Goal: Task Accomplishment & Management: Use online tool/utility

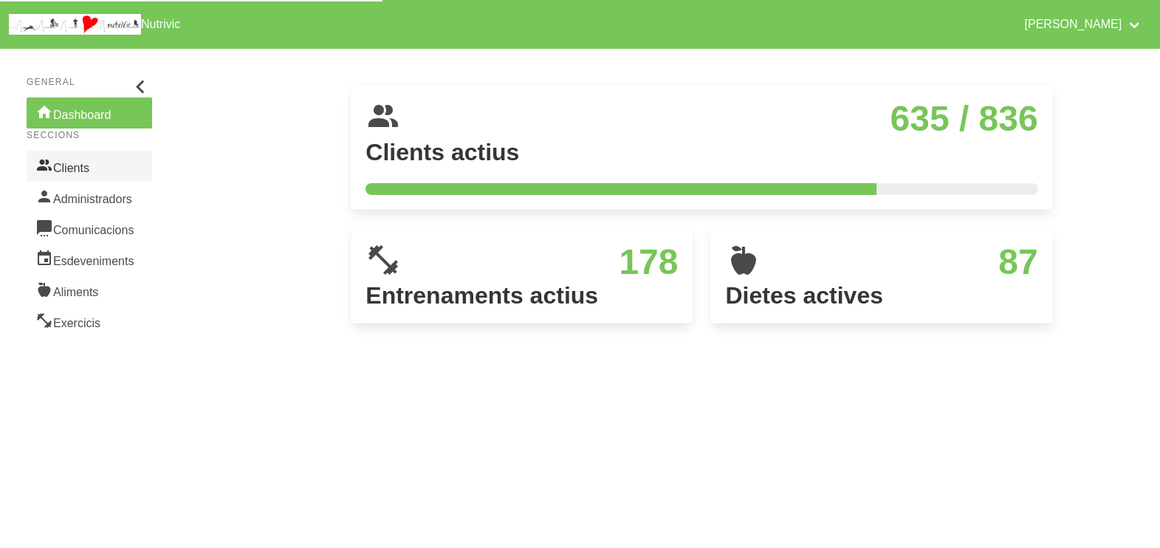
click at [98, 165] on link "Clients" at bounding box center [89, 166] width 125 height 31
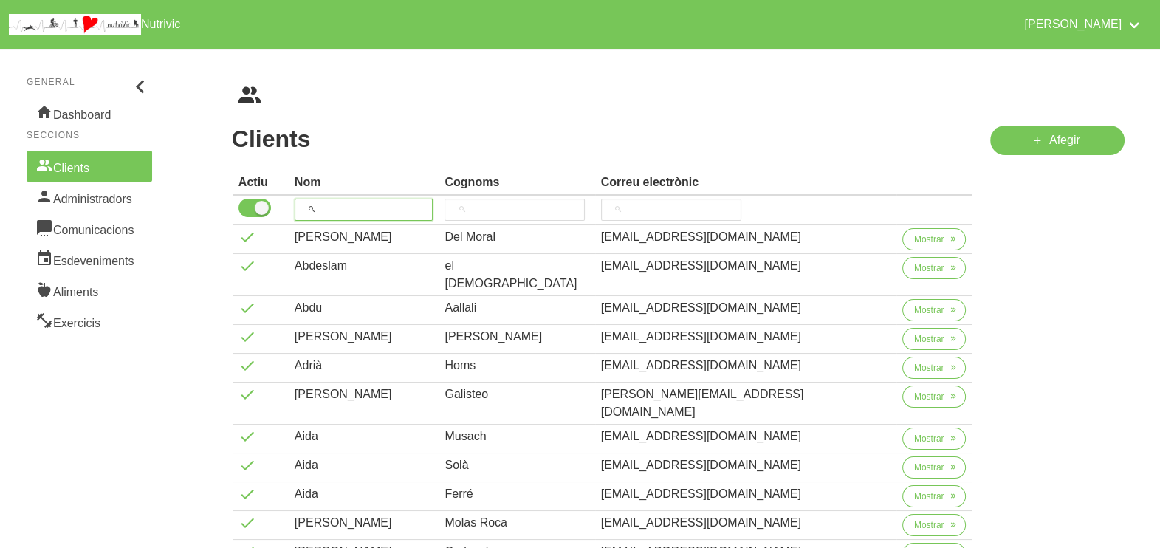
click at [375, 201] on input "search" at bounding box center [364, 210] width 139 height 22
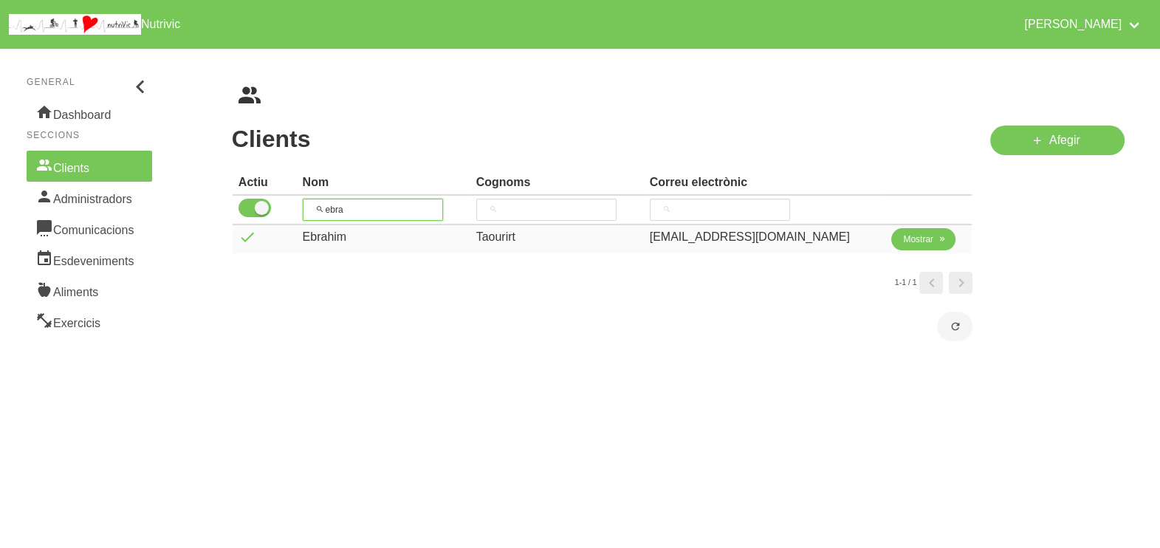
type input "ebra"
click at [903, 241] on span "Mostrar" at bounding box center [918, 239] width 30 height 13
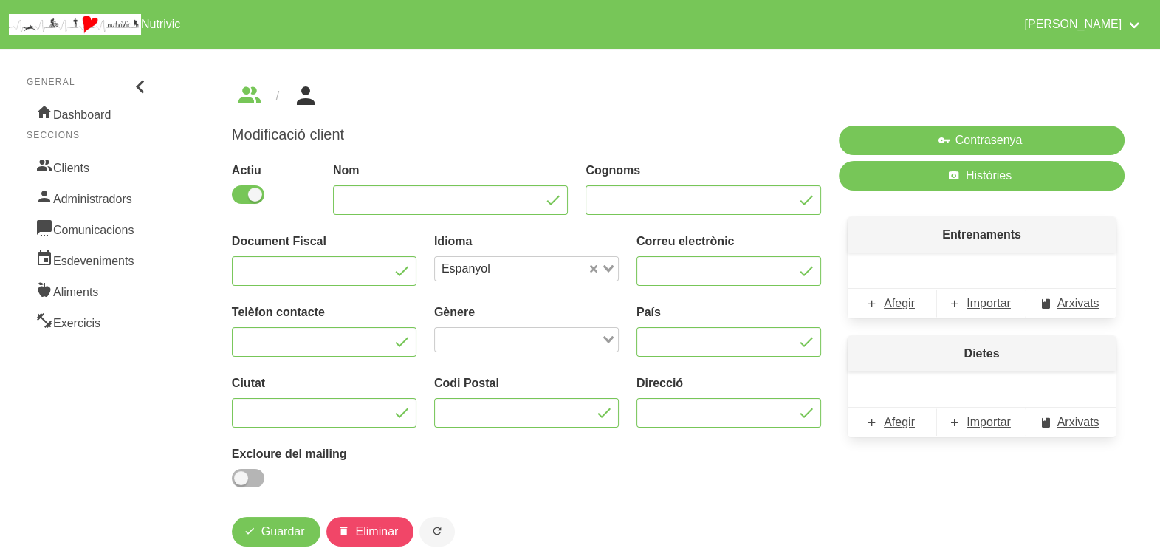
type input "Ebrahim"
type input "Taourirt"
type input "[EMAIL_ADDRESS][DOMAIN_NAME]"
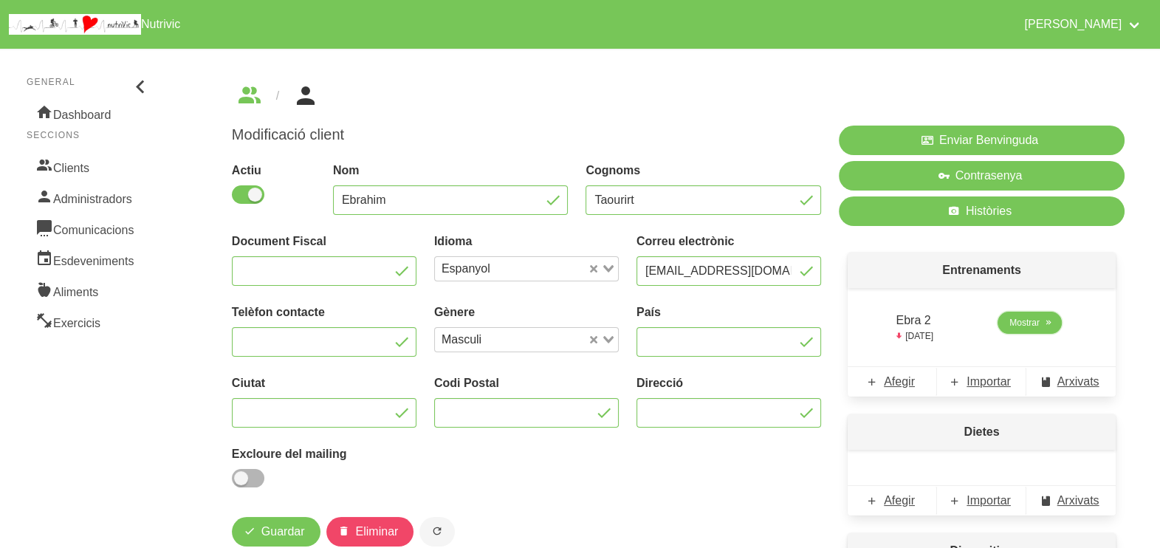
click at [1028, 326] on span "Mostrar" at bounding box center [1024, 322] width 30 height 13
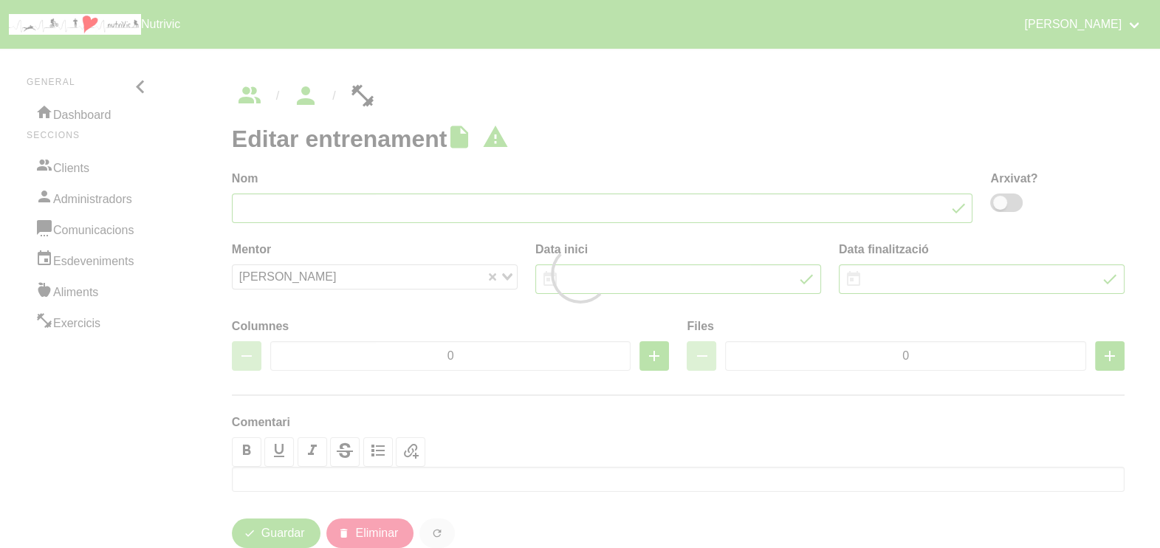
type input "Ebra 2"
type input "[DATE]"
type input "4"
type input "6"
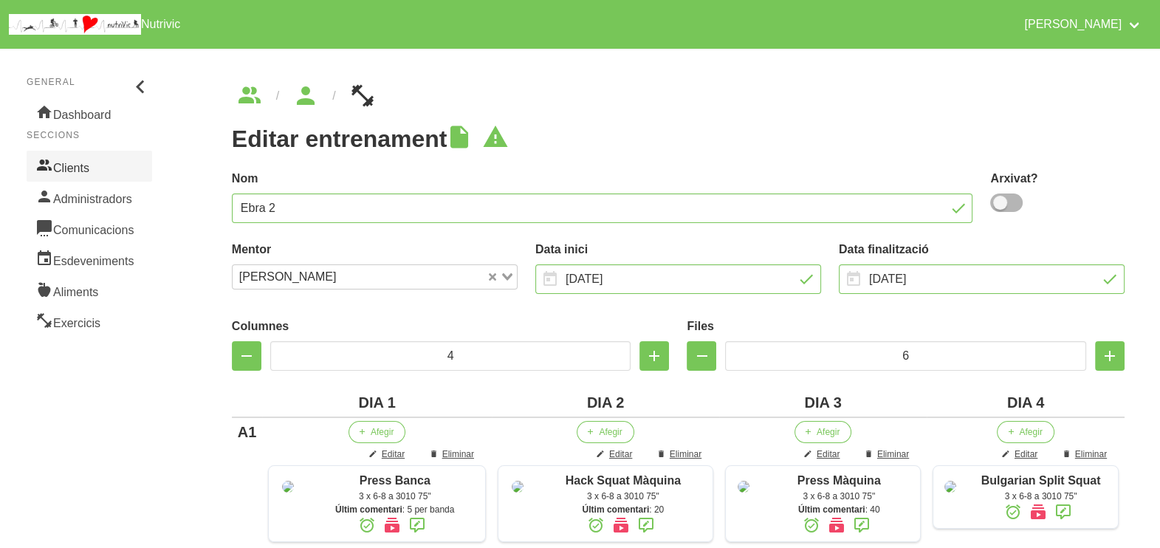
drag, startPoint x: 103, startPoint y: 168, endPoint x: 114, endPoint y: 171, distance: 11.5
click at [103, 169] on link "Clients" at bounding box center [89, 166] width 125 height 31
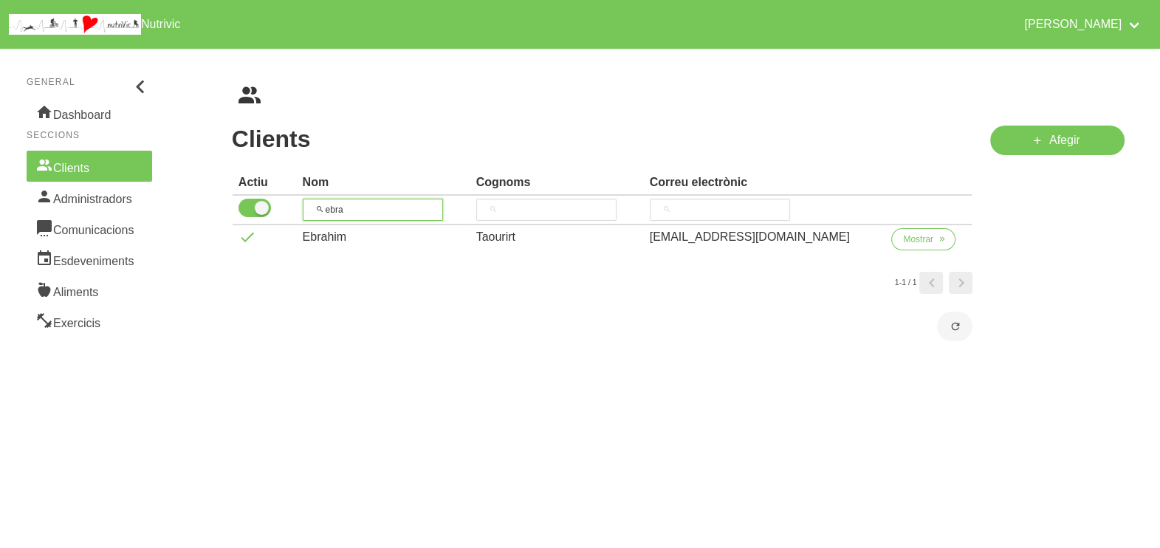
click at [295, 197] on tr "ebra" at bounding box center [603, 211] width 740 height 30
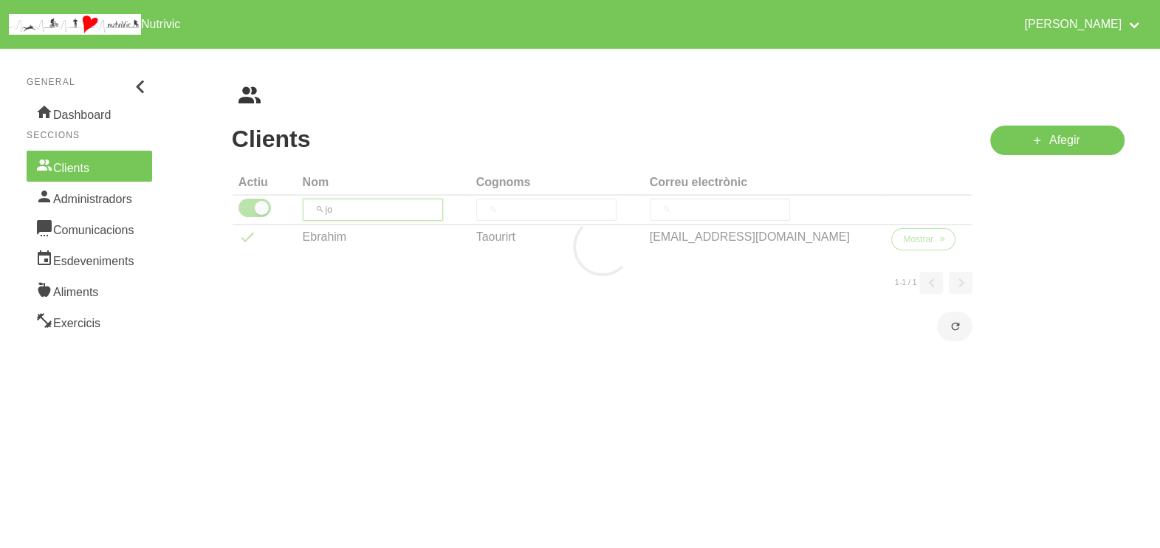
type input "j"
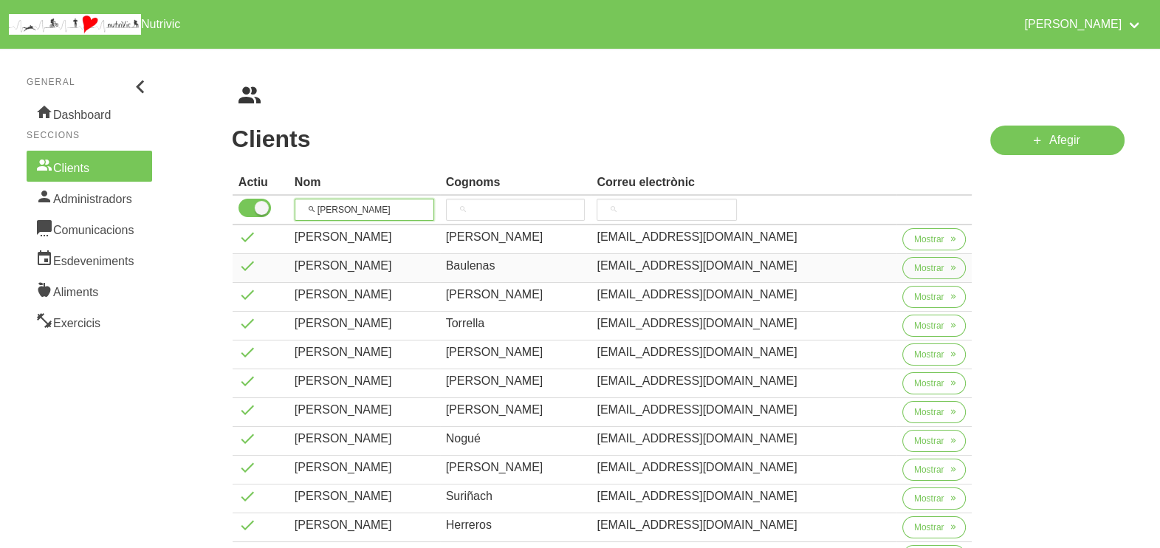
scroll to position [184, 0]
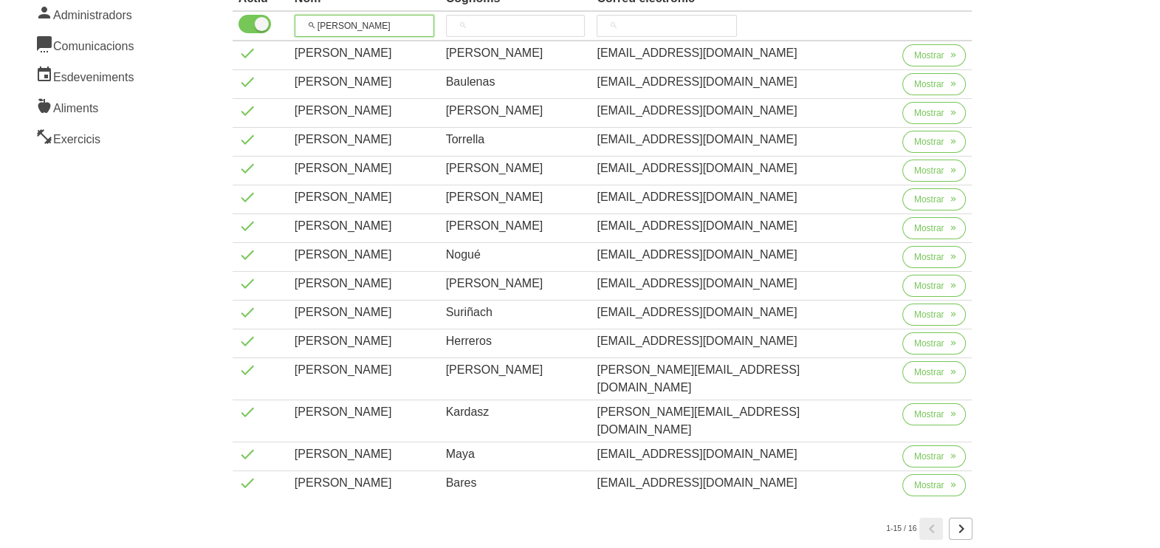
type input "[PERSON_NAME]"
click at [965, 515] on icon "Page 2." at bounding box center [960, 528] width 18 height 27
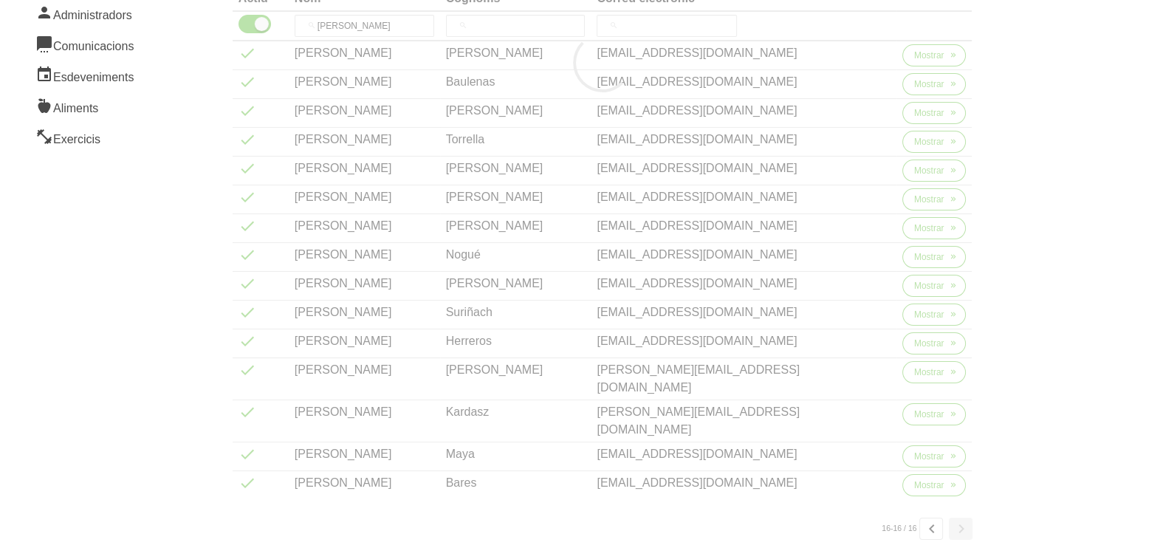
scroll to position [0, 0]
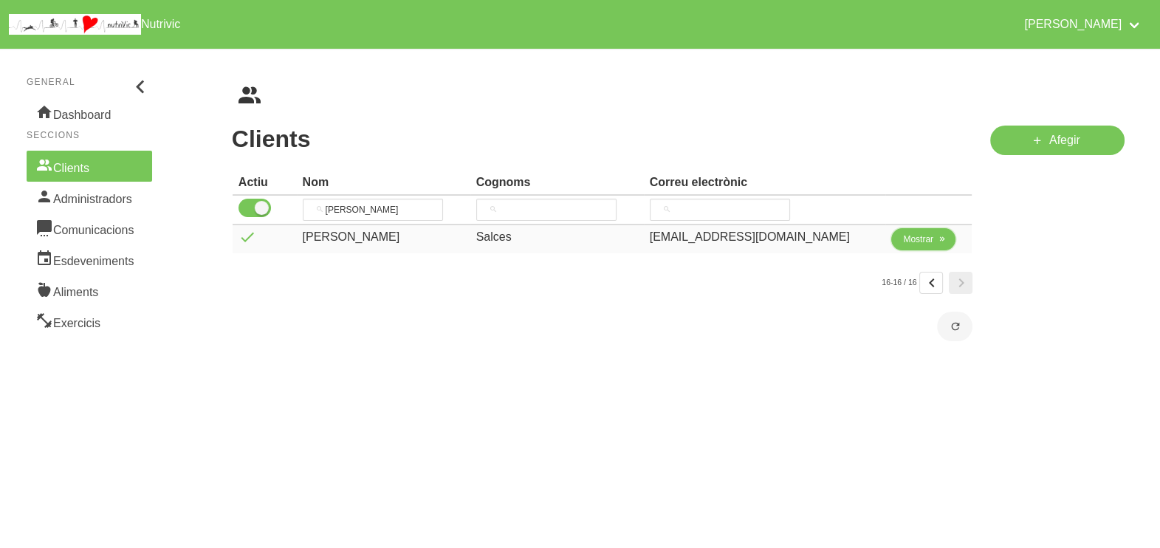
click at [903, 238] on span "Mostrar" at bounding box center [918, 239] width 30 height 13
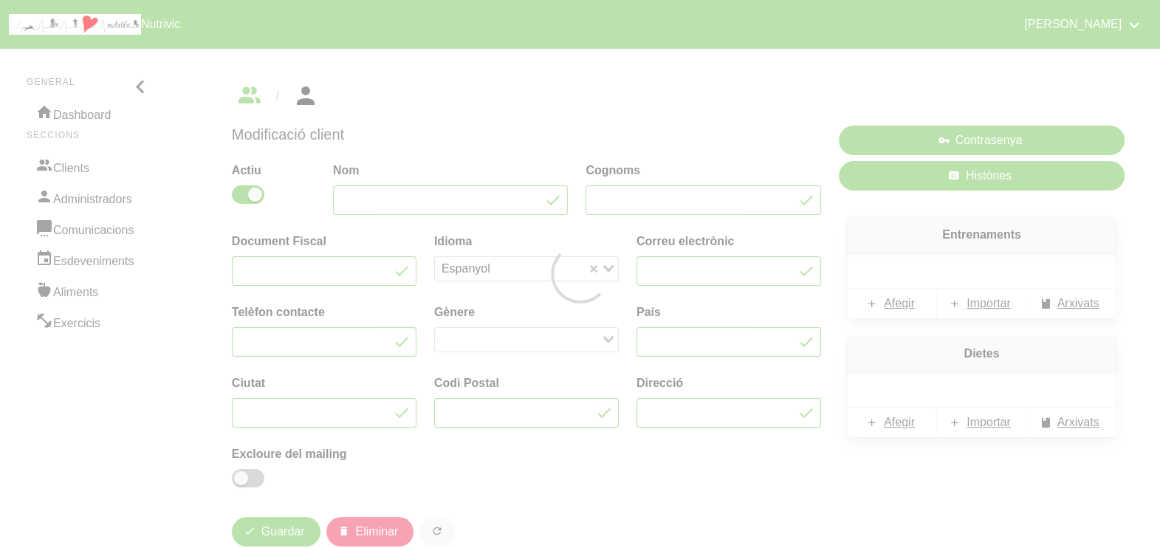
type input "[PERSON_NAME]"
type input "Salces"
type input "[EMAIL_ADDRESS][DOMAIN_NAME]"
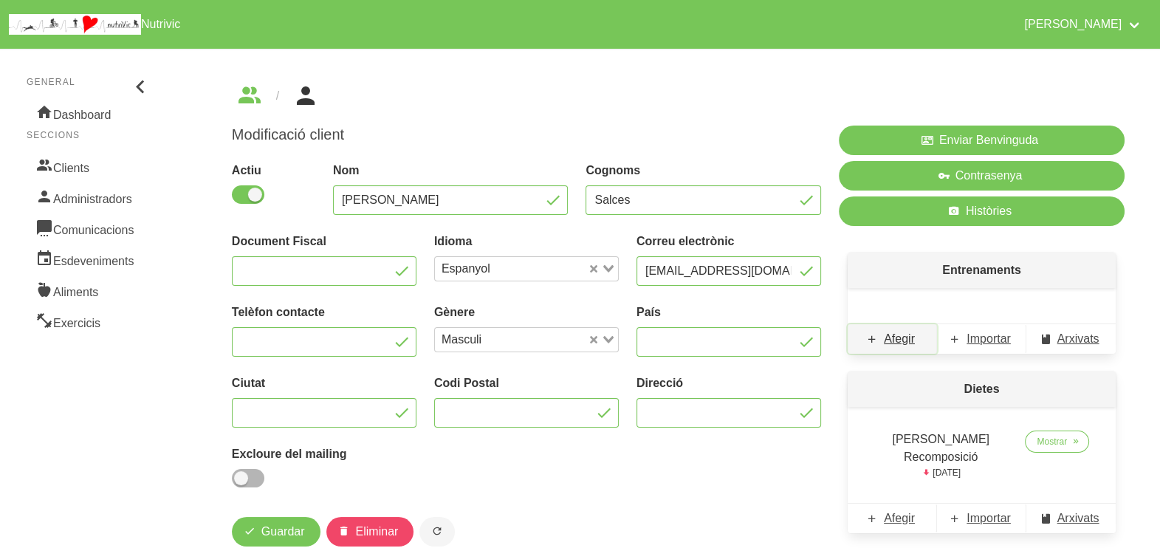
click at [902, 339] on span "Afegir" at bounding box center [899, 339] width 31 height 18
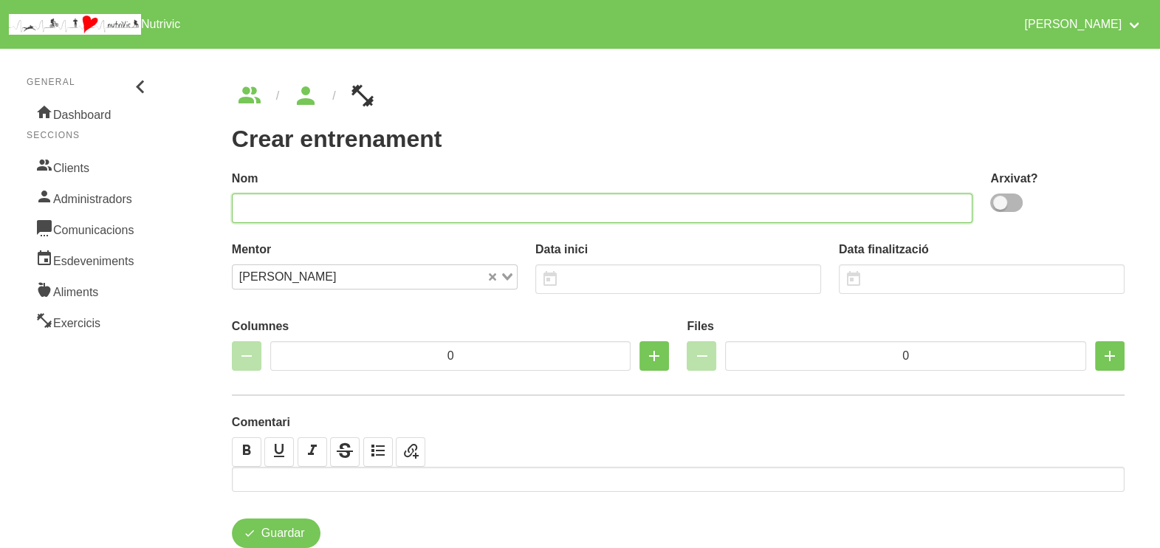
click at [470, 200] on input "text" at bounding box center [602, 208] width 741 height 30
type input "[PERSON_NAME] 1"
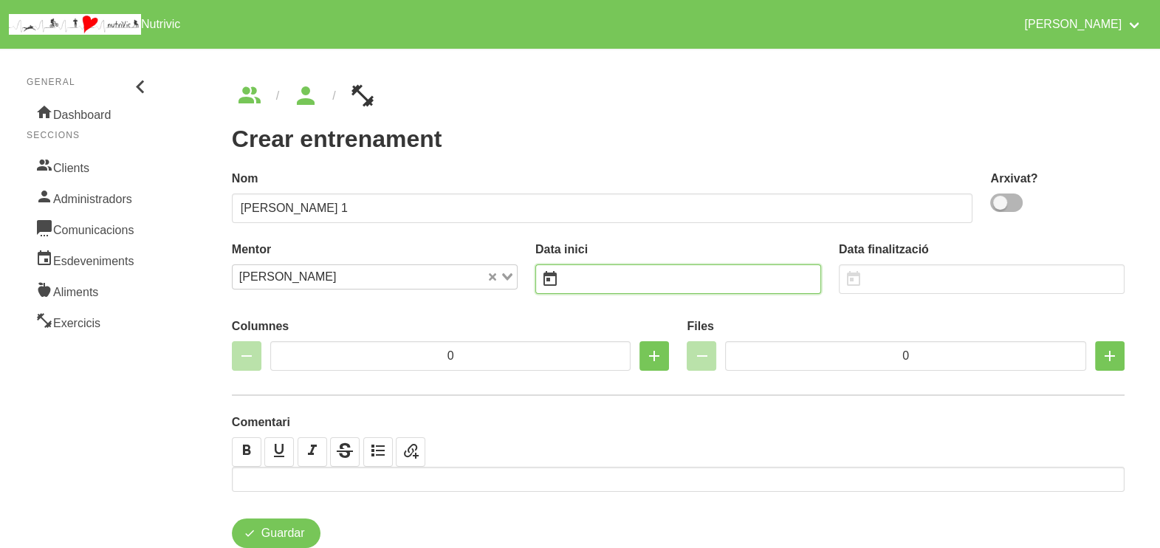
click at [609, 275] on input "text" at bounding box center [678, 279] width 286 height 30
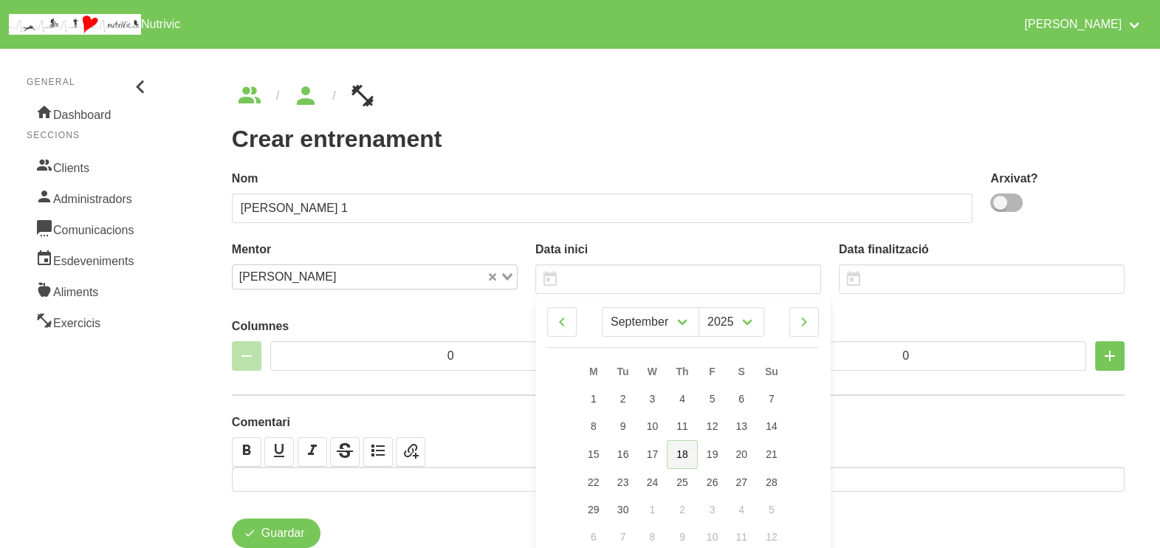
click at [686, 458] on span "18" at bounding box center [682, 454] width 12 height 12
type input "[DATE]"
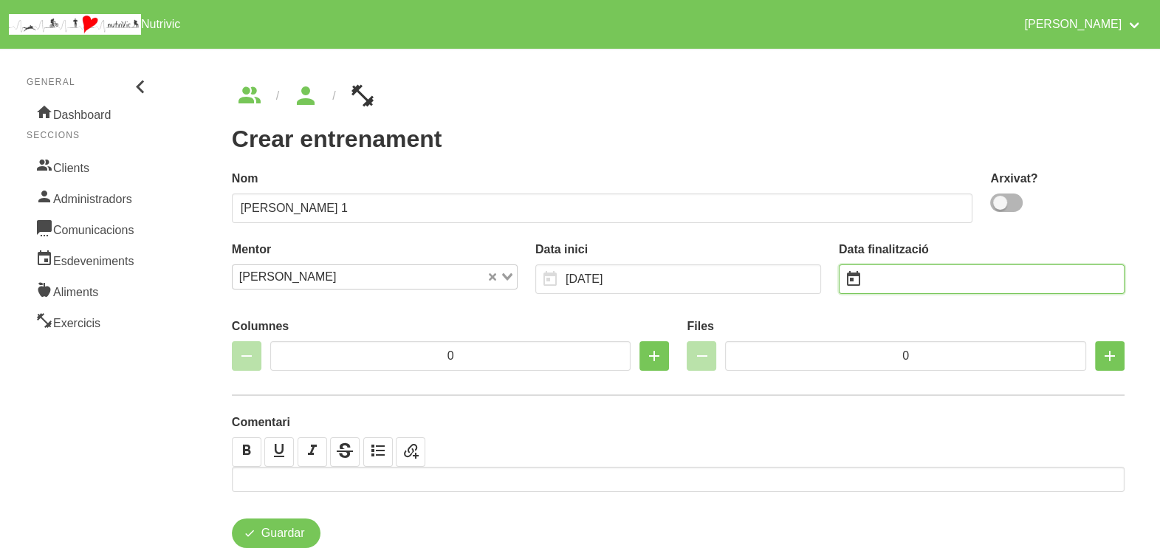
click at [893, 275] on input "text" at bounding box center [982, 279] width 286 height 30
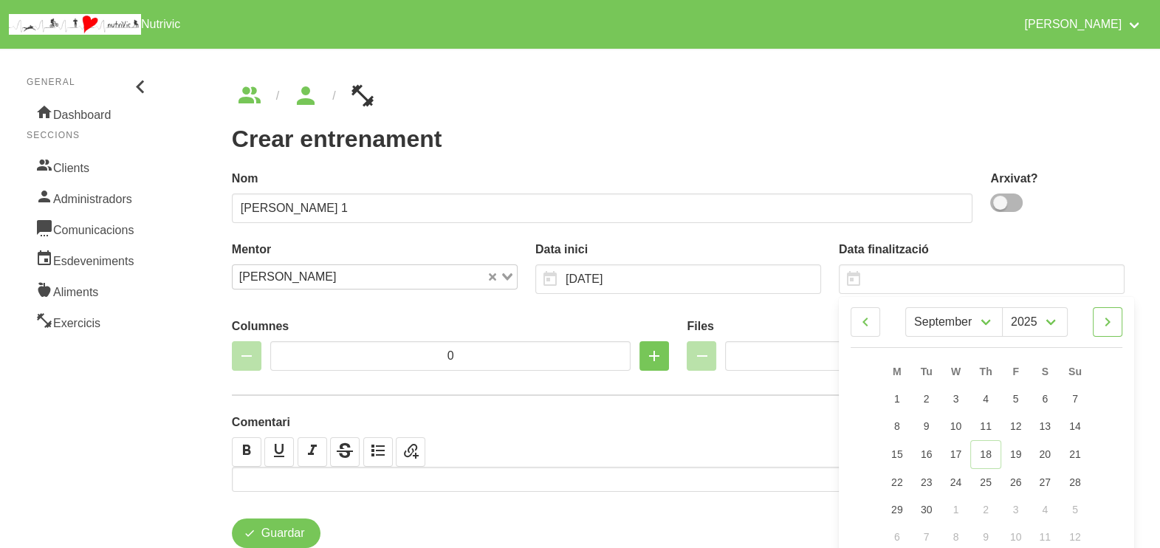
click at [1107, 324] on icon at bounding box center [1107, 322] width 18 height 27
select select "9"
drag, startPoint x: 1077, startPoint y: 484, endPoint x: 1042, endPoint y: 437, distance: 58.6
click at [1078, 485] on span "26" at bounding box center [1075, 481] width 12 height 12
type input "[DATE]"
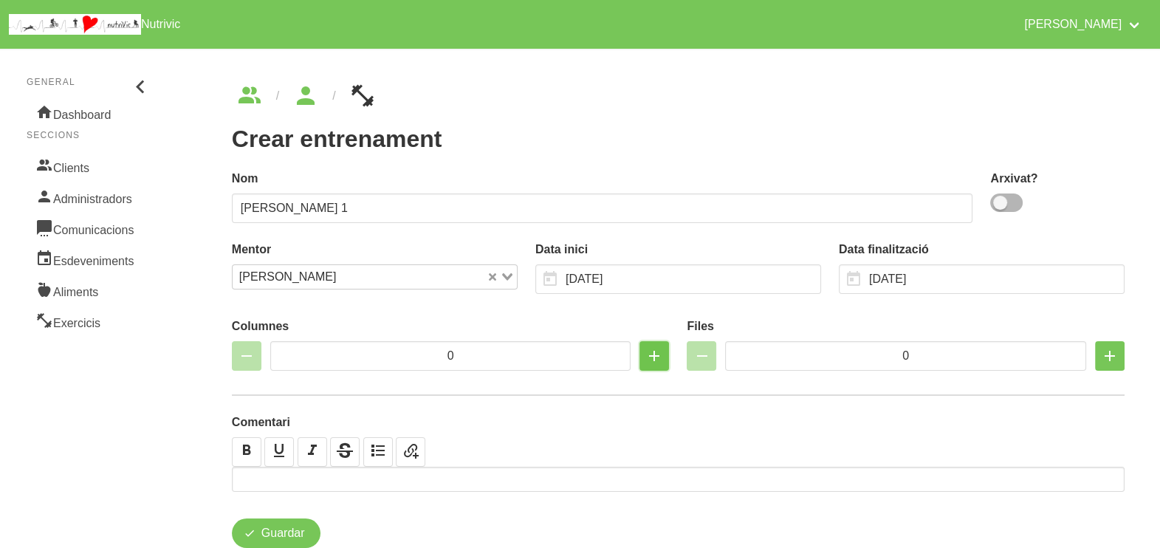
click at [653, 357] on icon "button" at bounding box center [654, 355] width 18 height 27
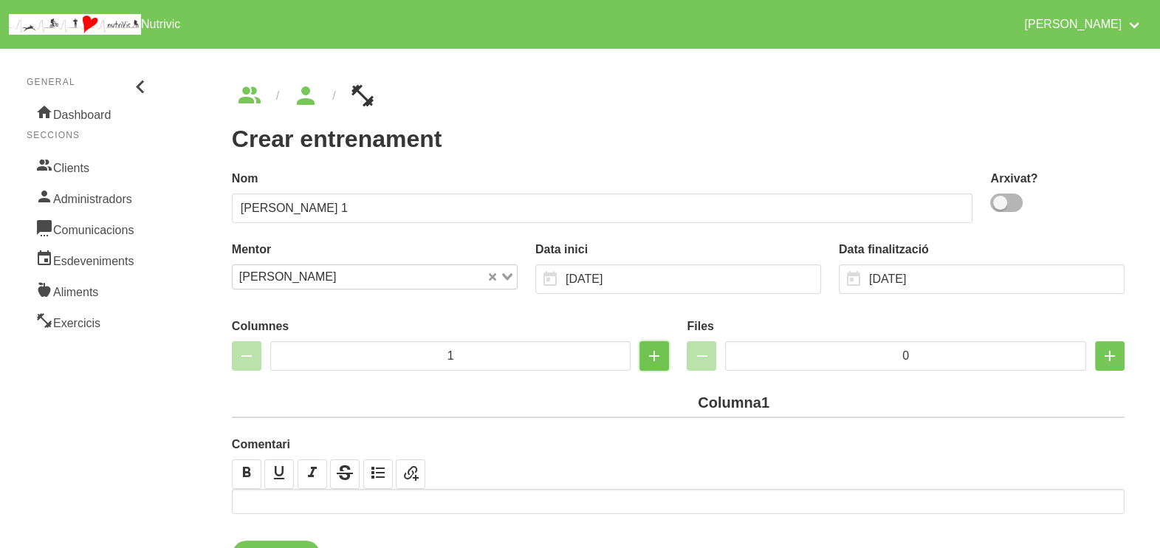
click at [653, 357] on icon "button" at bounding box center [654, 355] width 18 height 27
type input "2"
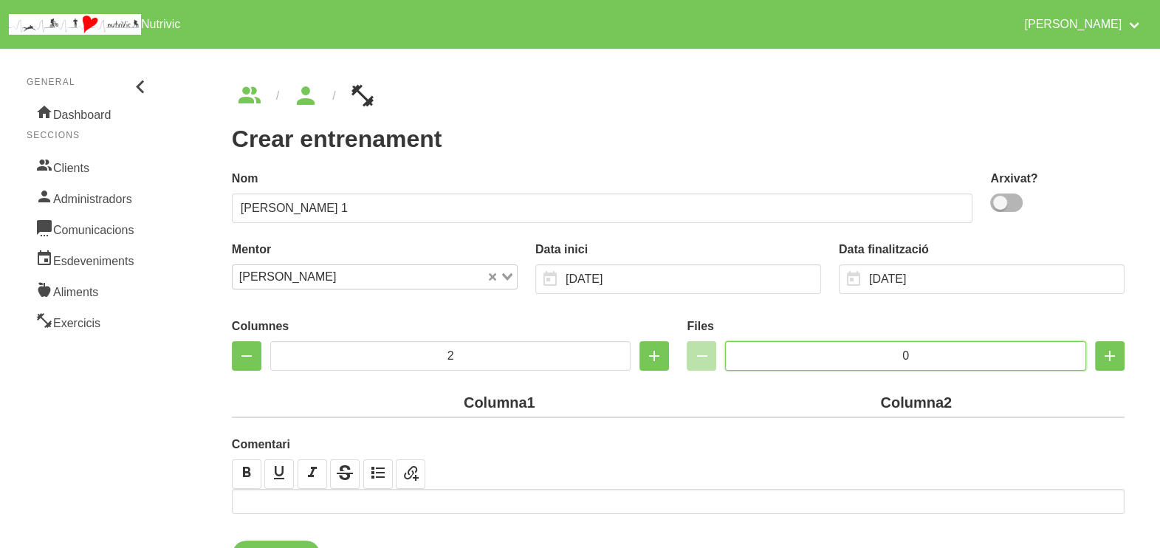
drag, startPoint x: 903, startPoint y: 354, endPoint x: 876, endPoint y: 348, distance: 28.1
click at [876, 348] on input "0" at bounding box center [905, 356] width 361 height 30
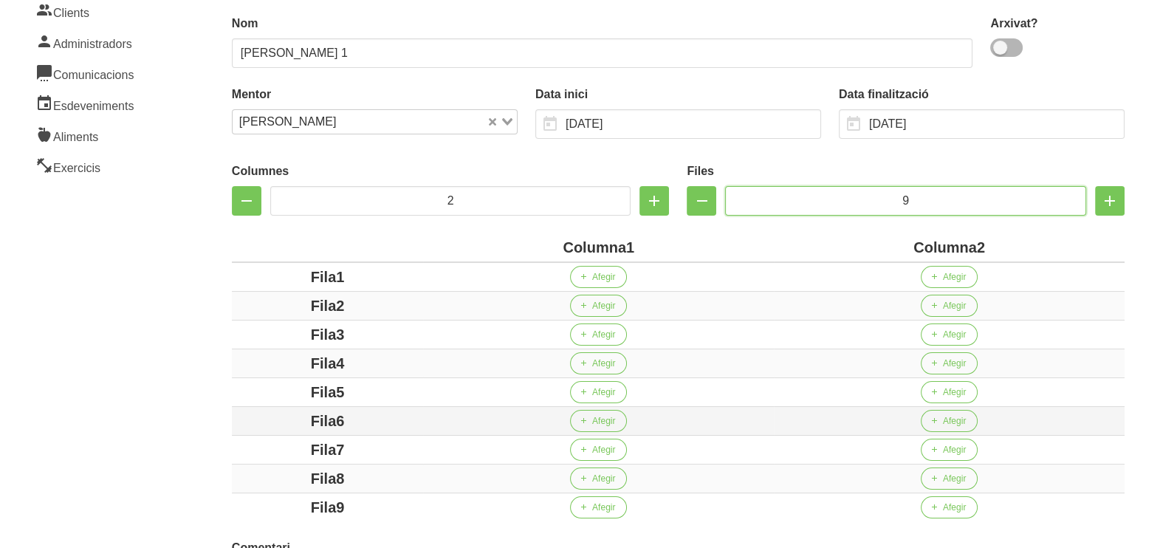
scroll to position [323, 0]
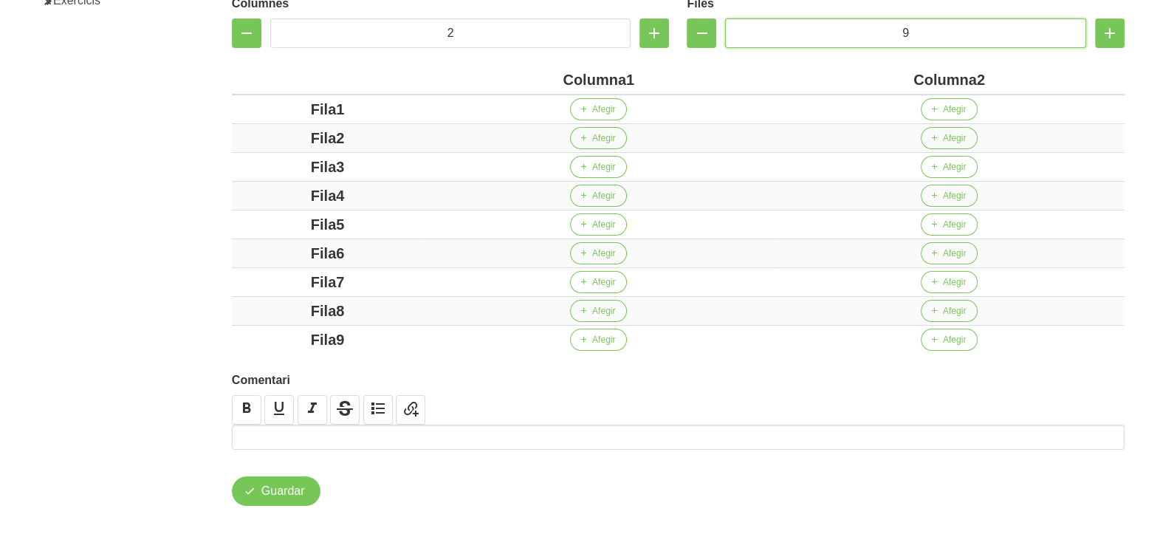
type input "9"
drag, startPoint x: 627, startPoint y: 79, endPoint x: 548, endPoint y: 80, distance: 79.7
click at [546, 78] on div "Columna1" at bounding box center [598, 80] width 339 height 22
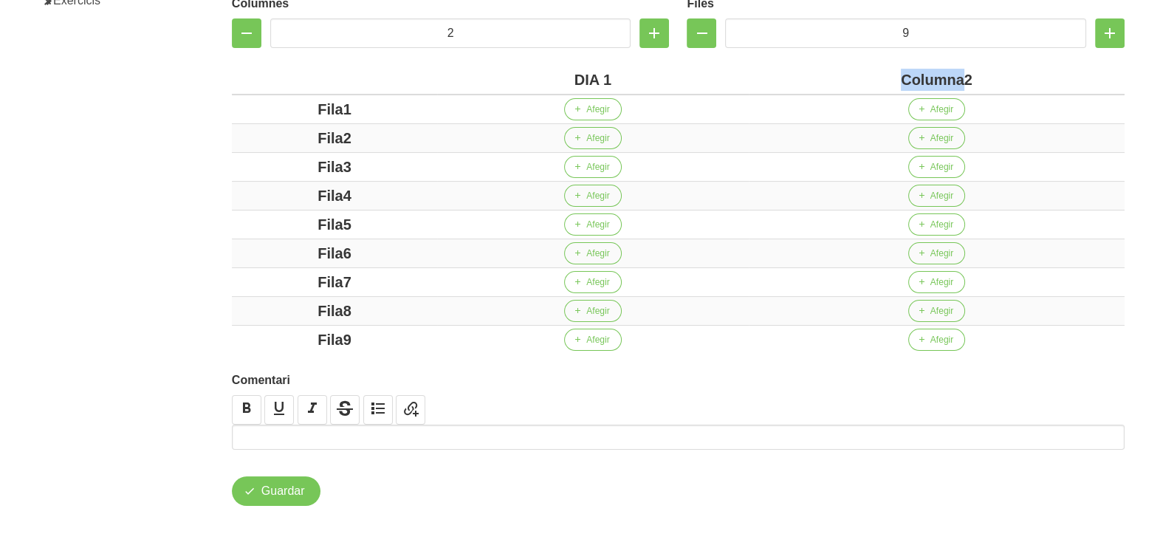
drag, startPoint x: 962, startPoint y: 78, endPoint x: 886, endPoint y: 72, distance: 75.5
click at [877, 69] on div "Columna2" at bounding box center [936, 80] width 364 height 22
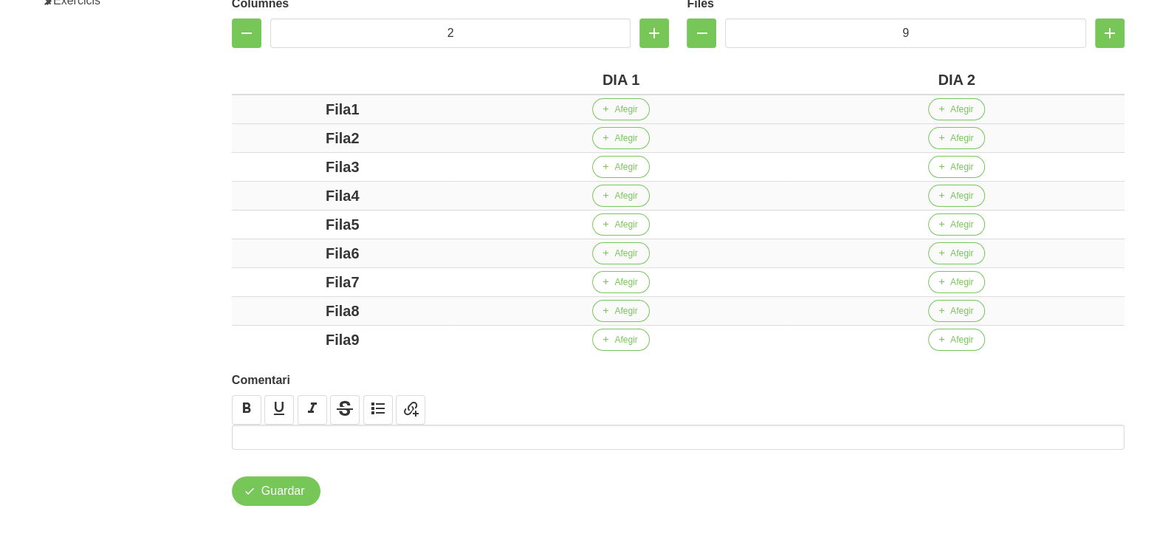
drag, startPoint x: 350, startPoint y: 104, endPoint x: 277, endPoint y: 110, distance: 73.3
click at [269, 104] on div "Fila1" at bounding box center [343, 109] width 210 height 22
drag, startPoint x: 354, startPoint y: 134, endPoint x: 289, endPoint y: 137, distance: 65.8
click at [289, 137] on div "Fila2" at bounding box center [343, 138] width 210 height 22
drag, startPoint x: 350, startPoint y: 165, endPoint x: 363, endPoint y: 183, distance: 22.7
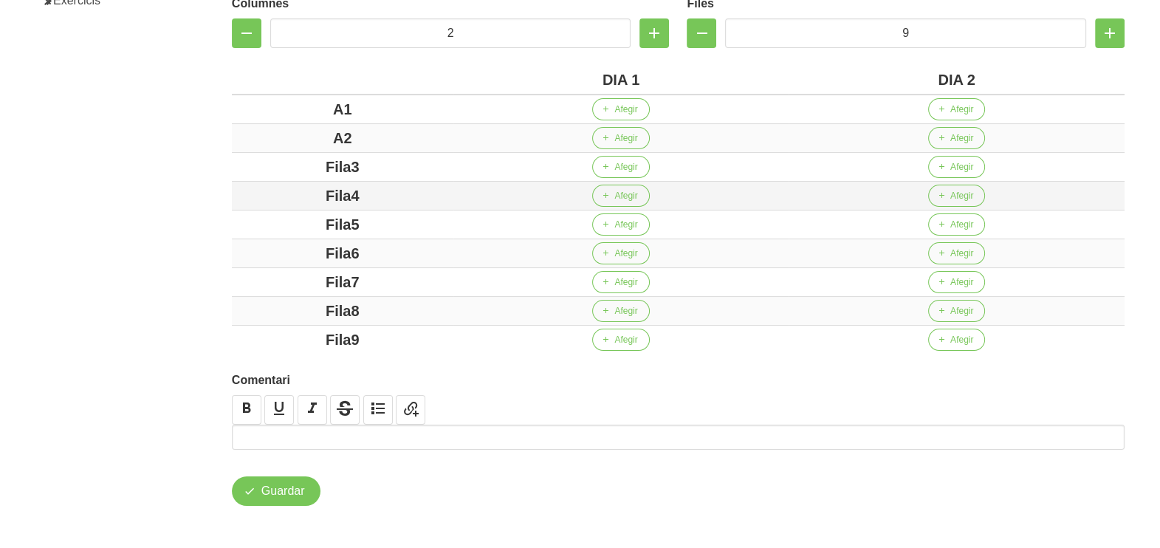
click at [327, 162] on div "Fila3" at bounding box center [343, 167] width 210 height 22
drag, startPoint x: 374, startPoint y: 193, endPoint x: 311, endPoint y: 195, distance: 63.5
click at [311, 195] on div "Fila4" at bounding box center [343, 196] width 210 height 22
drag, startPoint x: 373, startPoint y: 225, endPoint x: 295, endPoint y: 233, distance: 78.6
click at [272, 225] on div "Fila5" at bounding box center [343, 224] width 210 height 22
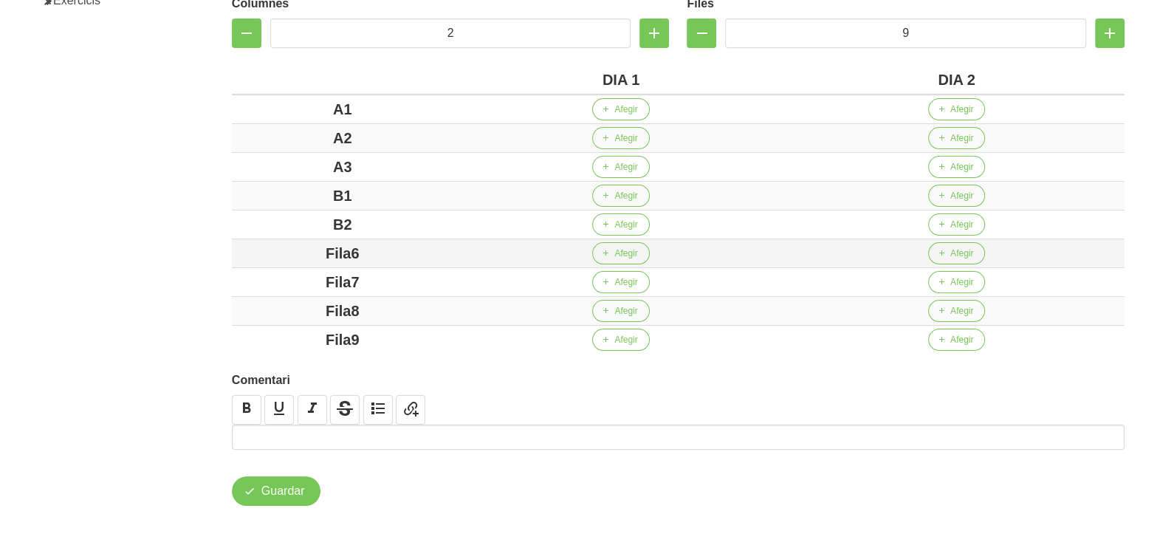
drag, startPoint x: 399, startPoint y: 248, endPoint x: 289, endPoint y: 249, distance: 110.0
click at [283, 248] on div "Fila6" at bounding box center [343, 253] width 210 height 22
drag, startPoint x: 373, startPoint y: 282, endPoint x: 288, endPoint y: 283, distance: 84.9
click at [278, 280] on div "Fila7" at bounding box center [343, 282] width 210 height 22
drag, startPoint x: 269, startPoint y: 308, endPoint x: 292, endPoint y: 316, distance: 24.3
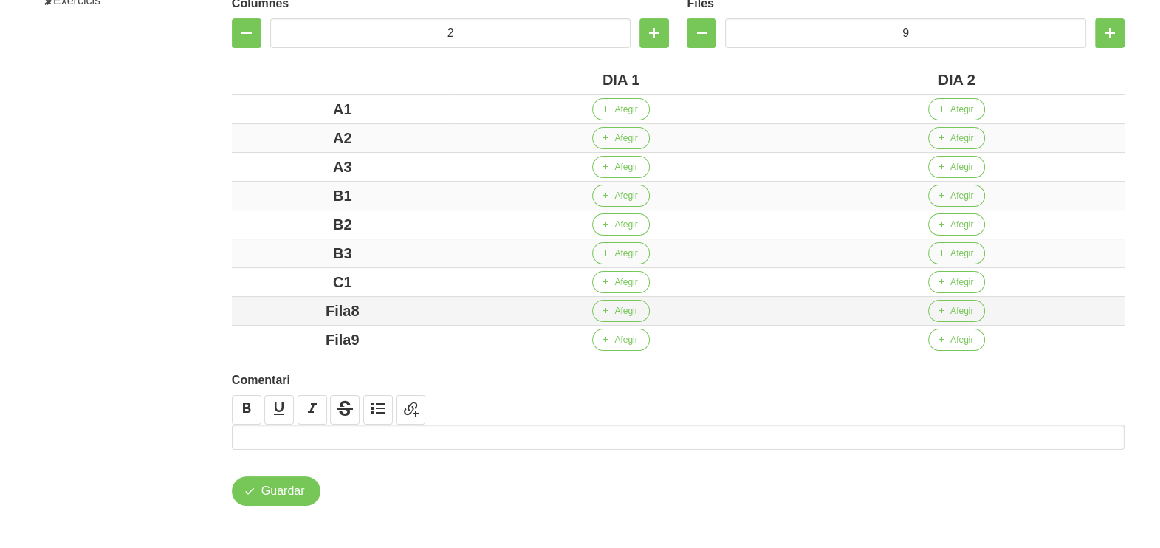
click at [268, 308] on div "Fila8" at bounding box center [343, 311] width 210 height 22
drag, startPoint x: 382, startPoint y: 337, endPoint x: 275, endPoint y: 327, distance: 107.5
click at [270, 326] on td "Fila9" at bounding box center [342, 340] width 221 height 29
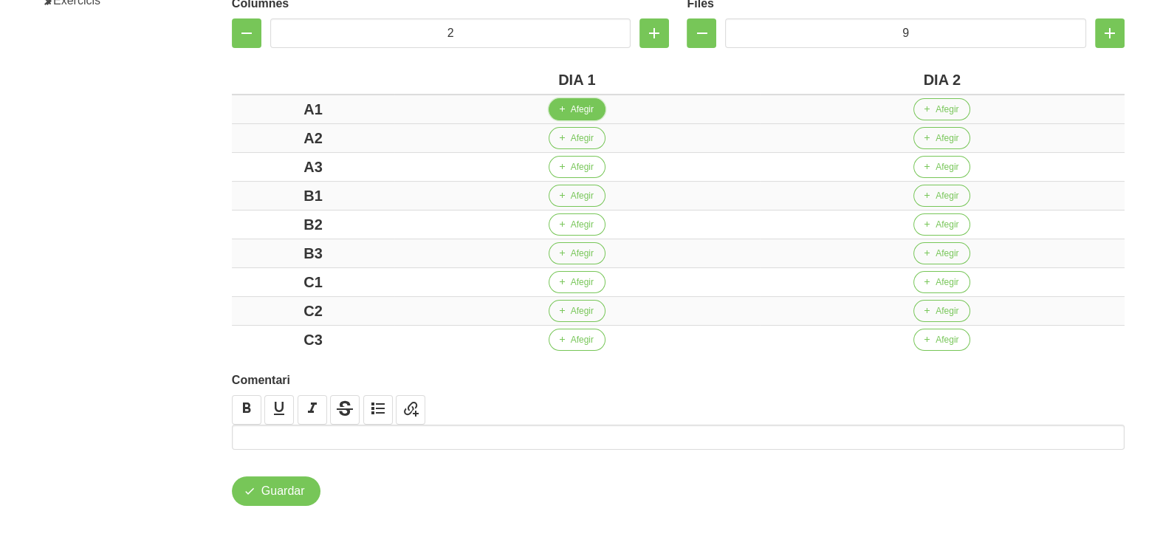
click at [582, 104] on span "Afegir" at bounding box center [582, 109] width 23 height 13
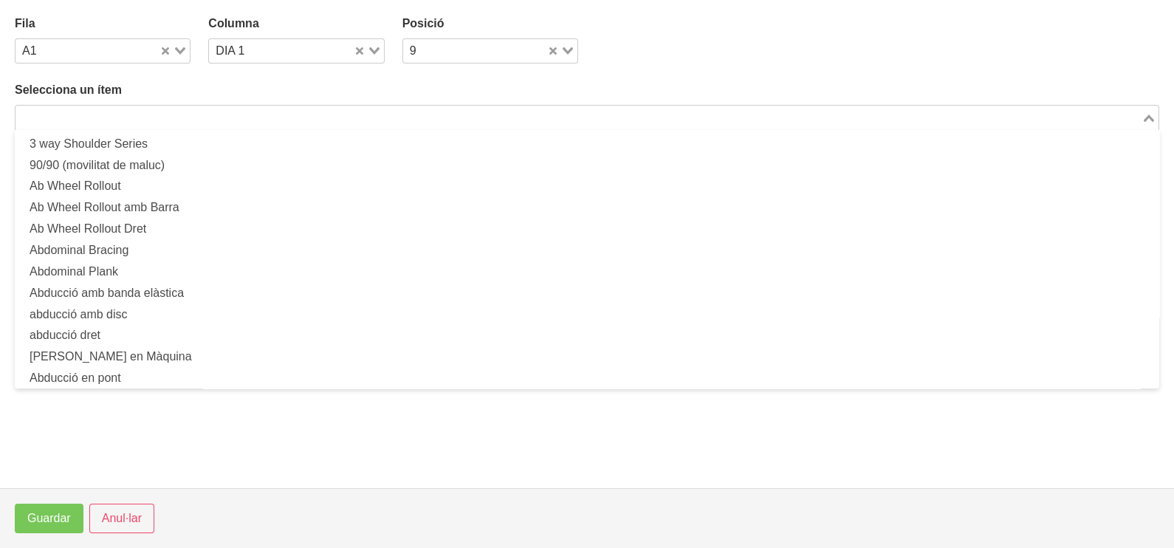
drag, startPoint x: 185, startPoint y: 120, endPoint x: 175, endPoint y: 125, distance: 10.6
click at [185, 120] on input "Search for option" at bounding box center [578, 118] width 1123 height 18
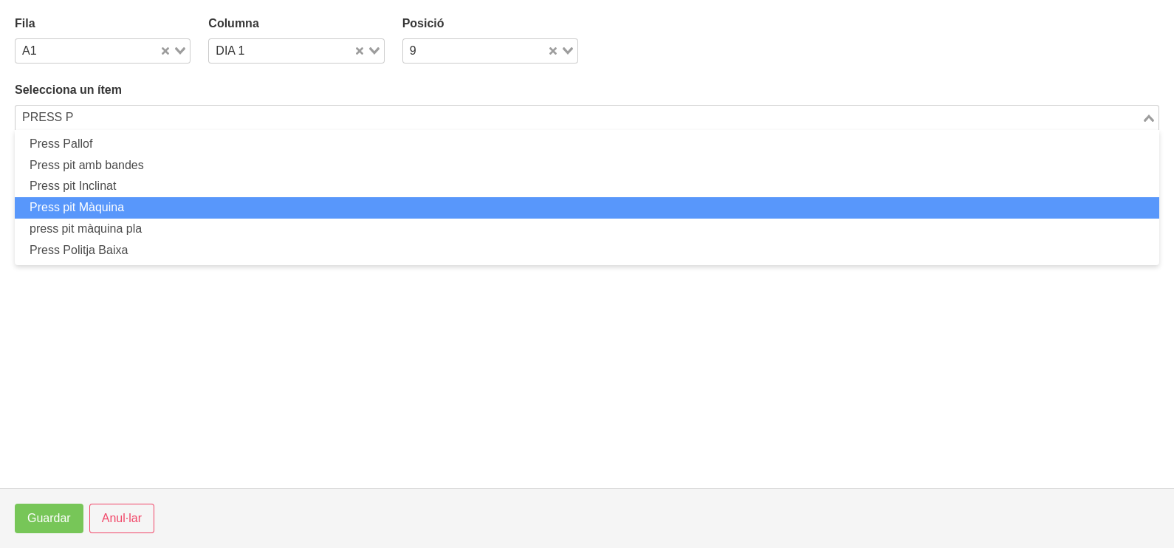
click at [185, 207] on li "Press pit Màquina" at bounding box center [587, 207] width 1144 height 21
type input "PRESS P"
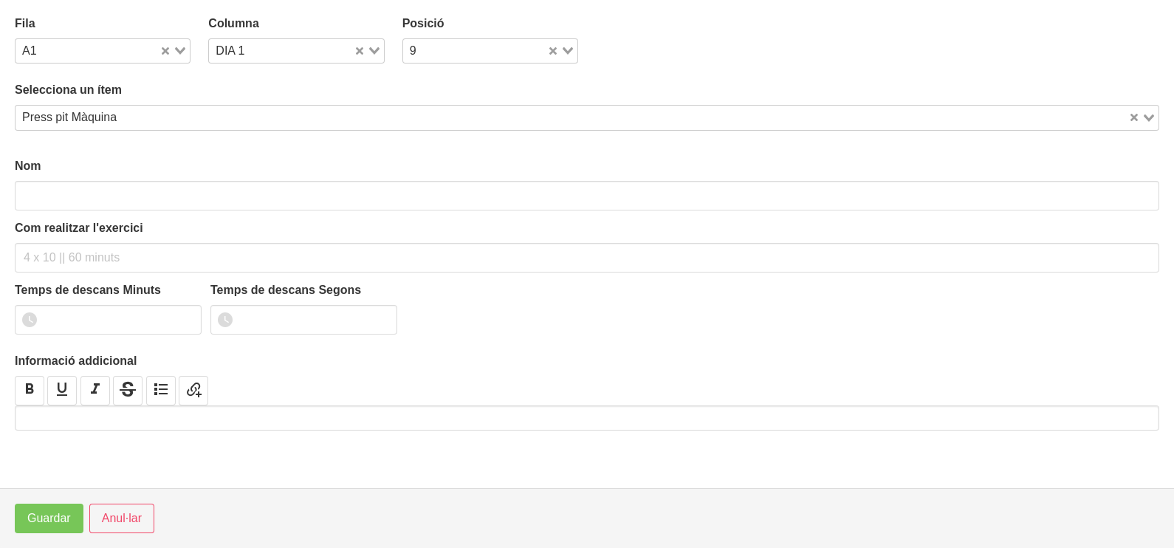
type input "Press pit Màquina"
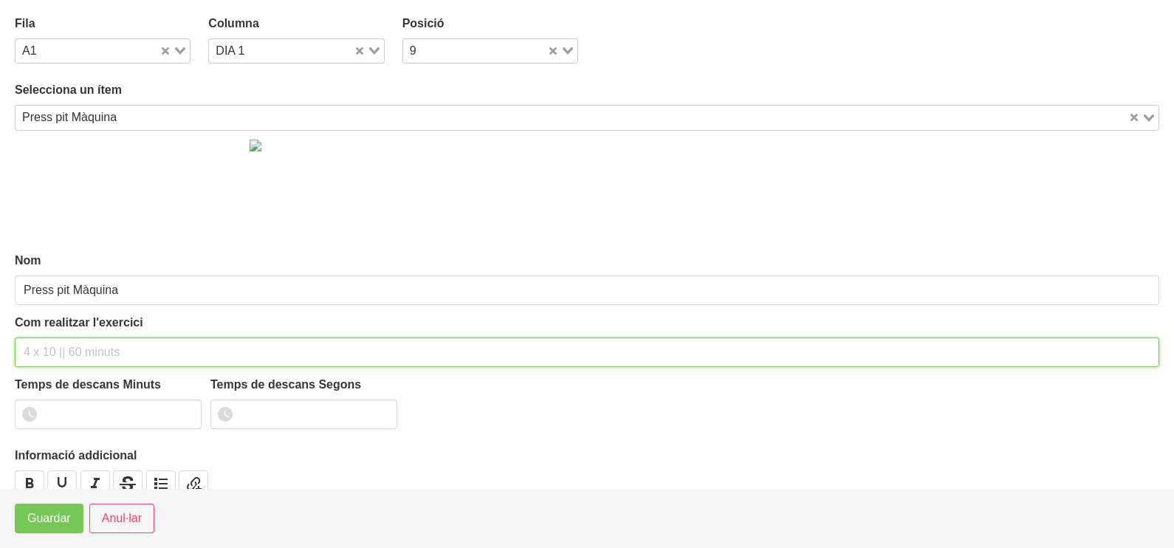
drag, startPoint x: 75, startPoint y: 343, endPoint x: 109, endPoint y: 249, distance: 99.5
click at [78, 340] on input "text" at bounding box center [587, 352] width 1144 height 30
type input "3 x 6-8 a 3010 10""
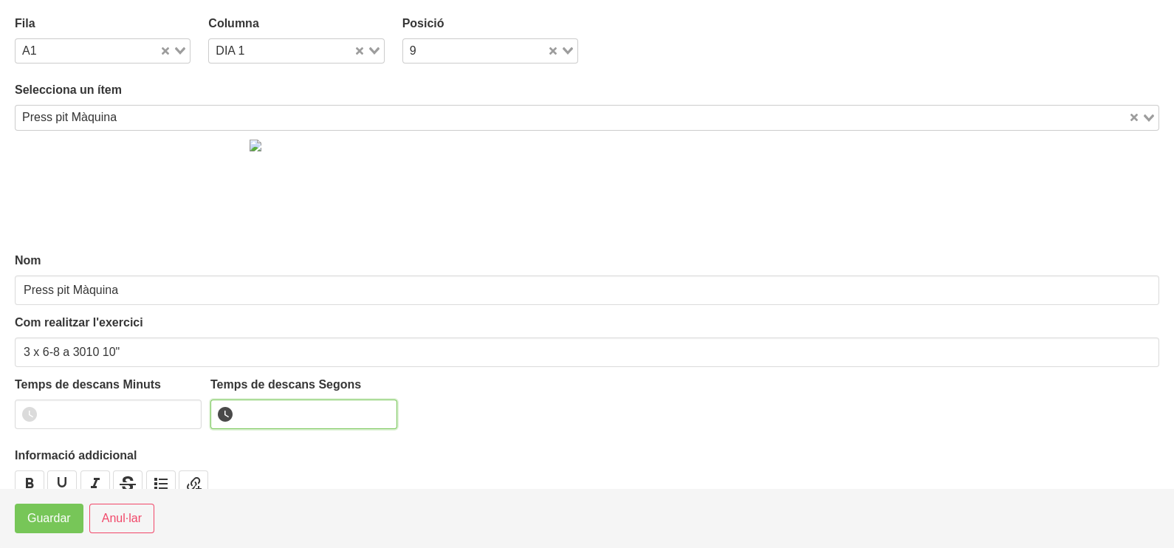
click at [261, 410] on input "number" at bounding box center [303, 414] width 187 height 30
type input "10"
click at [49, 515] on span "Guardar" at bounding box center [49, 518] width 44 height 18
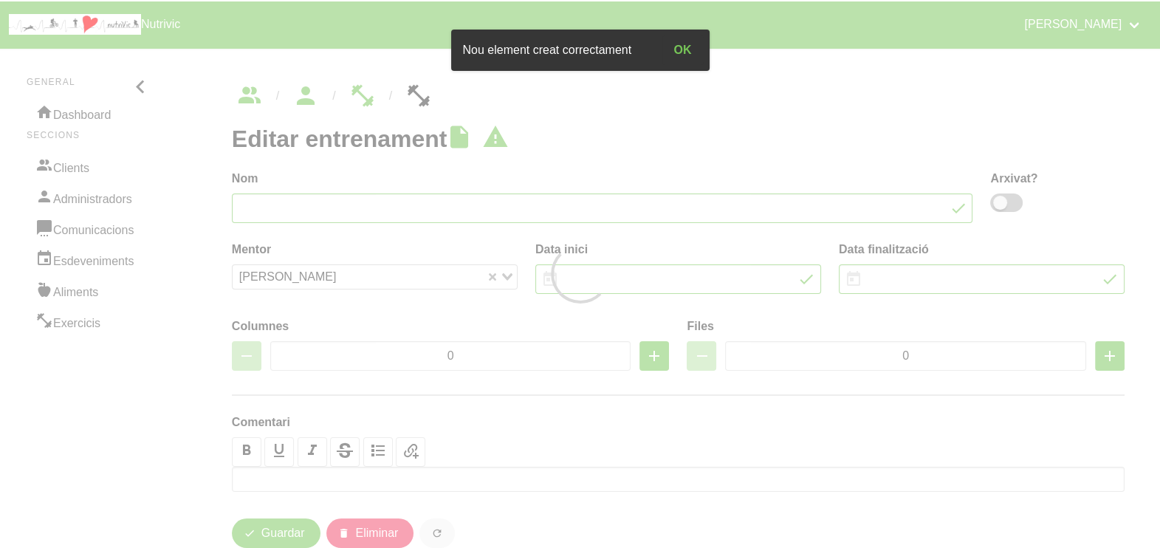
type input "[PERSON_NAME] 1"
type input "[DATE]"
type input "2"
type input "9"
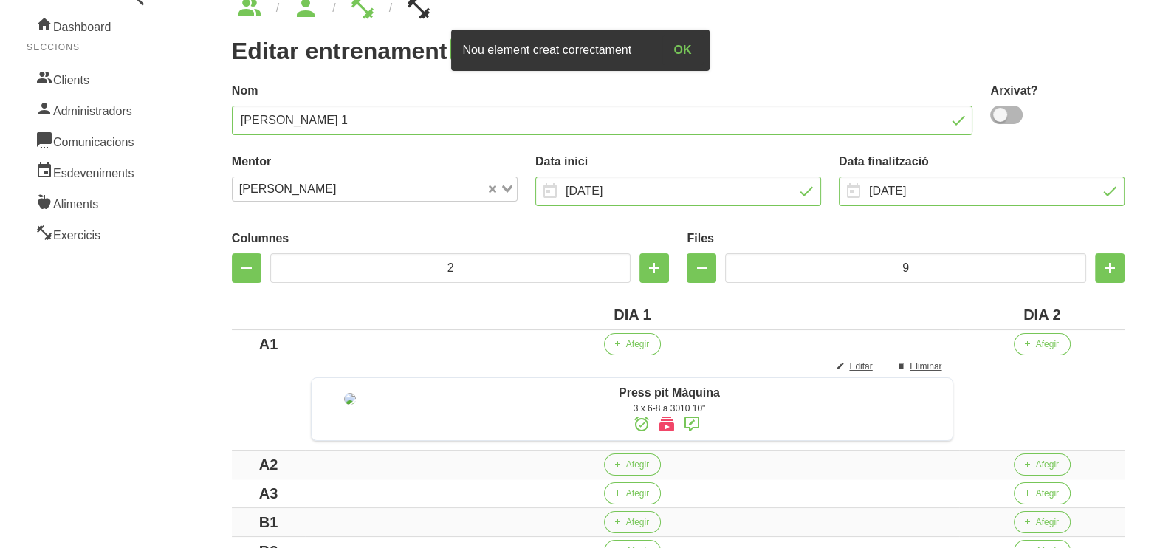
scroll to position [227, 0]
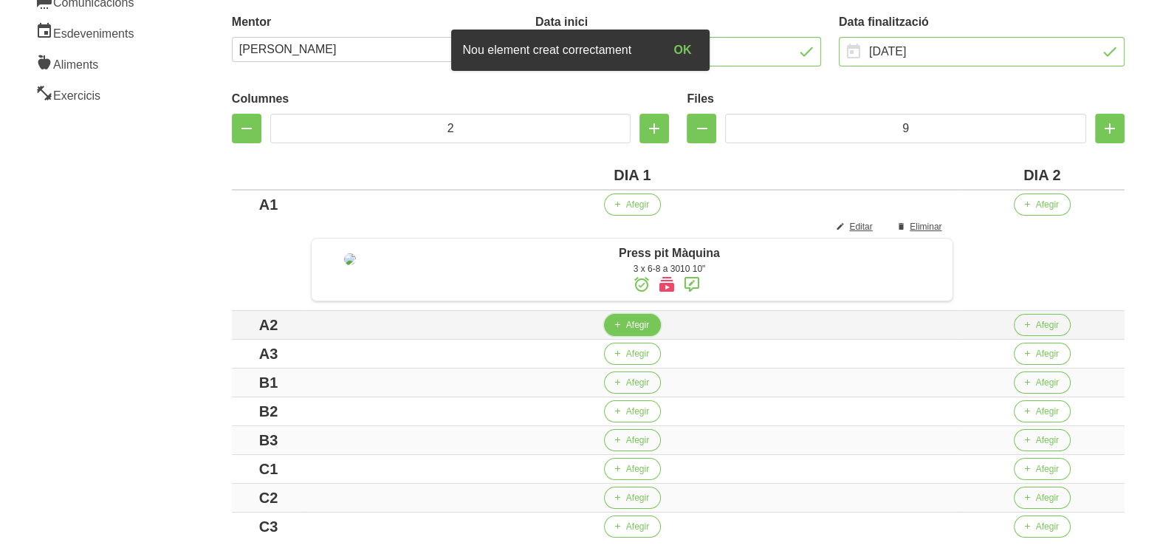
click at [641, 328] on span "Afegir" at bounding box center [637, 324] width 23 height 13
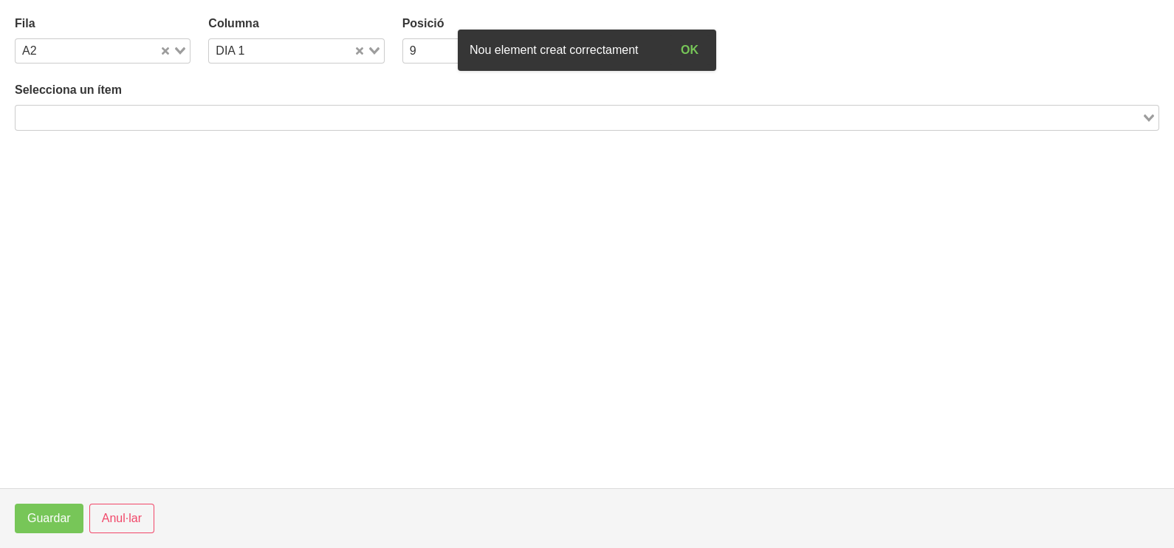
click at [219, 107] on div "Search for option" at bounding box center [579, 116] width 1126 height 21
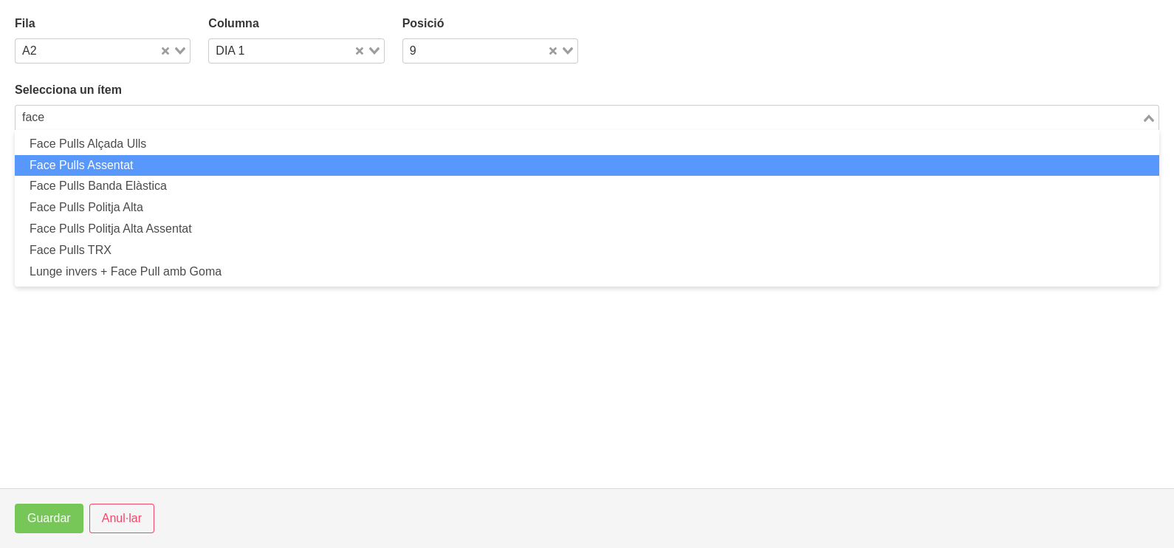
click at [204, 163] on li "Face Pulls Assentat" at bounding box center [587, 165] width 1144 height 21
type input "face"
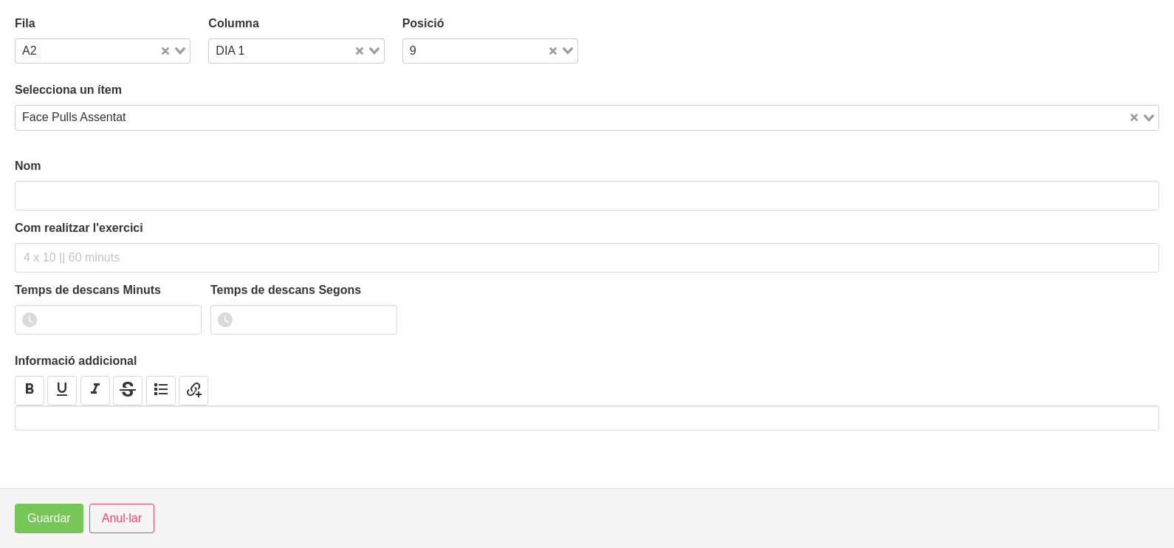
type input "Face Pulls Assentat"
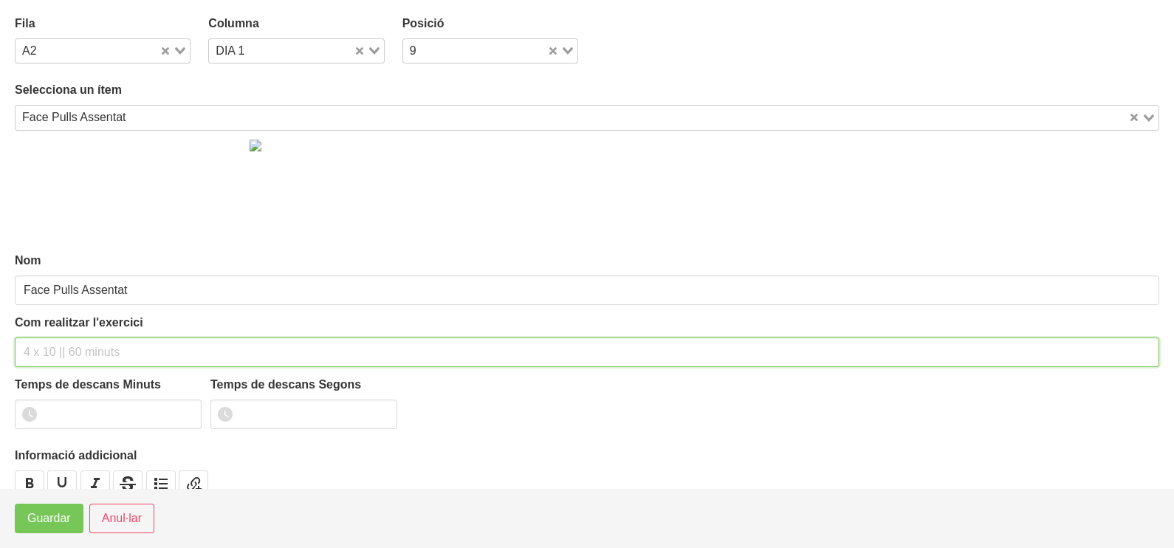
click at [87, 345] on input "text" at bounding box center [587, 352] width 1144 height 30
type input "3 x 10-12 a 2011 10""
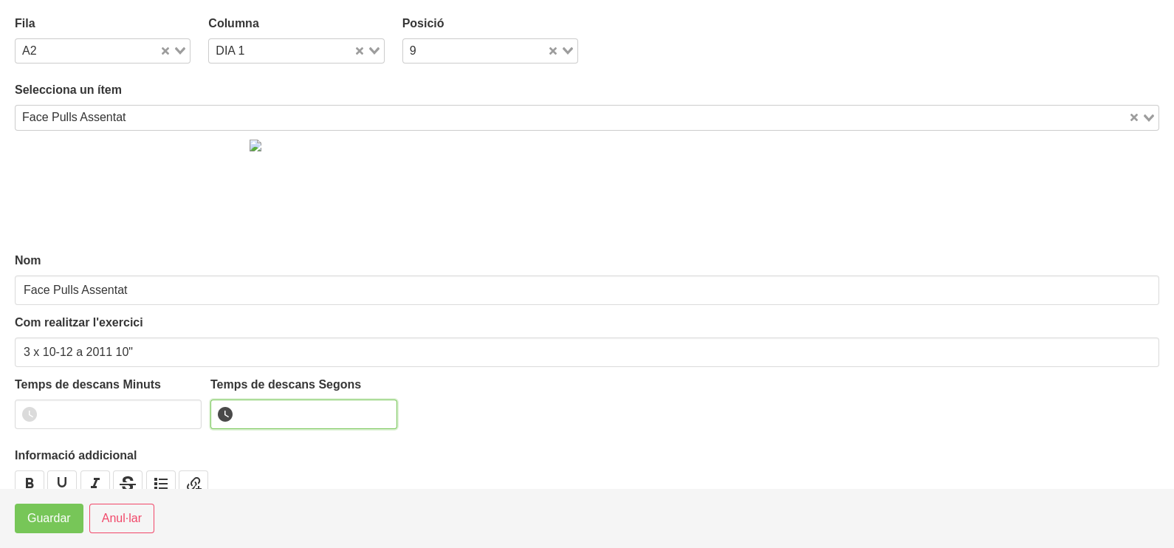
drag, startPoint x: 278, startPoint y: 407, endPoint x: 266, endPoint y: 391, distance: 19.5
click at [278, 407] on input "number" at bounding box center [303, 414] width 187 height 30
type input "10"
click at [55, 520] on span "Guardar" at bounding box center [49, 518] width 44 height 18
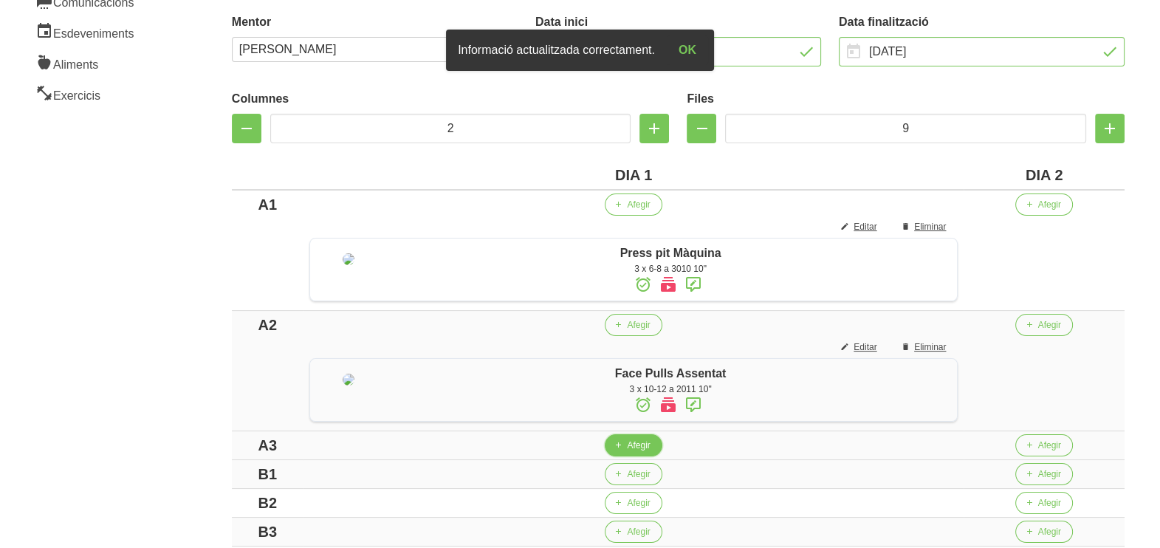
click at [638, 452] on span "Afegir" at bounding box center [638, 444] width 23 height 13
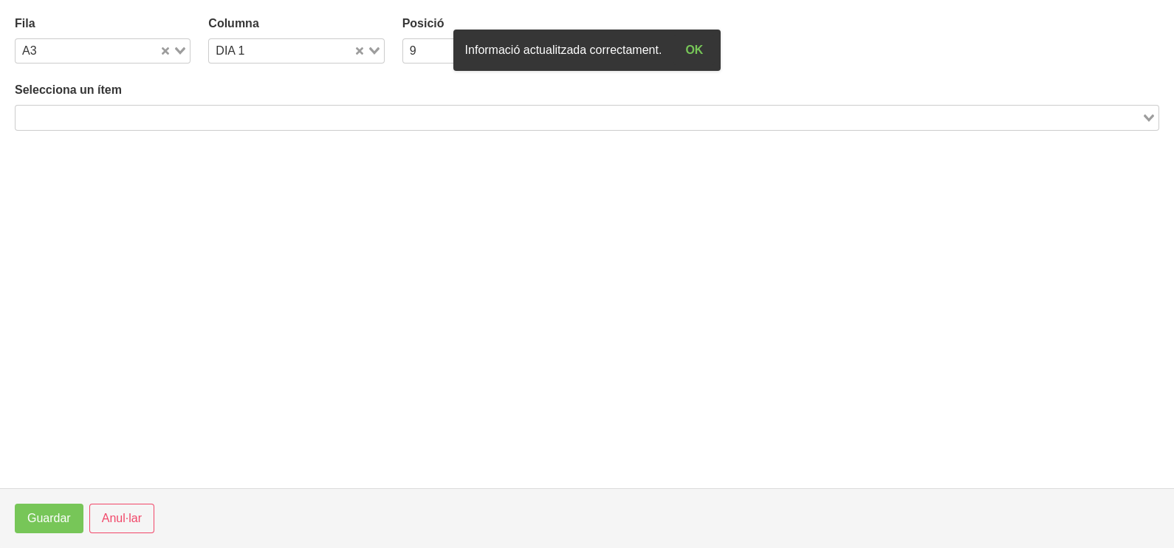
drag, startPoint x: 275, startPoint y: 113, endPoint x: 268, endPoint y: 117, distance: 8.6
click at [275, 113] on input "Search for option" at bounding box center [578, 118] width 1123 height 18
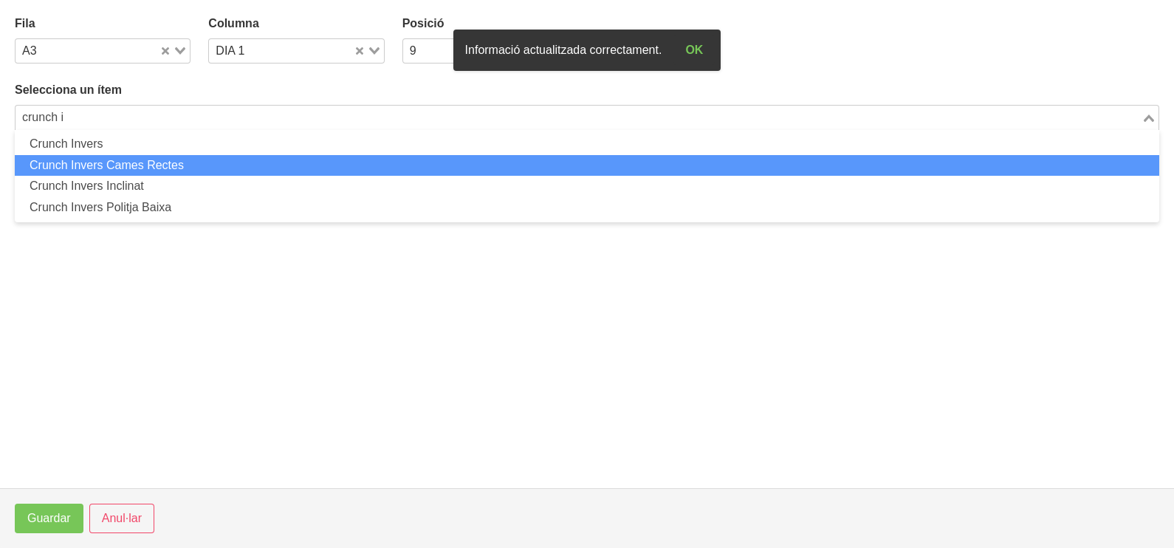
drag, startPoint x: 220, startPoint y: 173, endPoint x: 215, endPoint y: 185, distance: 12.9
click at [216, 184] on ul "Crunch Invers Crunch Invers Cames Rectes Crunch Invers Inclinat Crunch Invers P…" at bounding box center [587, 176] width 1144 height 92
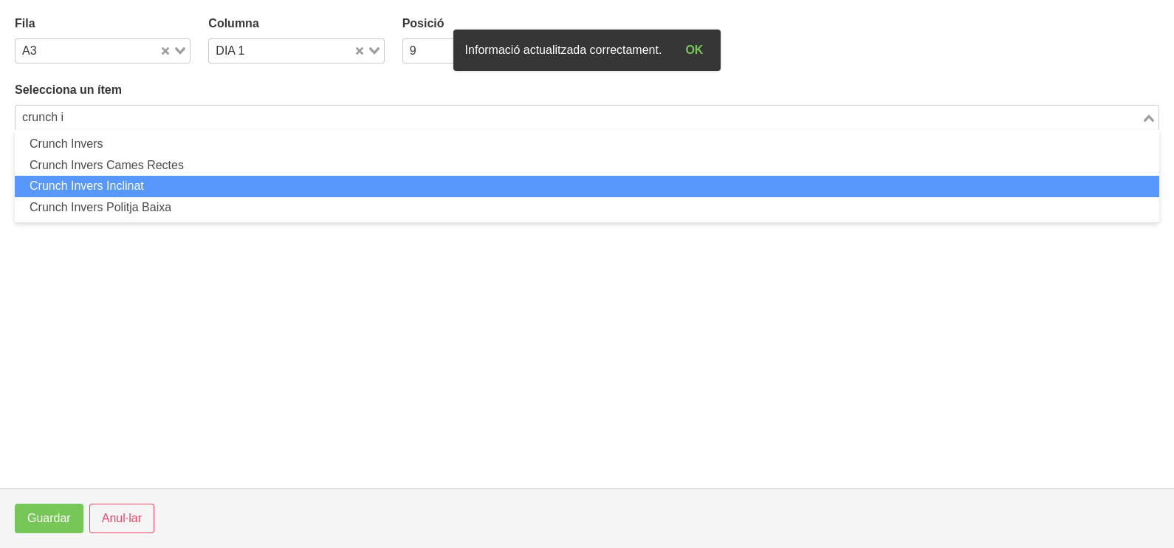
click at [214, 187] on li "Crunch Invers Inclinat" at bounding box center [587, 186] width 1144 height 21
type input "crunch i"
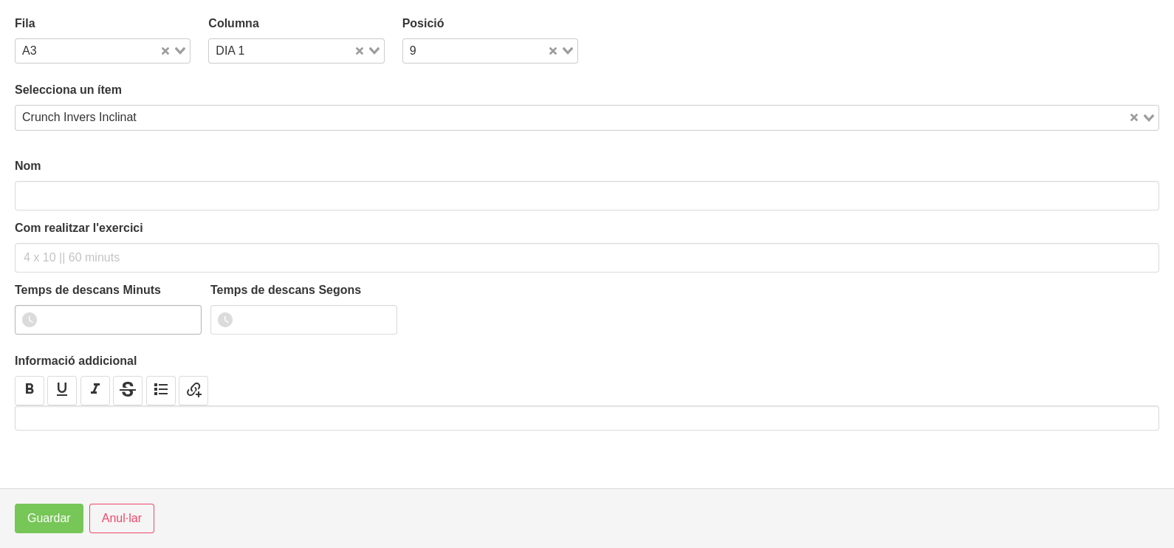
type input "Crunch Invers Inclinat"
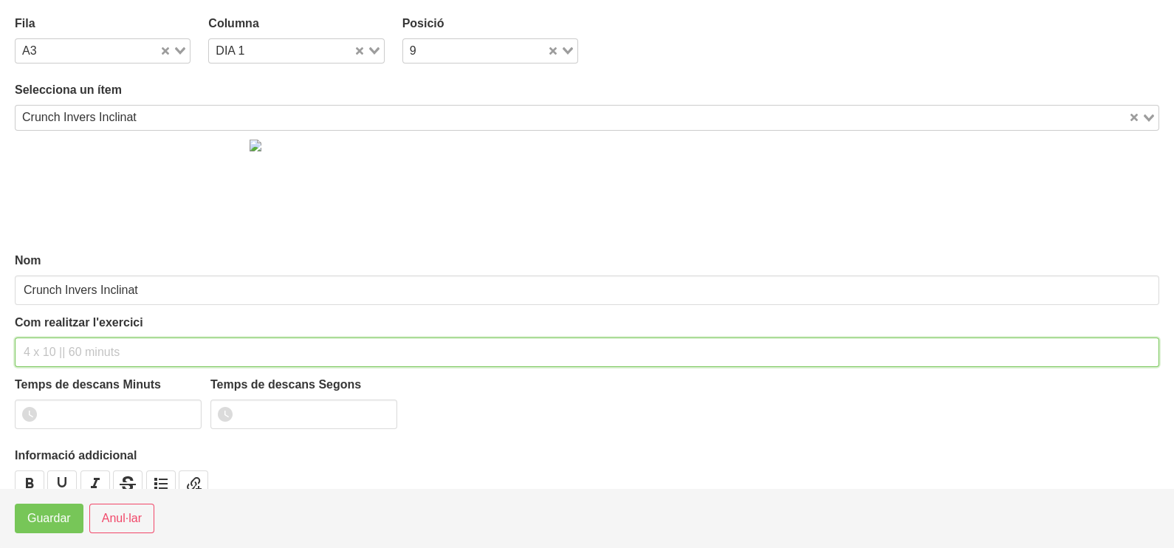
click at [59, 348] on input "text" at bounding box center [587, 352] width 1144 height 30
type input "3 x 10-12 a 2010 120""
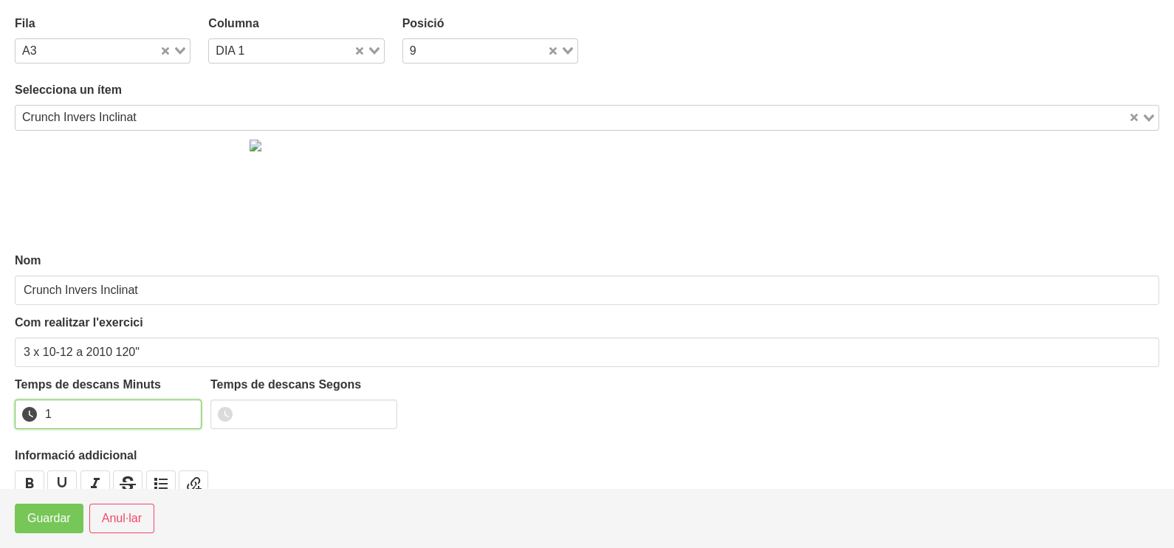
click at [185, 406] on input "1" at bounding box center [108, 414] width 187 height 30
drag, startPoint x: 185, startPoint y: 406, endPoint x: 84, endPoint y: 490, distance: 131.6
type input "2"
click at [159, 428] on input "2" at bounding box center [108, 414] width 187 height 30
click at [49, 520] on span "Guardar" at bounding box center [49, 518] width 44 height 18
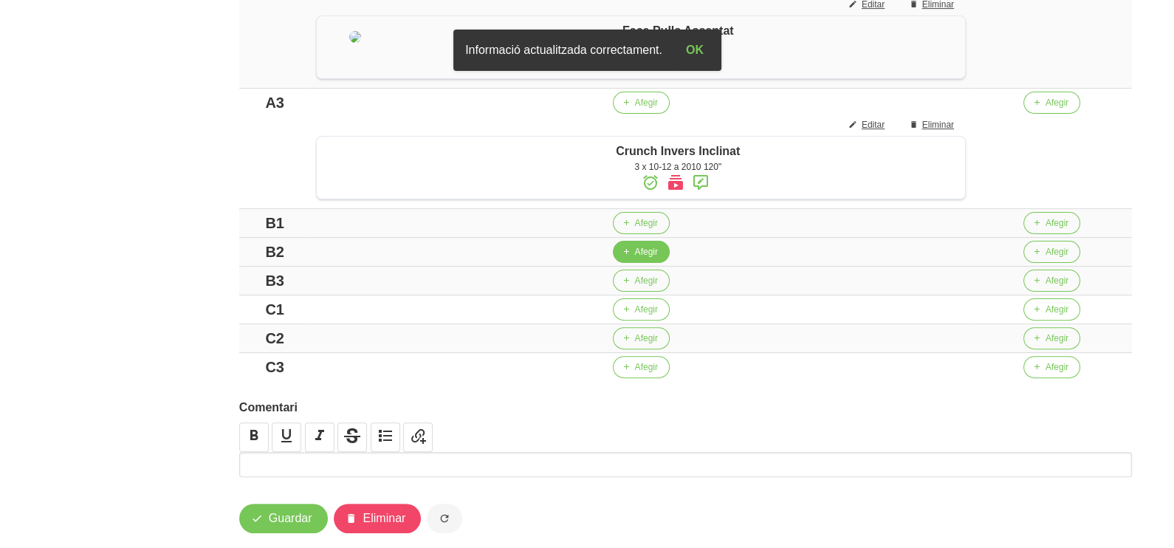
scroll to position [596, 0]
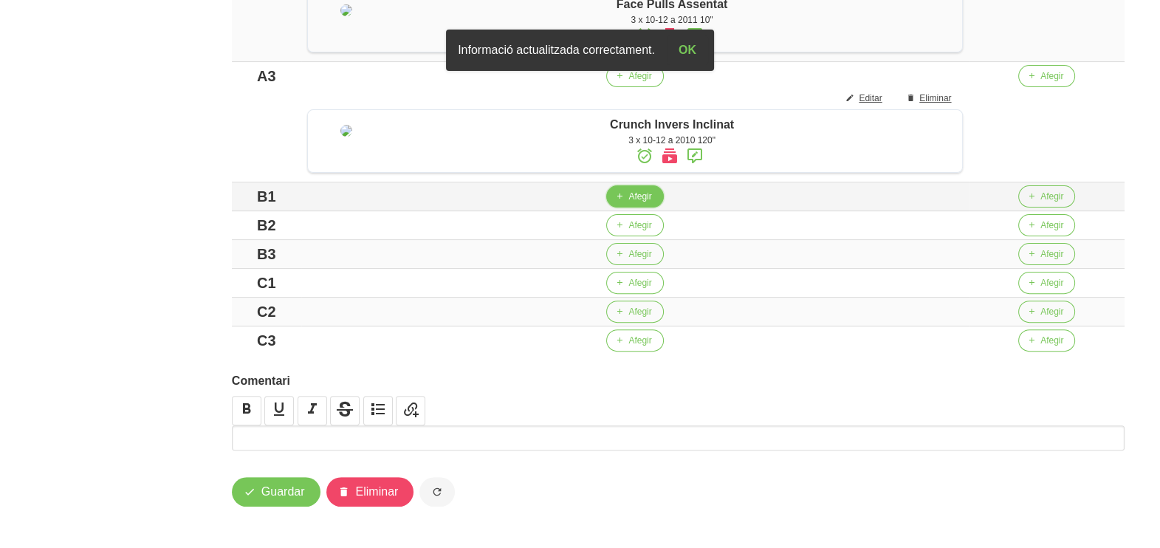
click at [632, 207] on button "Afegir" at bounding box center [634, 196] width 57 height 22
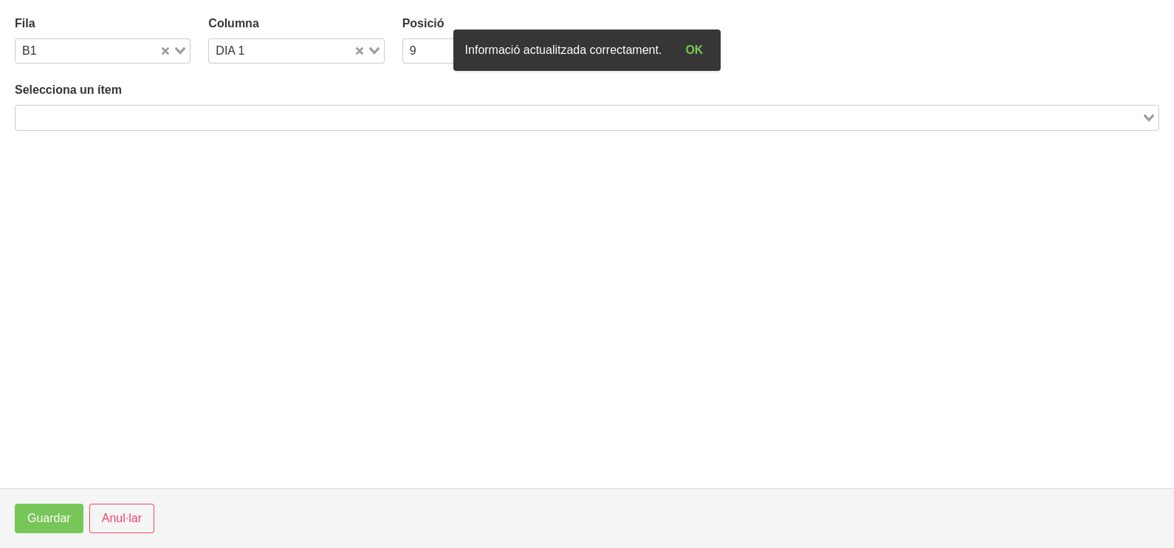
click at [161, 116] on input "Search for option" at bounding box center [578, 118] width 1123 height 18
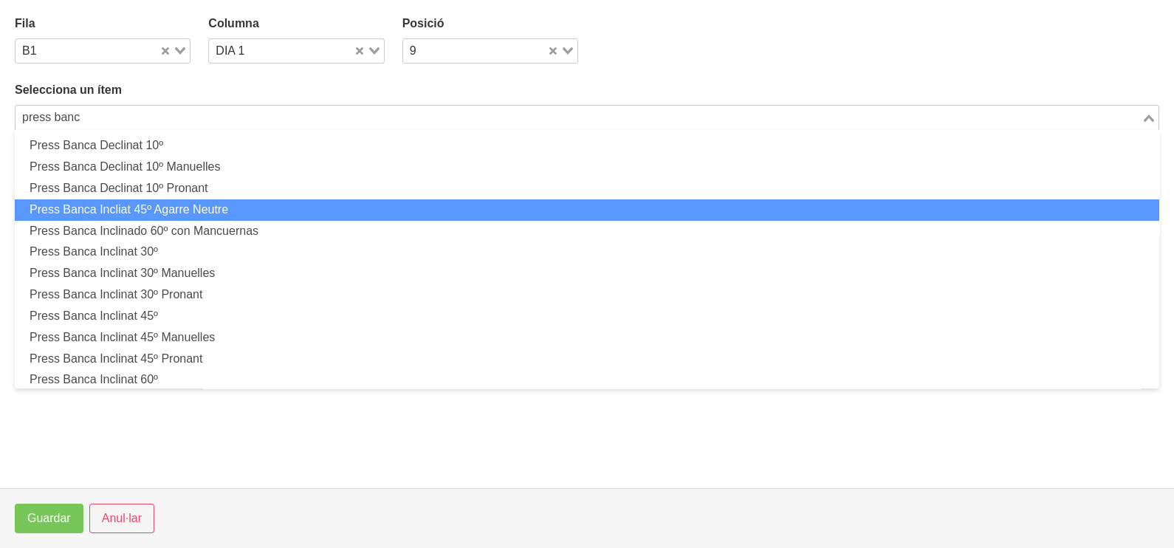
scroll to position [184, 0]
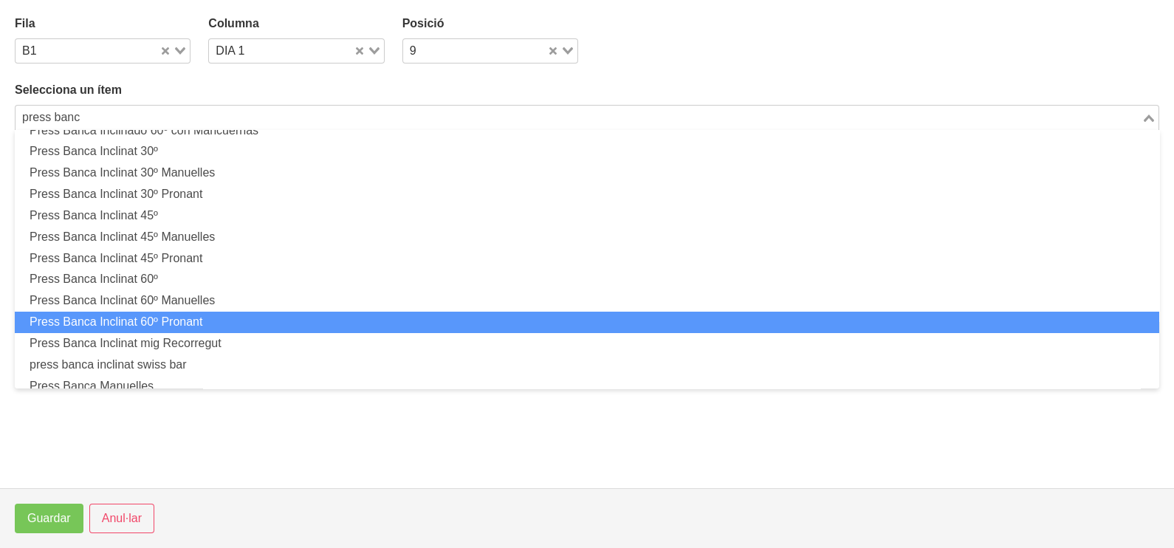
click at [207, 320] on li "Press Banca Inclinat 60º Pronant" at bounding box center [587, 321] width 1144 height 21
type input "press banc"
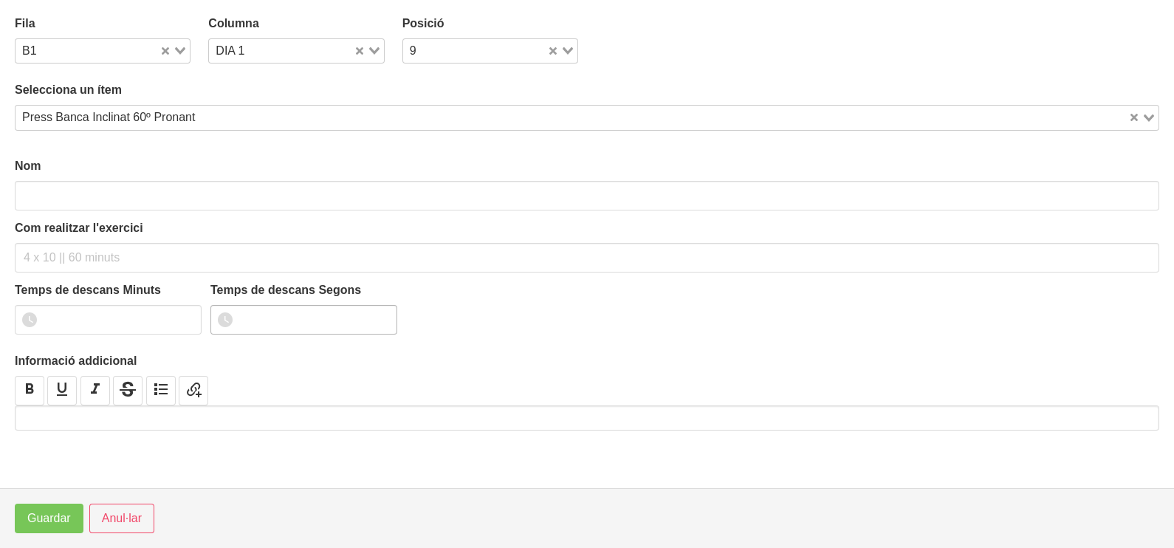
scroll to position [4, 0]
type input "Press Banca Inclinat 60º Pronant"
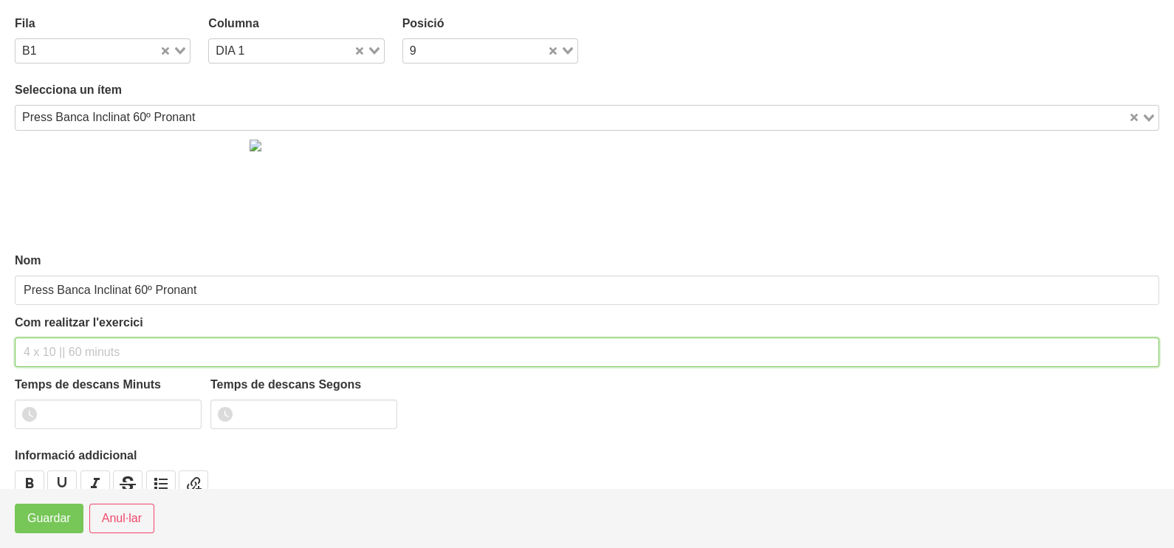
drag, startPoint x: 75, startPoint y: 349, endPoint x: 63, endPoint y: 351, distance: 12.0
click at [70, 351] on input "text" at bounding box center [587, 352] width 1144 height 30
type input "3 x 8-10 a 3010 10""
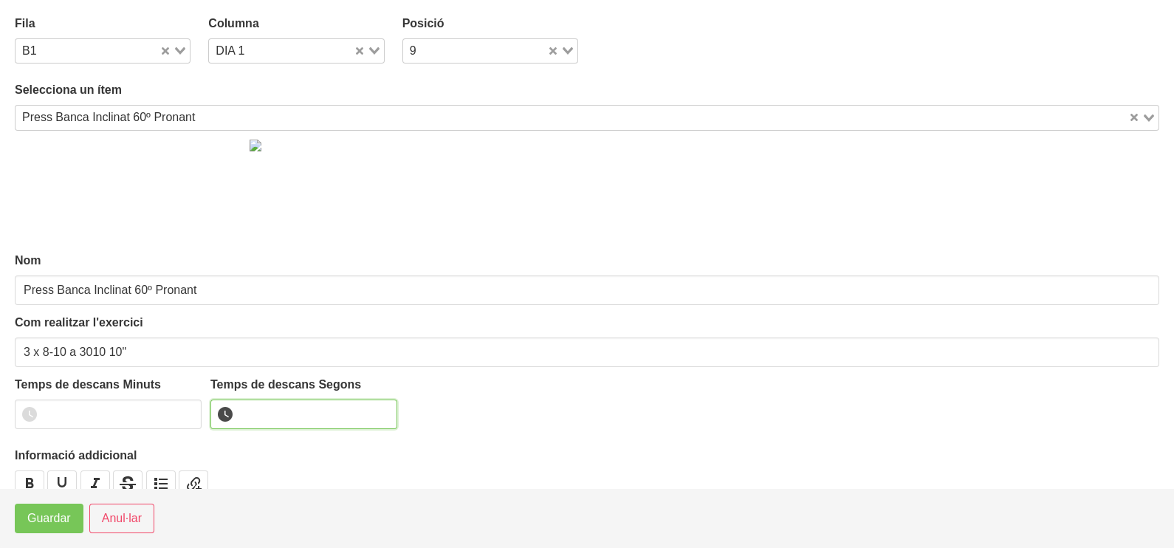
drag, startPoint x: 293, startPoint y: 421, endPoint x: 299, endPoint y: 415, distance: 8.4
click at [299, 415] on input "number" at bounding box center [303, 414] width 187 height 30
type input "10"
click at [47, 512] on span "Guardar" at bounding box center [49, 518] width 44 height 18
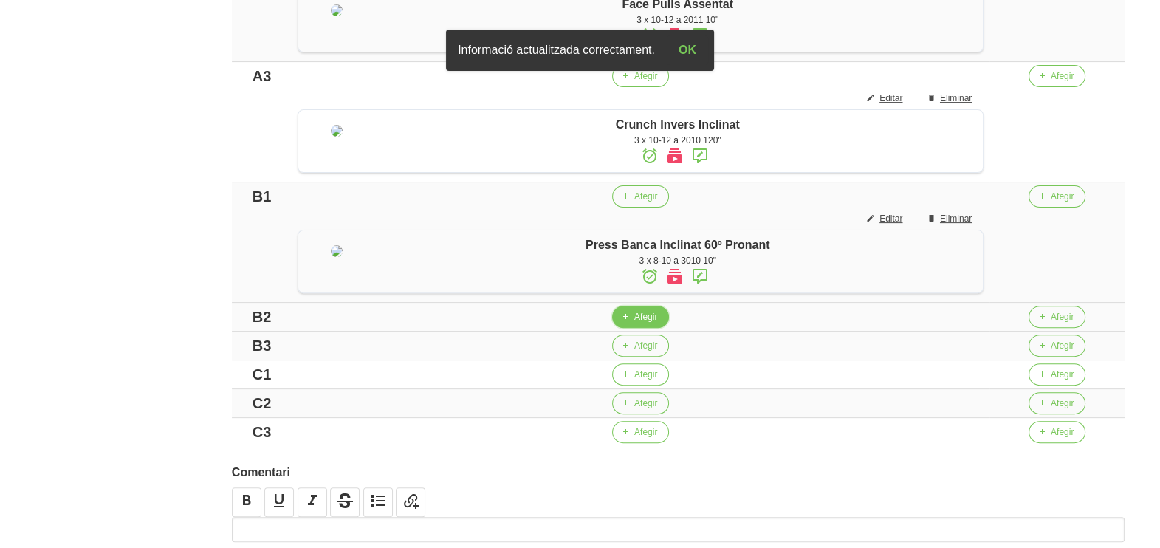
click at [643, 323] on span "Afegir" at bounding box center [645, 316] width 23 height 13
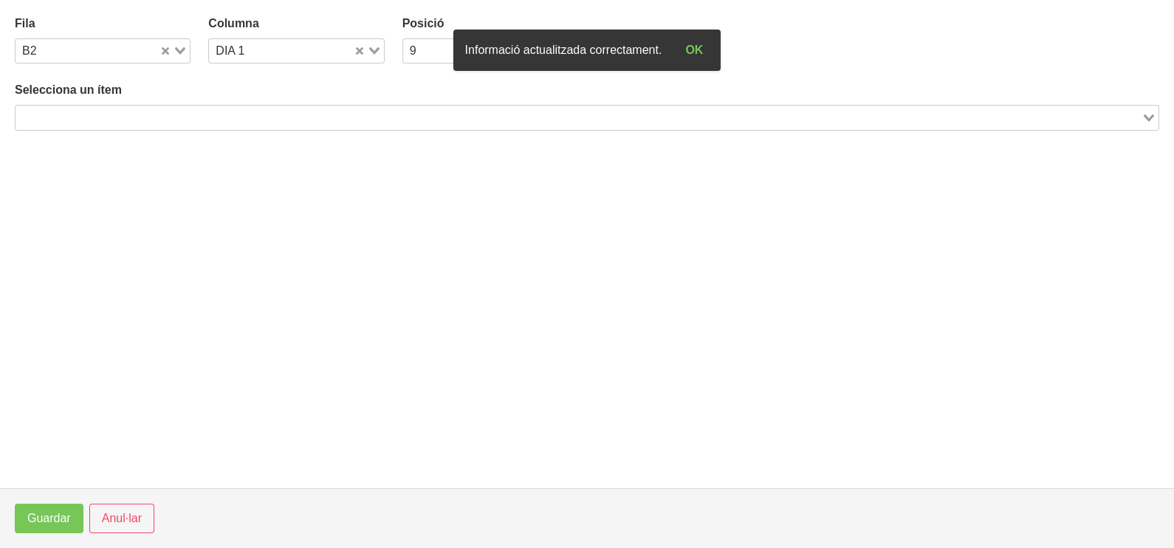
click at [139, 117] on input "Search for option" at bounding box center [578, 118] width 1123 height 18
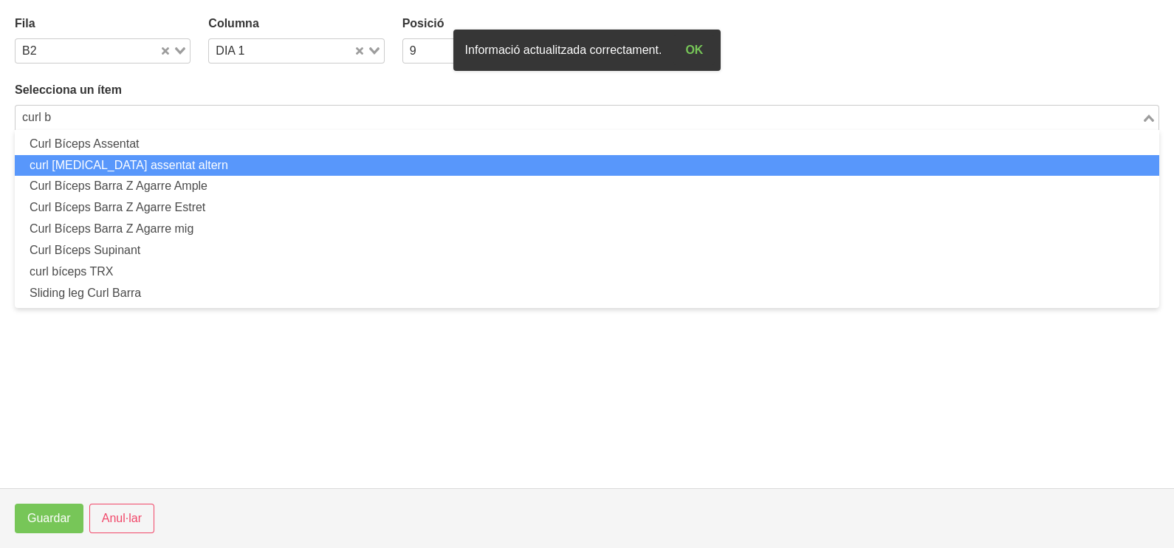
click at [149, 162] on li "curl [MEDICAL_DATA] assentat altern" at bounding box center [587, 165] width 1144 height 21
type input "curl b"
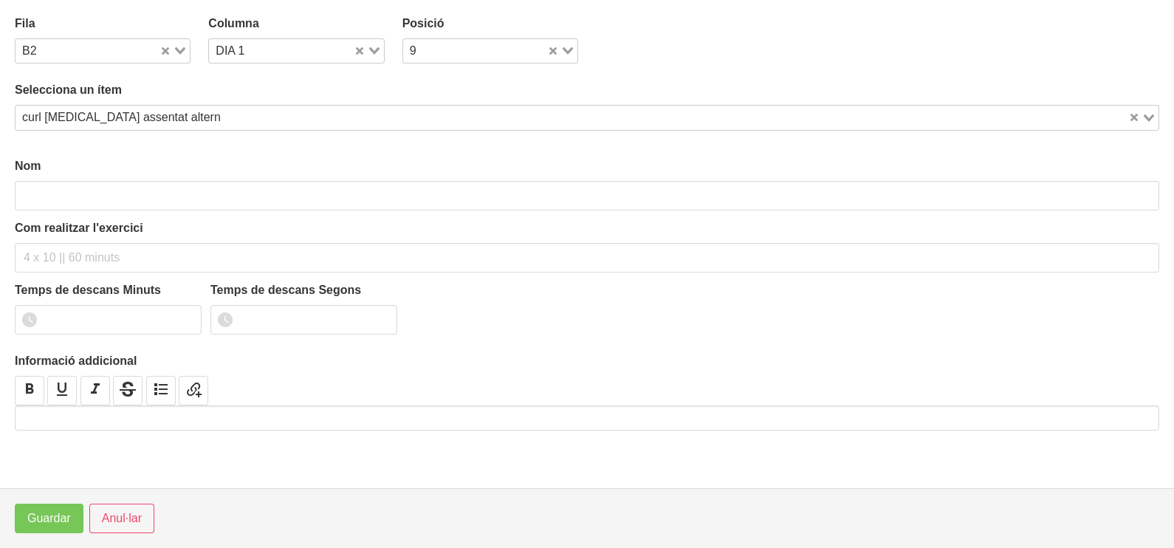
type input "curl [MEDICAL_DATA] assentat altern"
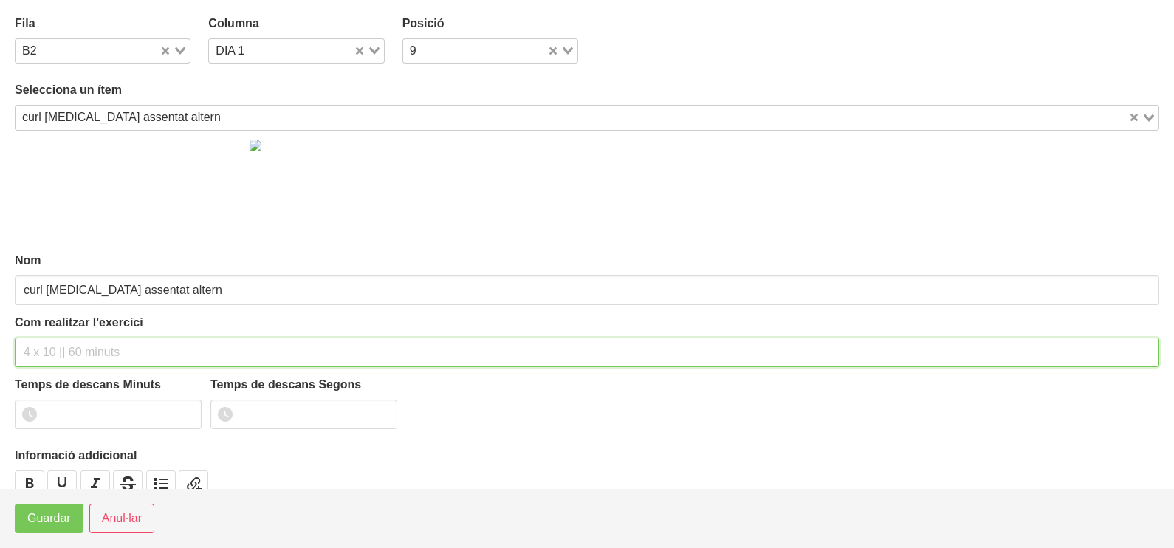
drag, startPoint x: 72, startPoint y: 348, endPoint x: 63, endPoint y: 350, distance: 8.3
click at [67, 349] on input "text" at bounding box center [587, 352] width 1144 height 30
type input "3 x 8-10 a 2010 10""
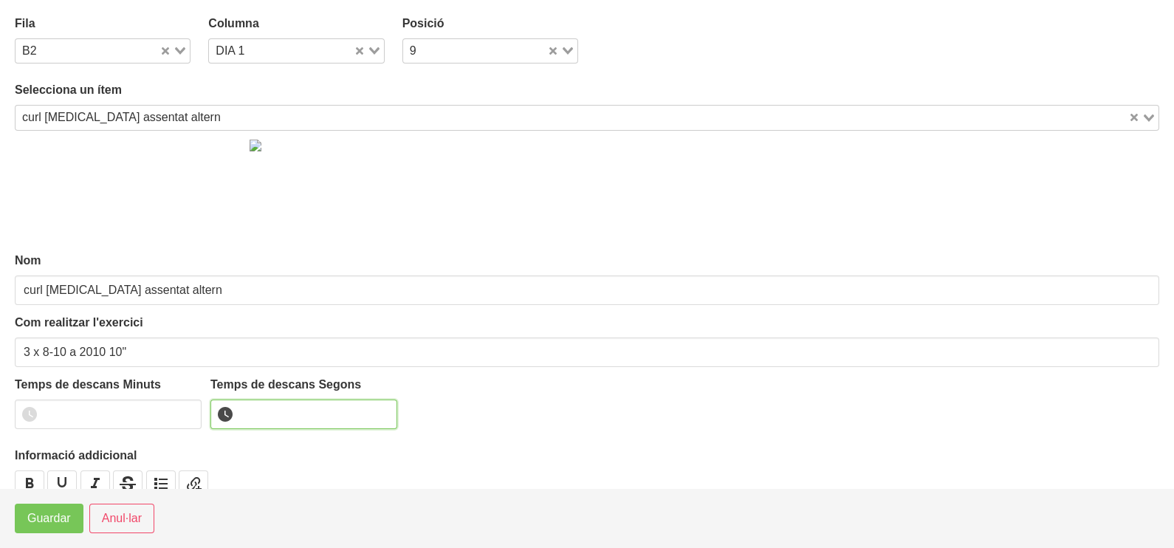
click at [249, 403] on input "number" at bounding box center [303, 414] width 187 height 30
type input "10"
click at [35, 528] on button "Guardar" at bounding box center [49, 518] width 69 height 30
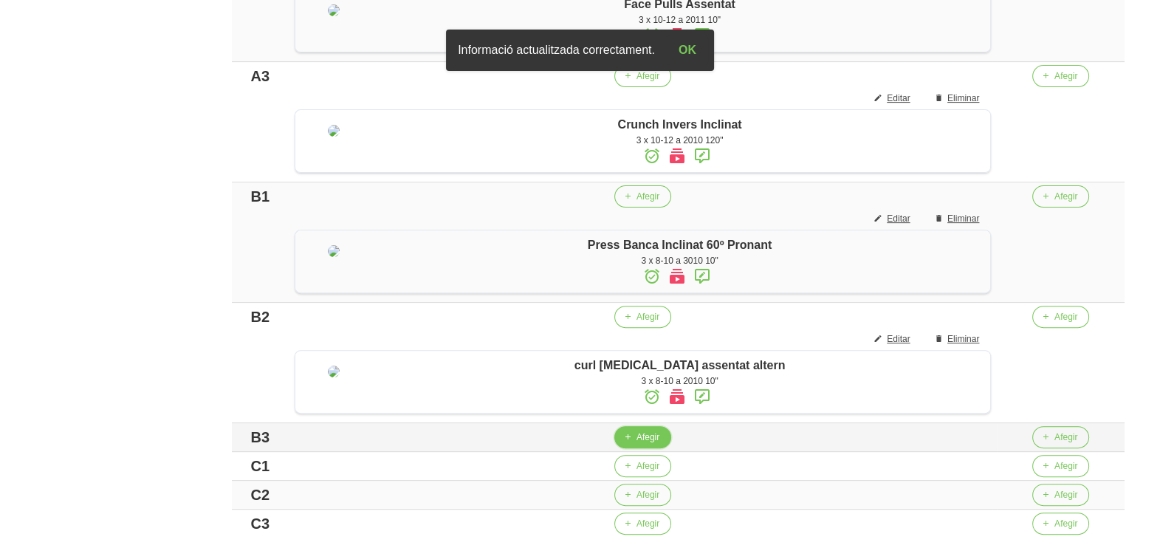
click at [644, 444] on span "Afegir" at bounding box center [647, 436] width 23 height 13
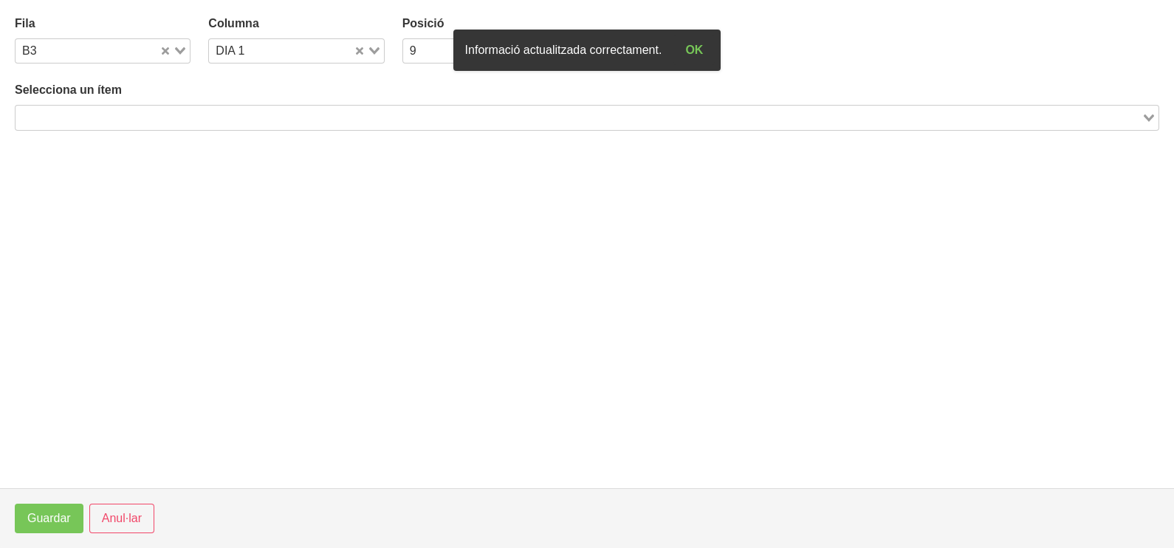
click at [221, 118] on input "Search for option" at bounding box center [578, 118] width 1123 height 18
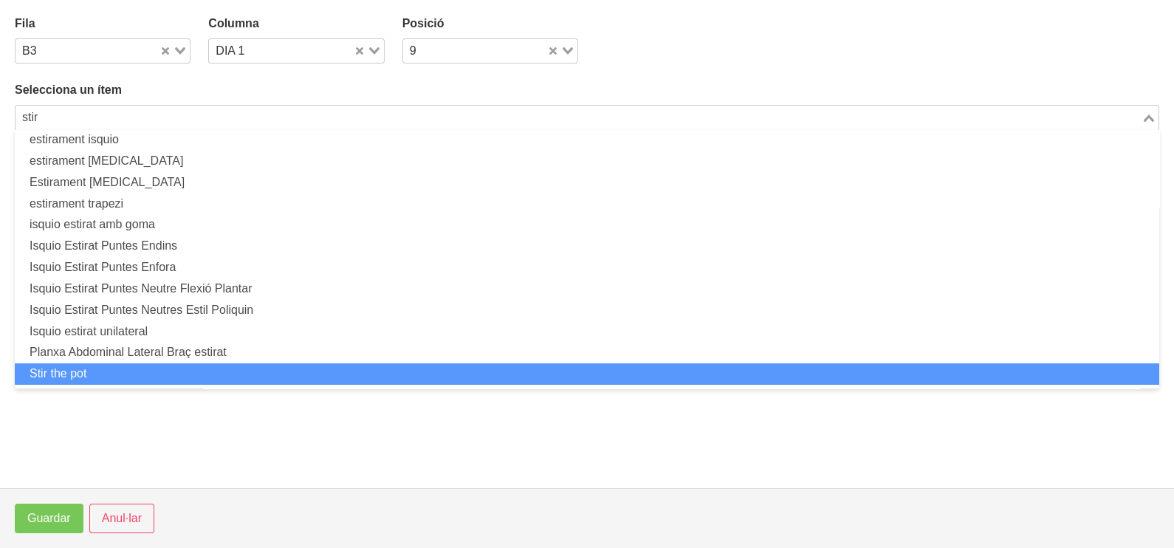
click at [148, 371] on li "Stir the pot" at bounding box center [587, 373] width 1144 height 21
type input "stir"
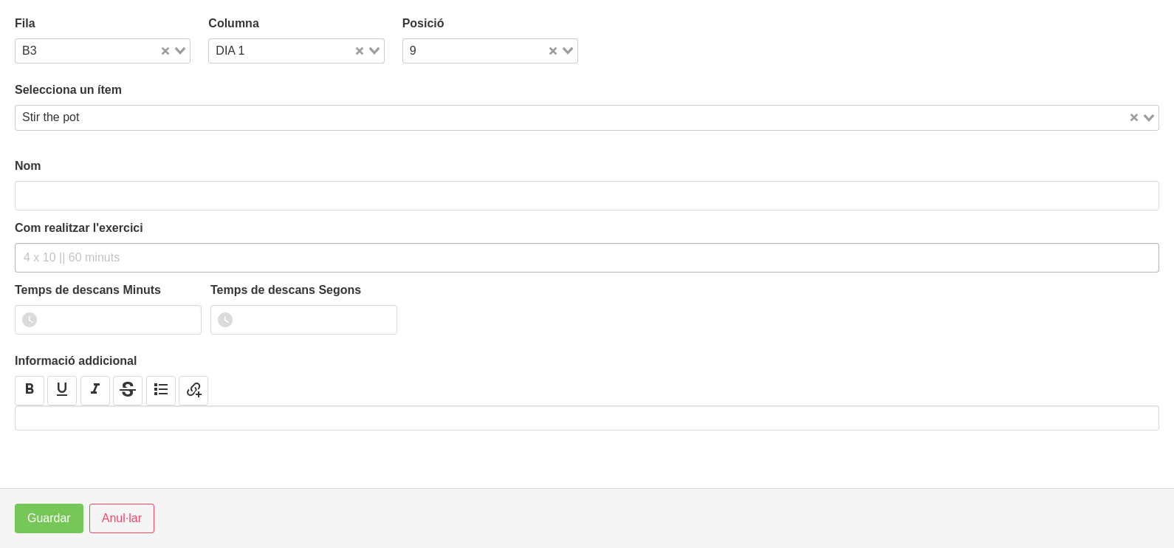
type input "Stir the pot"
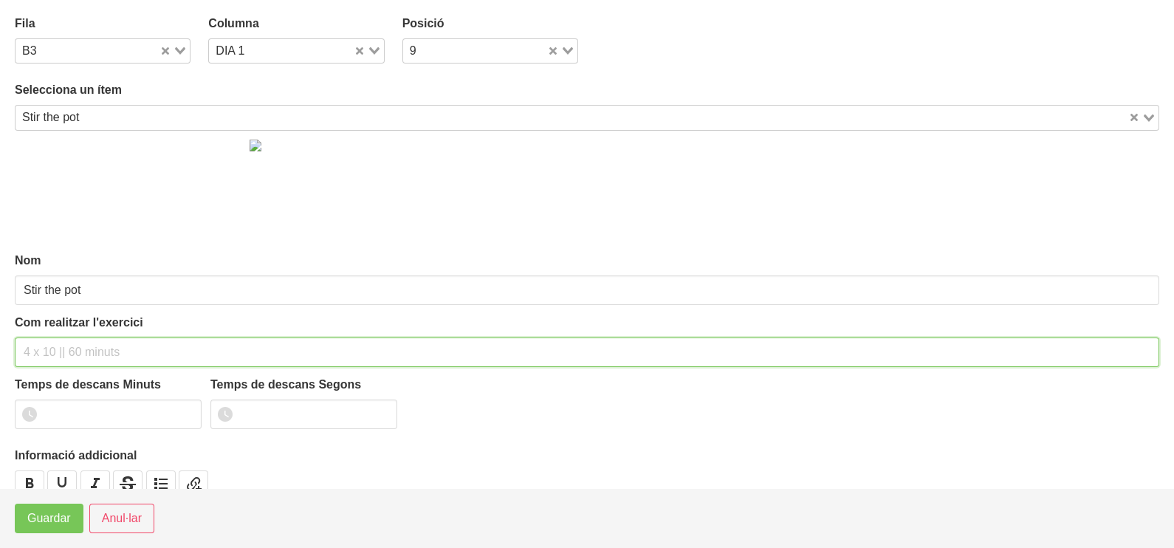
click at [52, 345] on input "text" at bounding box center [587, 352] width 1144 height 30
type input "3 x 12 120""
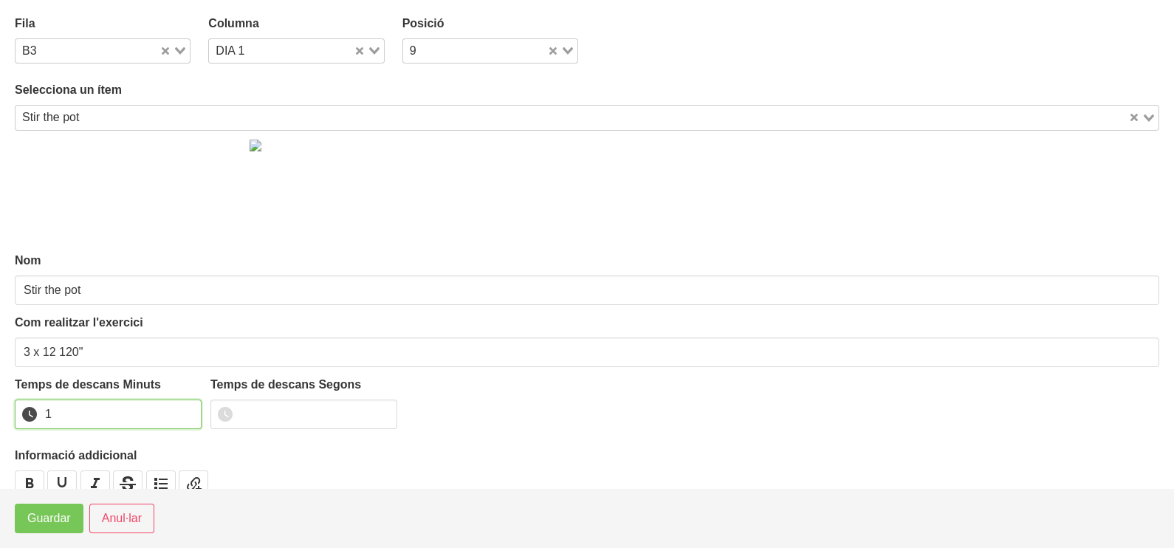
click at [189, 410] on input "1" at bounding box center [108, 414] width 187 height 30
drag, startPoint x: 189, startPoint y: 407, endPoint x: 164, endPoint y: 438, distance: 39.3
type input "2"
click at [185, 415] on input "2" at bounding box center [108, 414] width 187 height 30
click at [55, 517] on span "Guardar" at bounding box center [49, 518] width 44 height 18
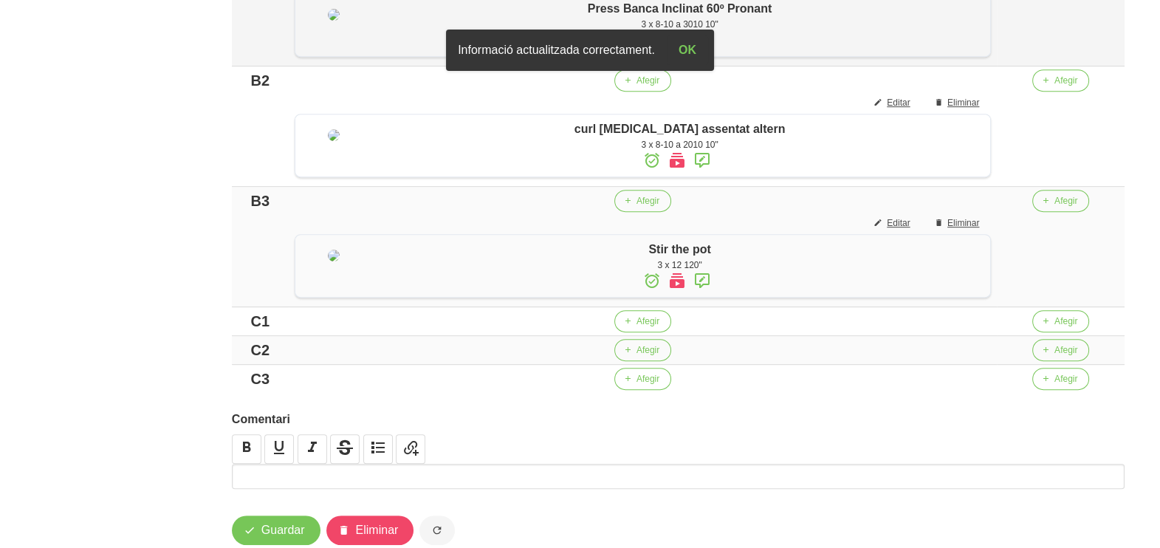
scroll to position [953, 0]
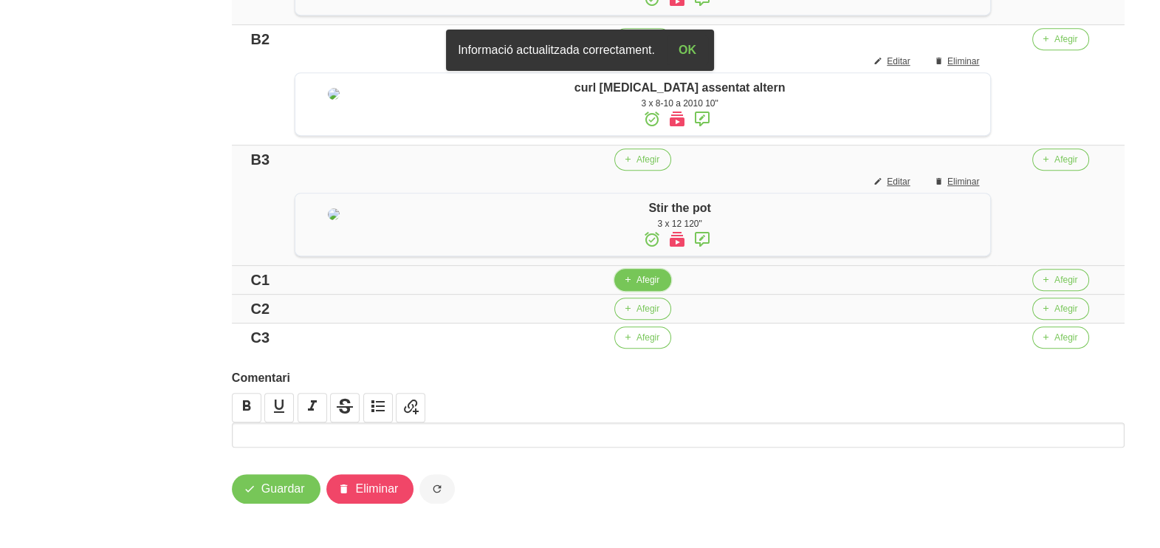
click at [634, 284] on span "button" at bounding box center [627, 279] width 13 height 13
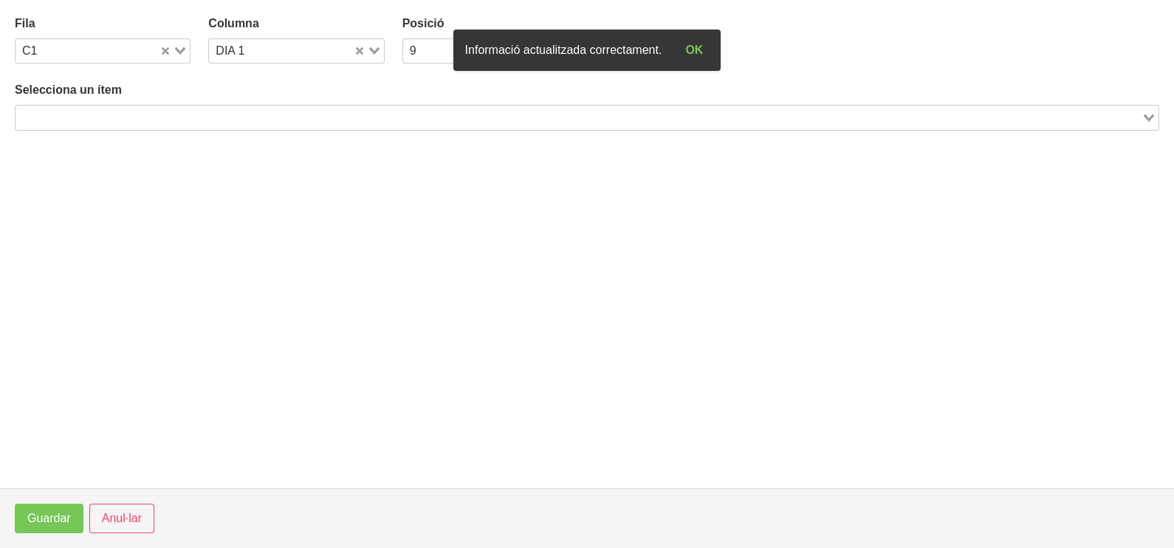
click at [221, 117] on input "Search for option" at bounding box center [578, 118] width 1123 height 18
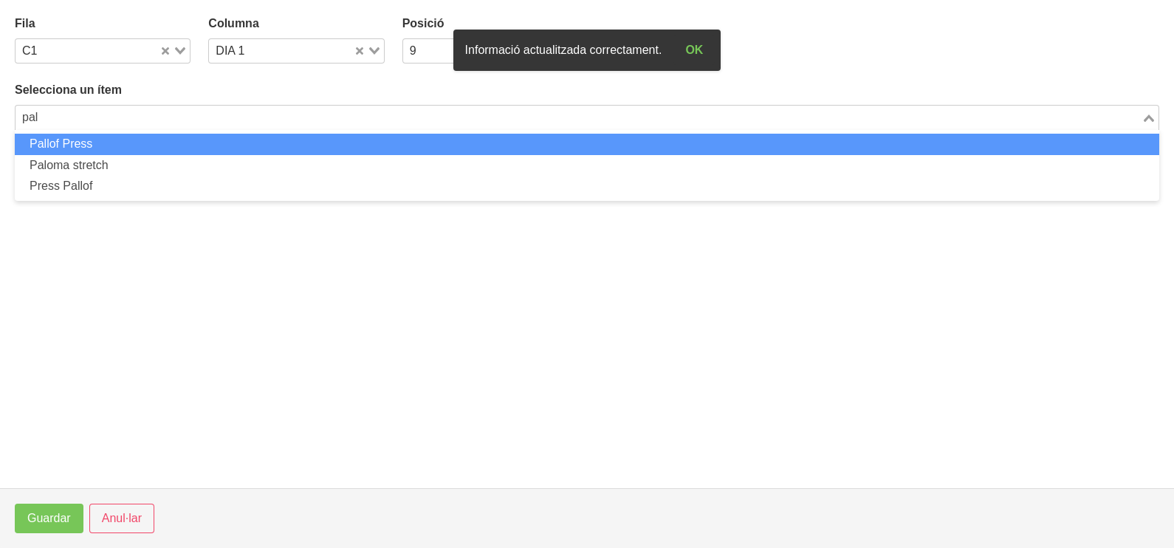
click at [226, 142] on li "Pallof Press" at bounding box center [587, 144] width 1144 height 21
type input "pal"
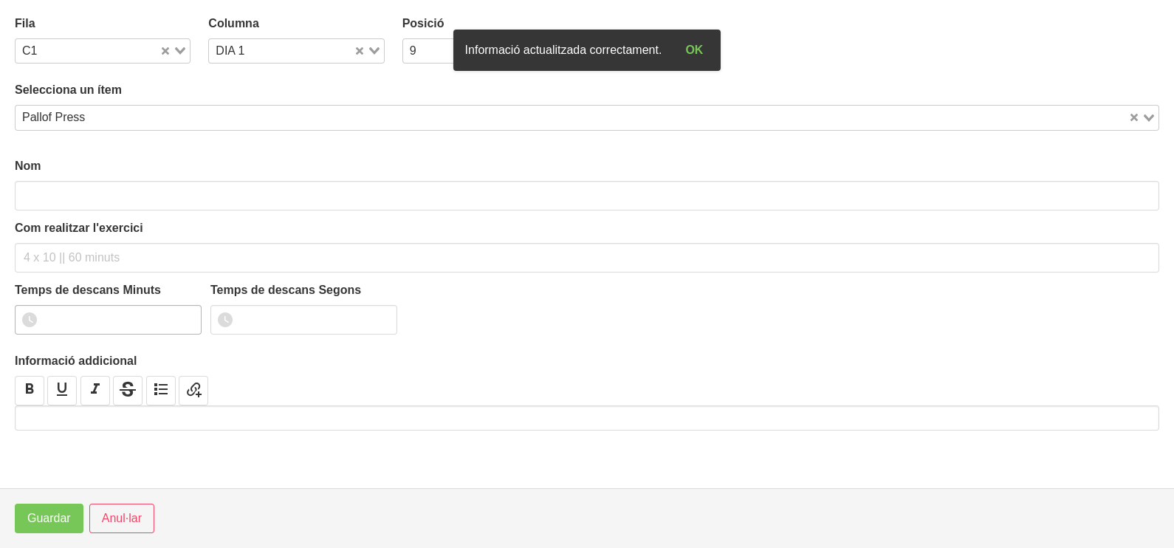
type input "Pallof Press"
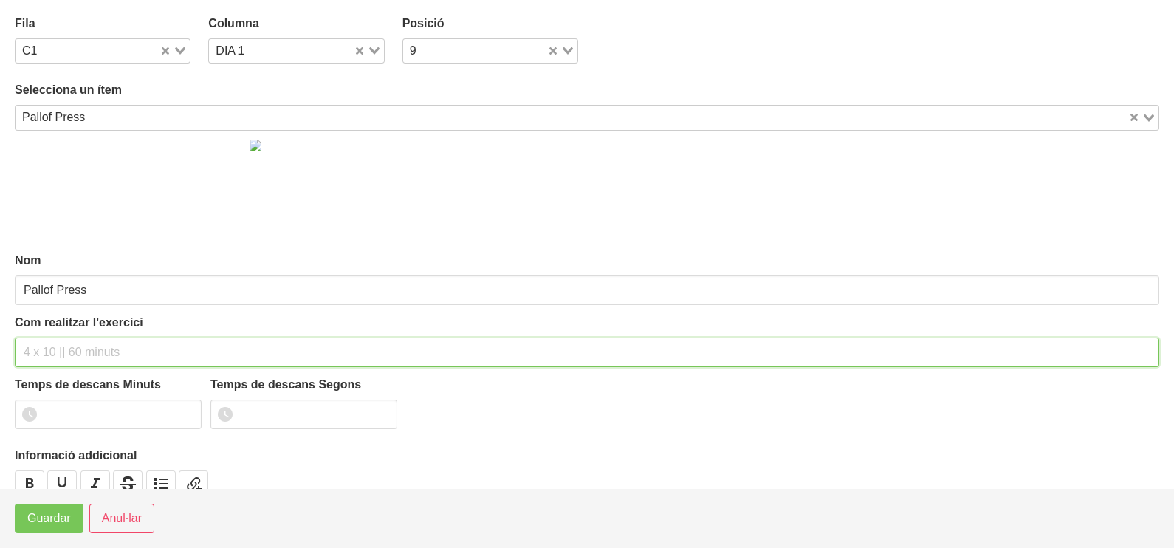
drag, startPoint x: 47, startPoint y: 350, endPoint x: 39, endPoint y: 350, distance: 8.1
click at [44, 351] on input "text" at bounding box center [587, 352] width 1144 height 30
type input "3 x 10 a 2011 10""
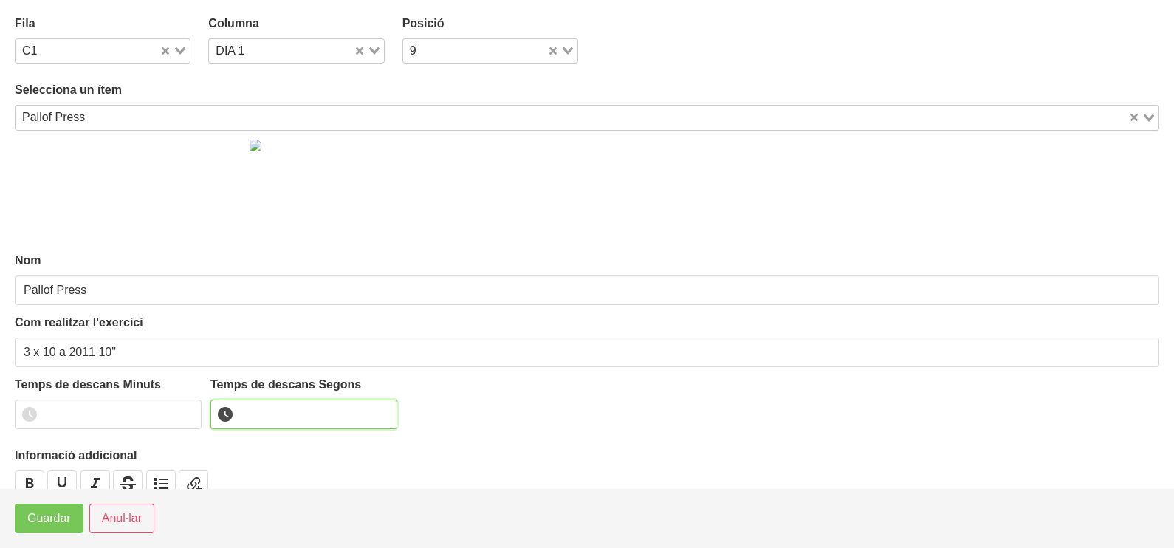
click at [274, 411] on input "number" at bounding box center [303, 414] width 187 height 30
type input "10"
click at [64, 506] on button "Guardar" at bounding box center [49, 518] width 69 height 30
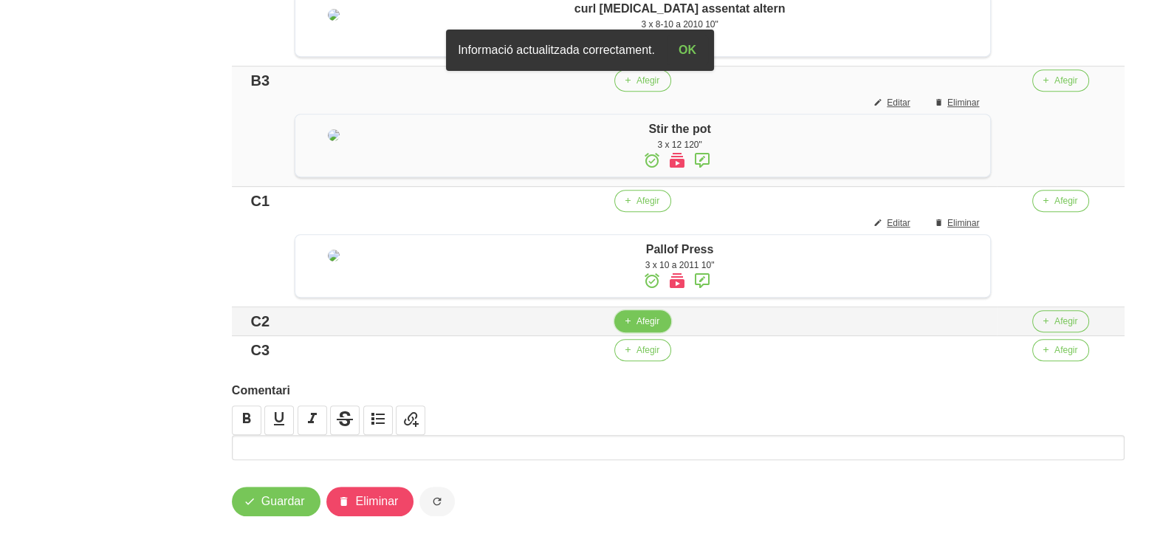
click at [644, 328] on span "Afegir" at bounding box center [647, 320] width 23 height 13
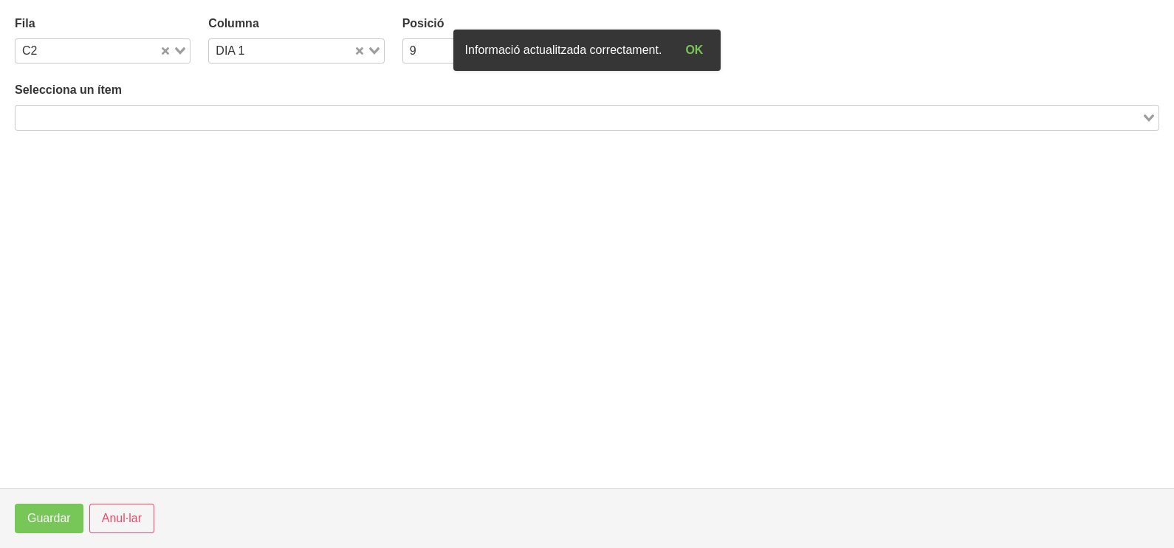
click at [264, 114] on input "Search for option" at bounding box center [578, 118] width 1123 height 18
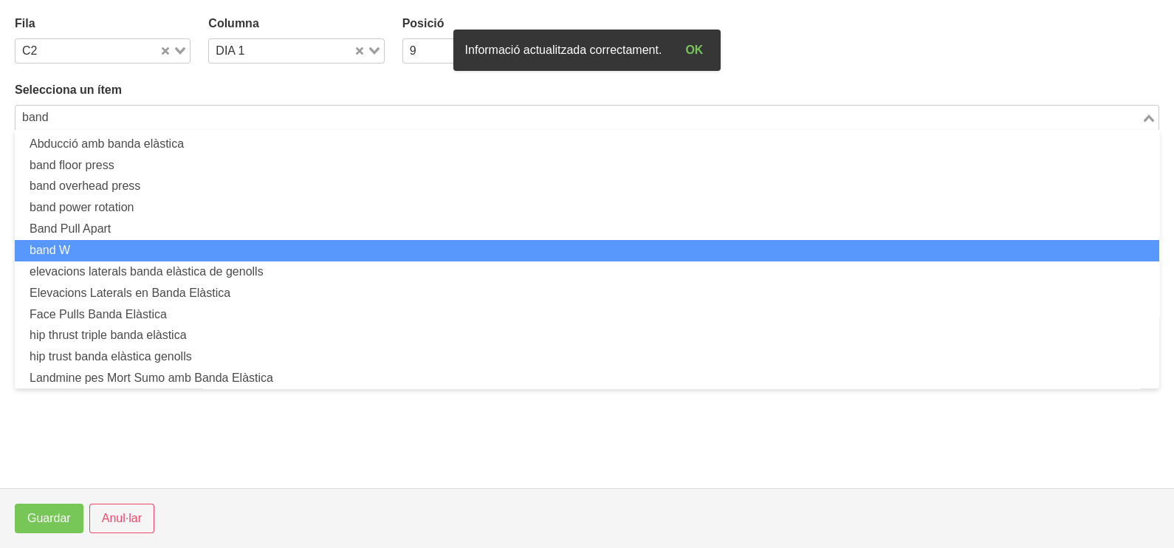
click at [168, 252] on li "band W" at bounding box center [587, 250] width 1144 height 21
type input "band"
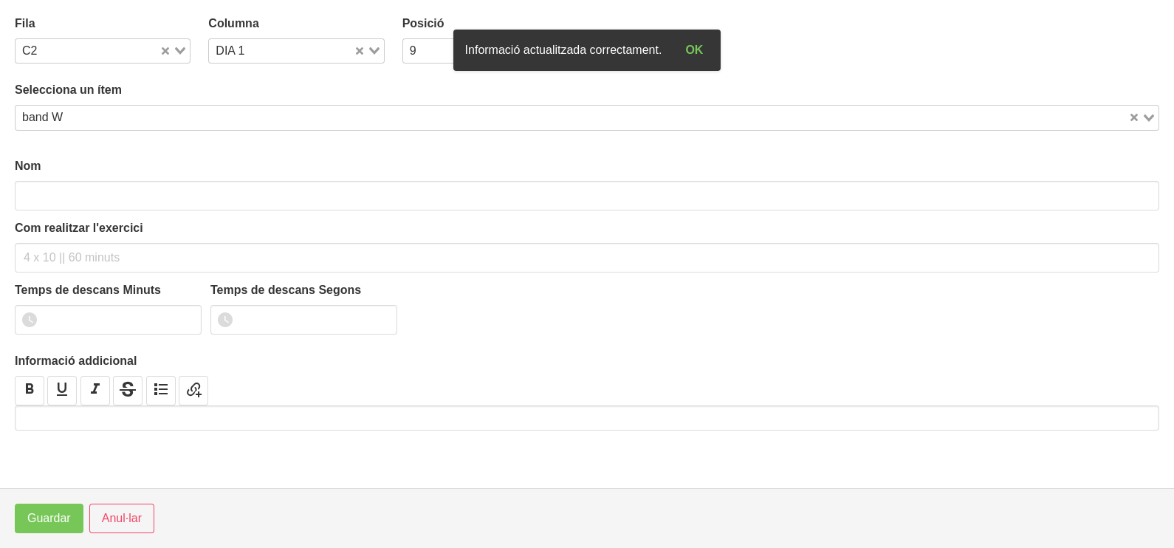
type input "band W"
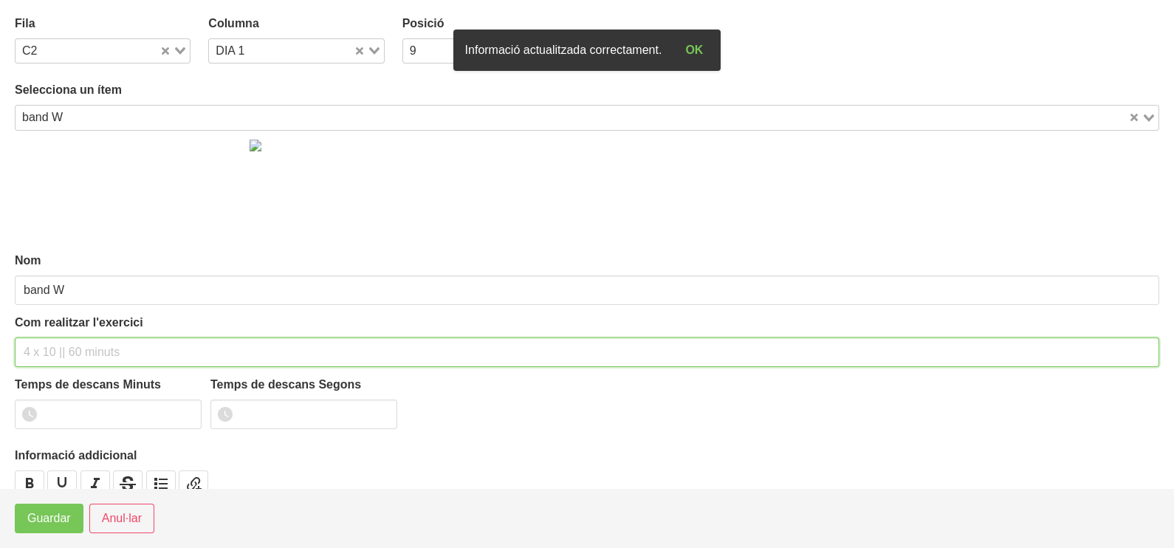
click at [53, 347] on input "text" at bounding box center [587, 352] width 1144 height 30
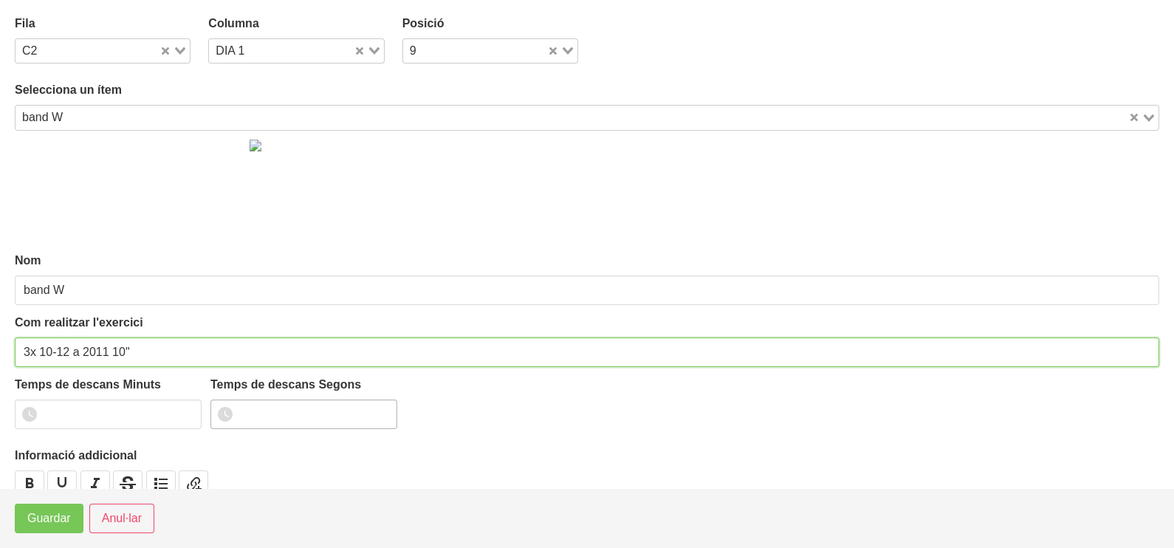
type input "3x 10-12 a 2011 10""
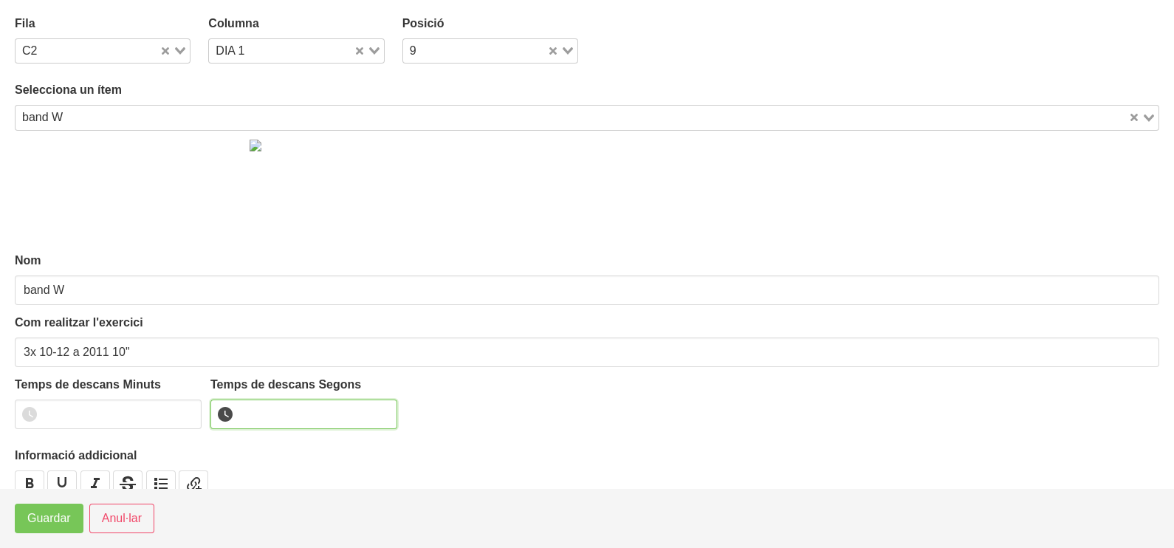
click at [309, 408] on input "number" at bounding box center [303, 414] width 187 height 30
type input "10"
click at [58, 520] on span "Guardar" at bounding box center [49, 518] width 44 height 18
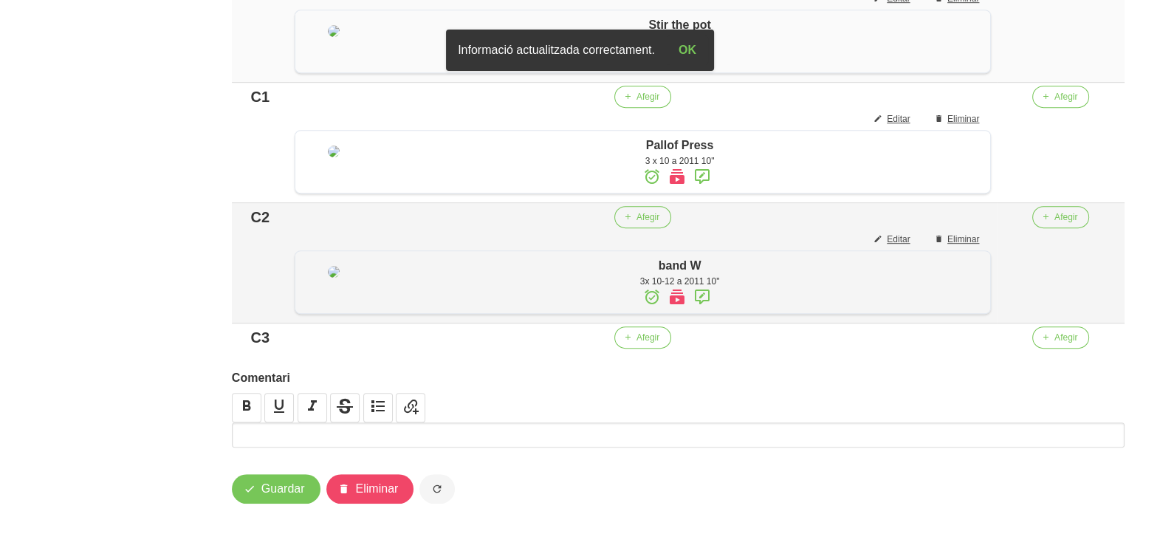
scroll to position [1197, 0]
click at [651, 334] on span "Afegir" at bounding box center [647, 337] width 23 height 13
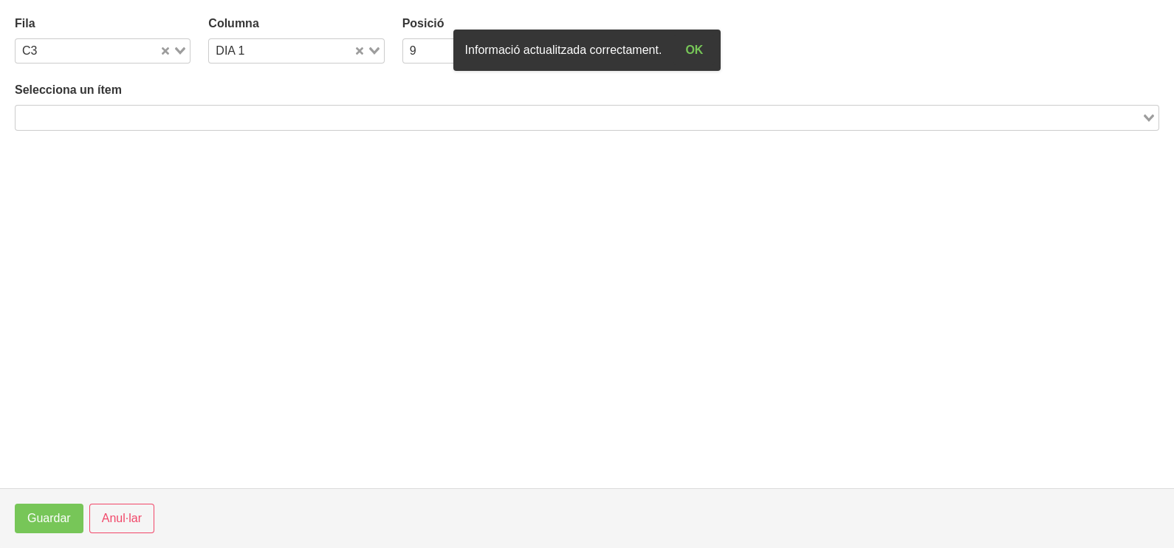
click at [203, 113] on input "Search for option" at bounding box center [578, 118] width 1123 height 18
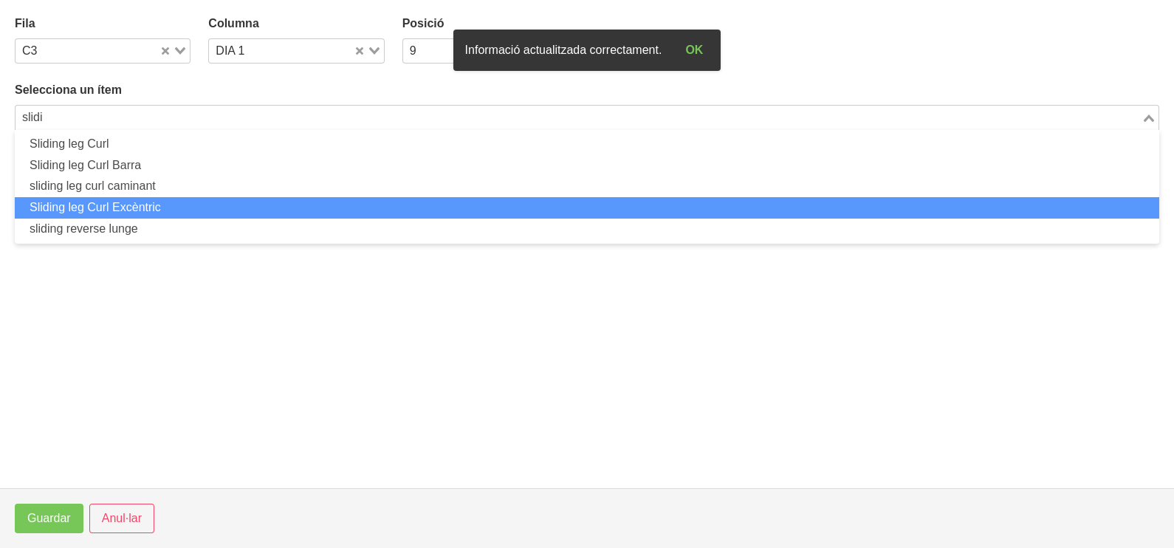
drag, startPoint x: 187, startPoint y: 205, endPoint x: 171, endPoint y: 202, distance: 17.2
click at [171, 202] on li "Sliding leg Curl Excèntric" at bounding box center [587, 207] width 1144 height 21
type input "slidi"
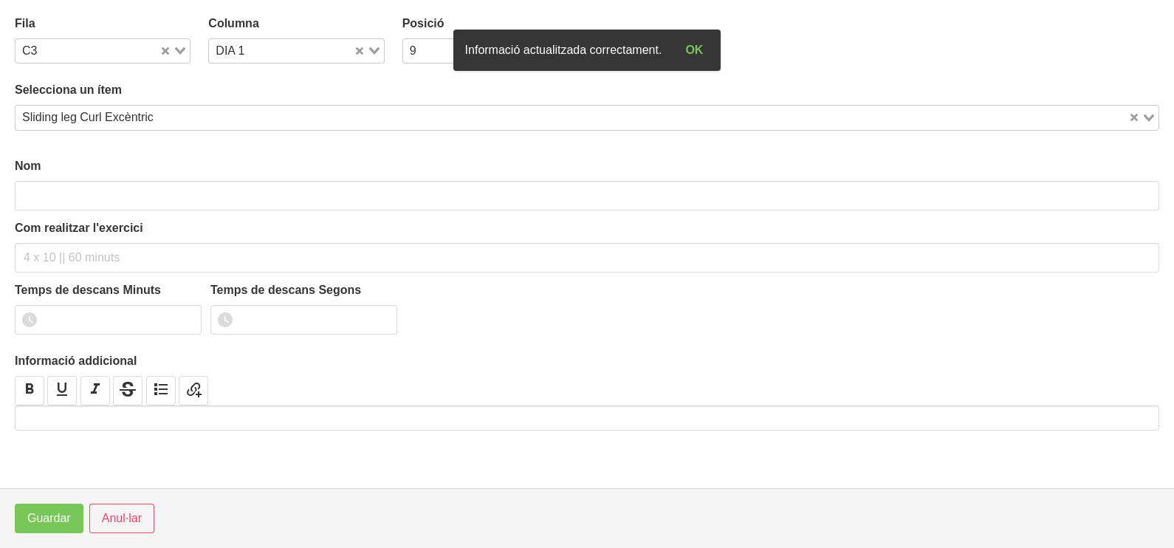
type input "Sliding leg Curl Excèntric"
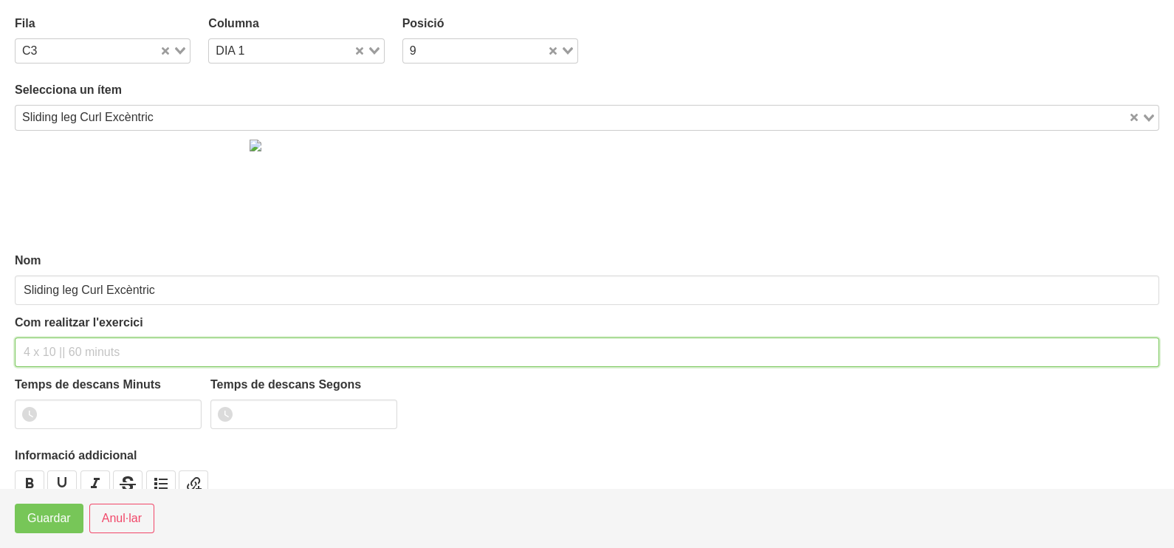
drag, startPoint x: 42, startPoint y: 351, endPoint x: 75, endPoint y: 264, distance: 92.5
click at [47, 343] on input "text" at bounding box center [587, 352] width 1144 height 30
type input "3 x 8 a 3010 120""
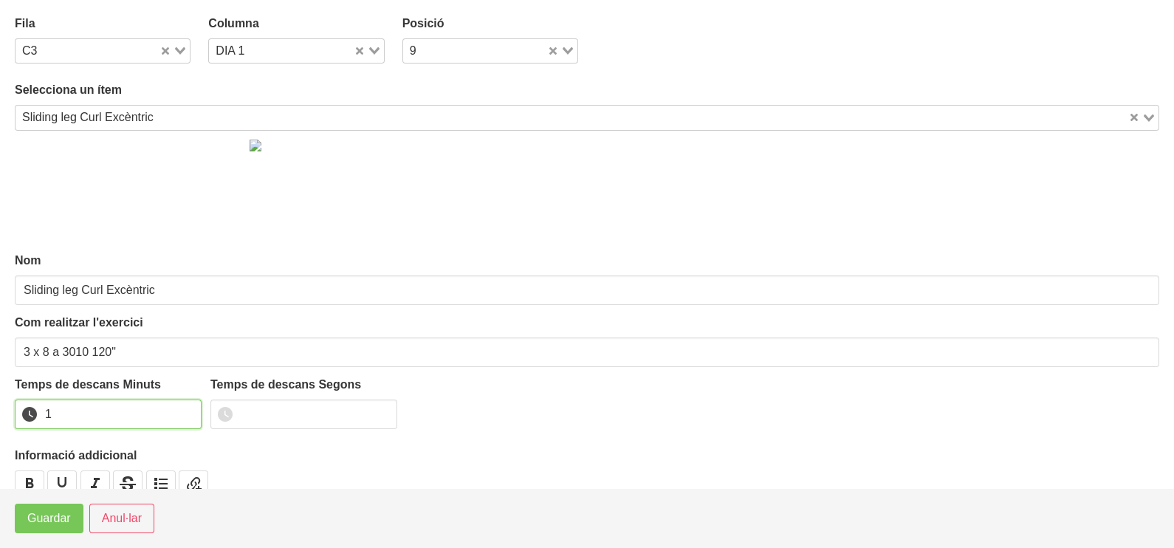
click at [187, 411] on input "1" at bounding box center [108, 414] width 187 height 30
drag, startPoint x: 187, startPoint y: 411, endPoint x: 86, endPoint y: 486, distance: 125.6
type input "2"
click at [173, 422] on input "2" at bounding box center [108, 414] width 187 height 30
click at [46, 523] on span "Guardar" at bounding box center [49, 518] width 44 height 18
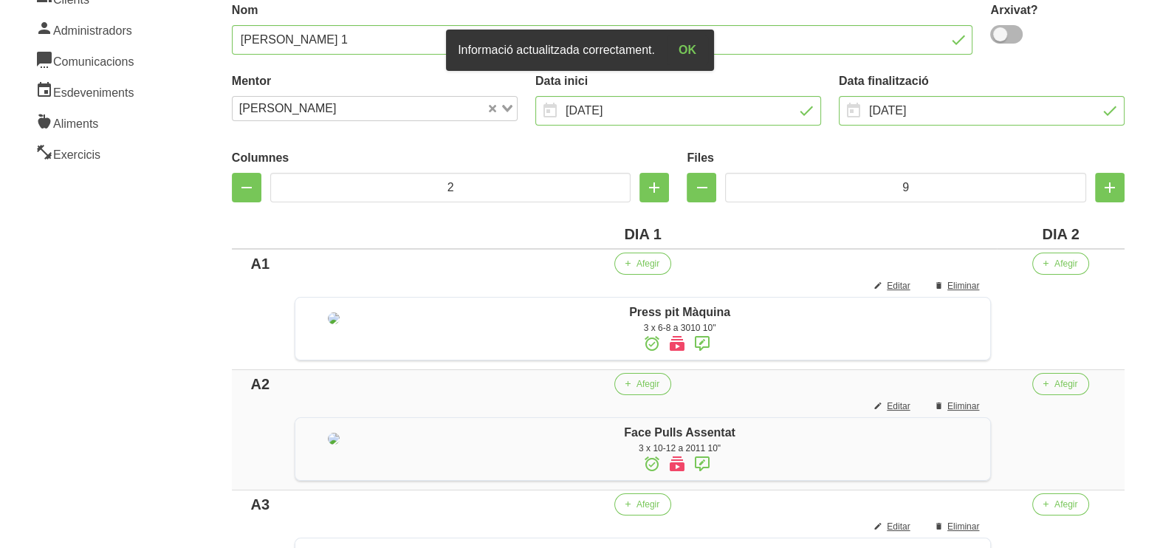
scroll to position [90, 0]
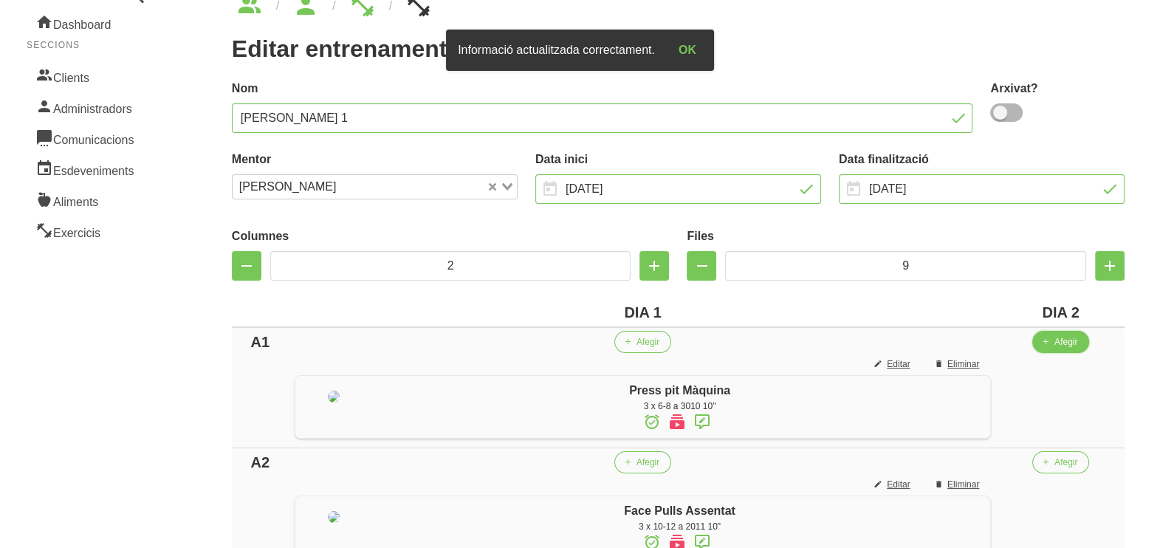
click at [1085, 340] on button "Afegir" at bounding box center [1060, 342] width 57 height 22
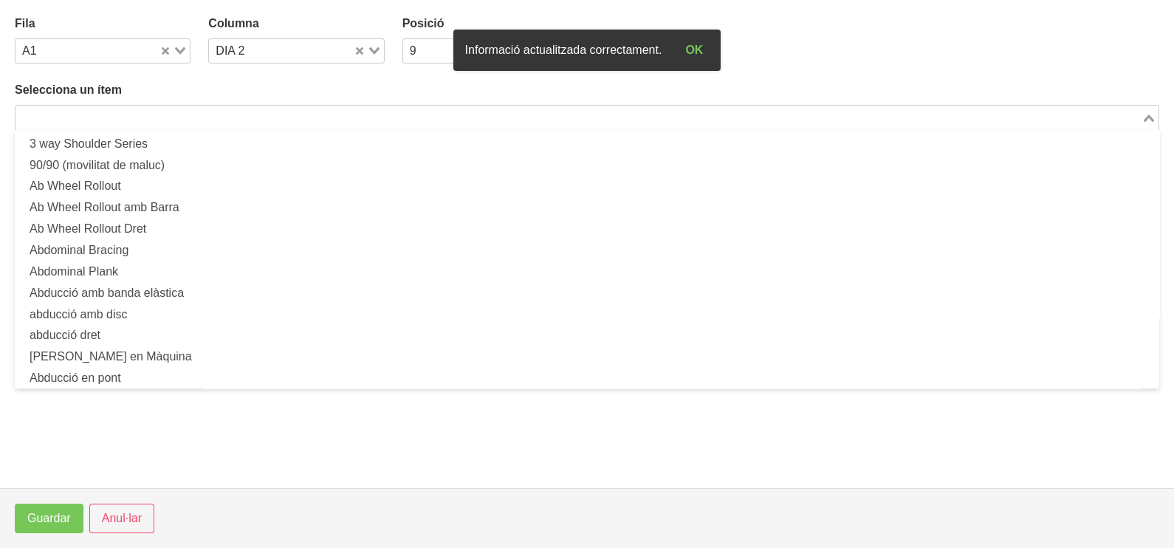
click at [241, 120] on input "Search for option" at bounding box center [578, 118] width 1123 height 18
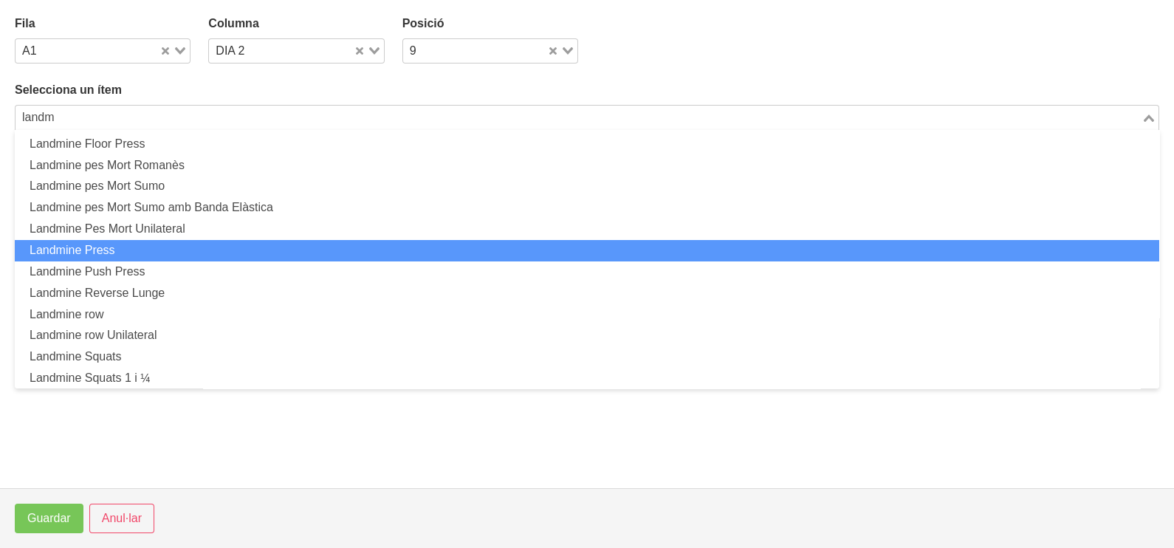
click at [216, 258] on li "Landmine Press" at bounding box center [587, 250] width 1144 height 21
type input "landm"
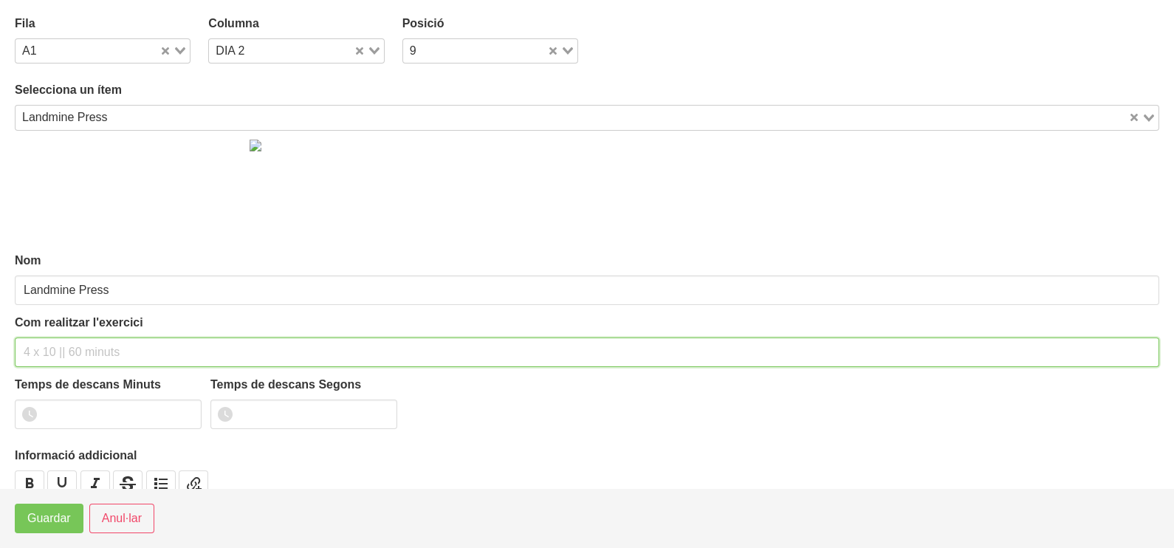
click at [66, 347] on input "text" at bounding box center [587, 352] width 1144 height 30
type input "3 x 6-8 a 3010 10""
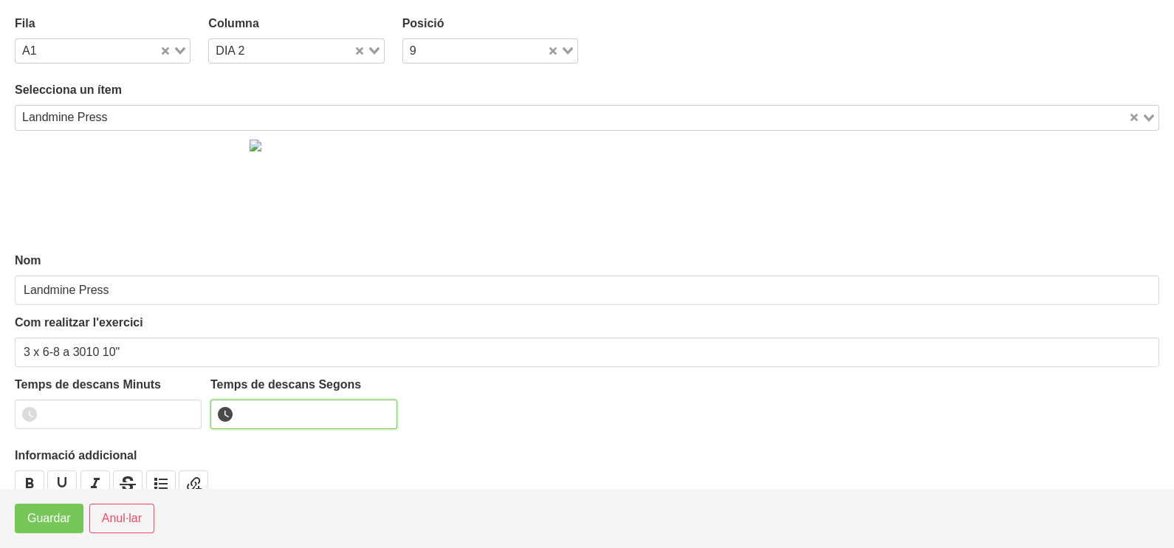
click at [269, 410] on input "number" at bounding box center [303, 414] width 187 height 30
type input "10"
click at [63, 526] on span "Guardar" at bounding box center [49, 518] width 44 height 18
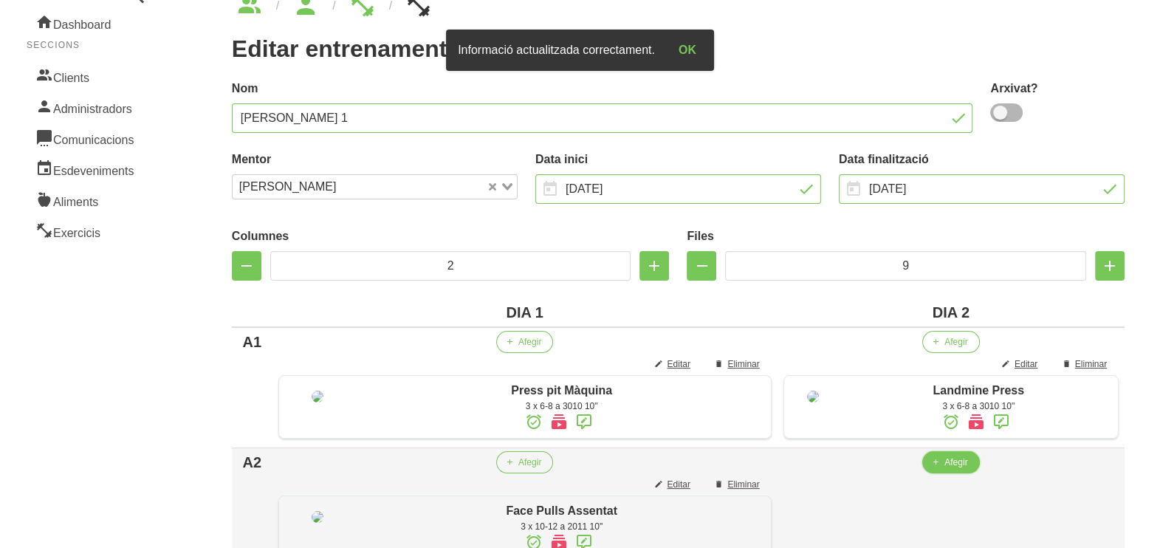
click at [944, 469] on span "Afegir" at bounding box center [955, 461] width 23 height 13
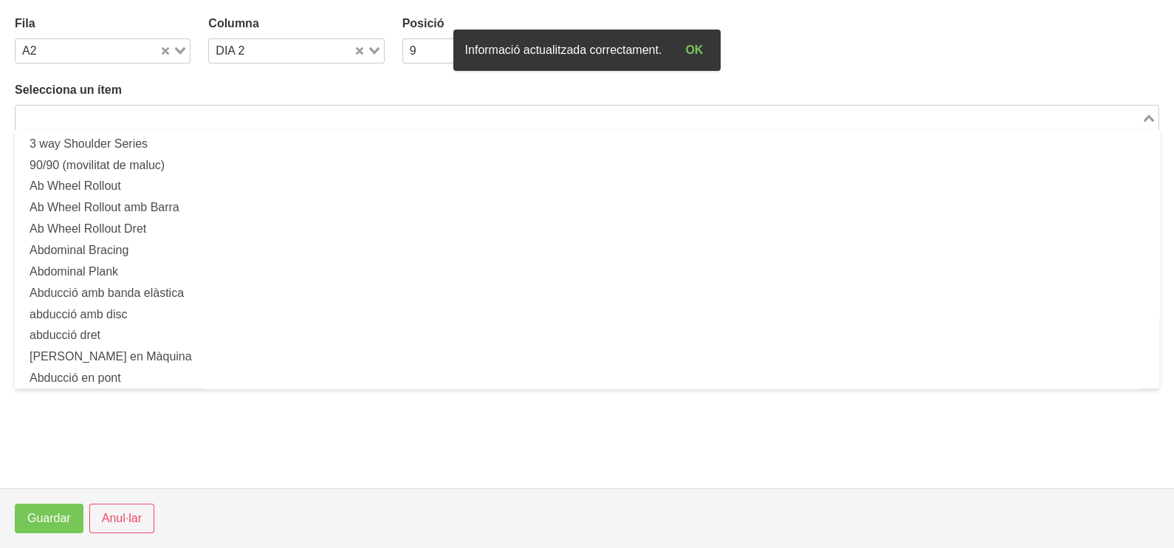
drag, startPoint x: 244, startPoint y: 119, endPoint x: 227, endPoint y: 119, distance: 17.0
click at [236, 120] on input "Search for option" at bounding box center [578, 118] width 1123 height 18
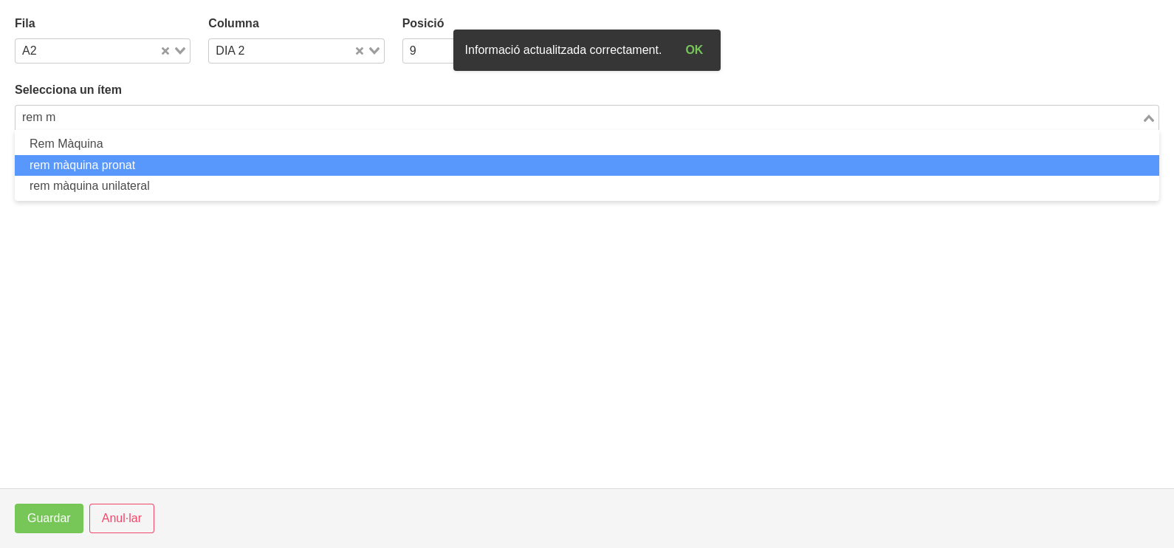
click at [196, 162] on li "rem màquina pronat" at bounding box center [587, 165] width 1144 height 21
type input "rem m"
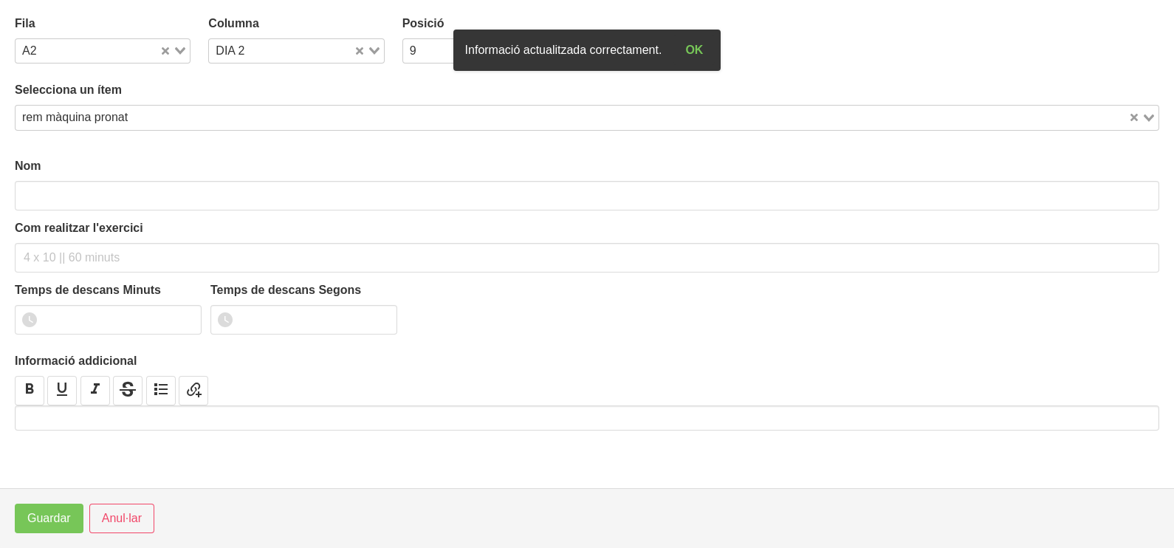
type input "rem màquina pronat"
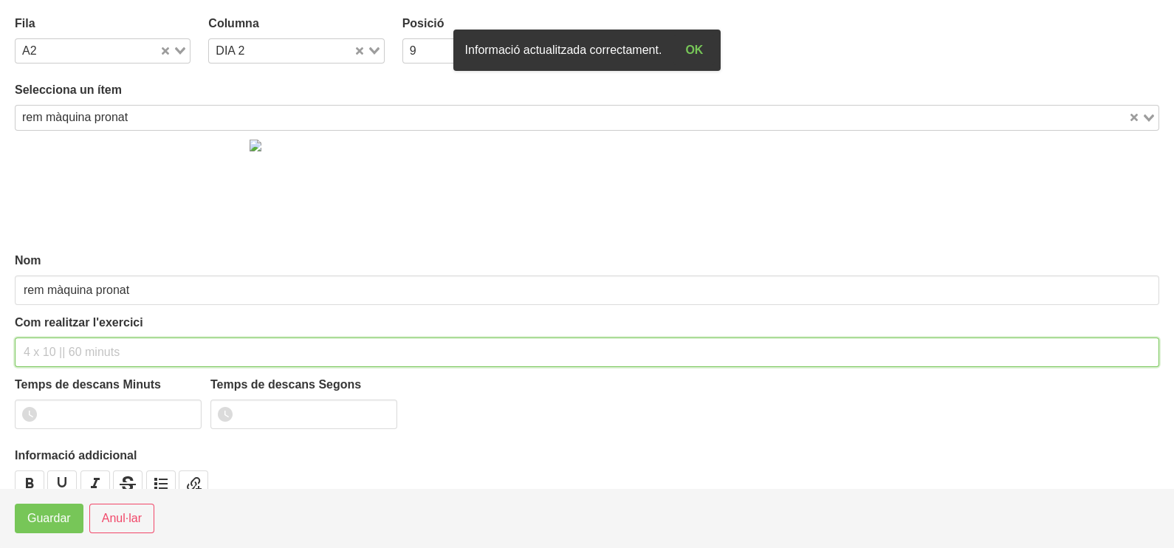
click at [70, 345] on input "text" at bounding box center [587, 352] width 1144 height 30
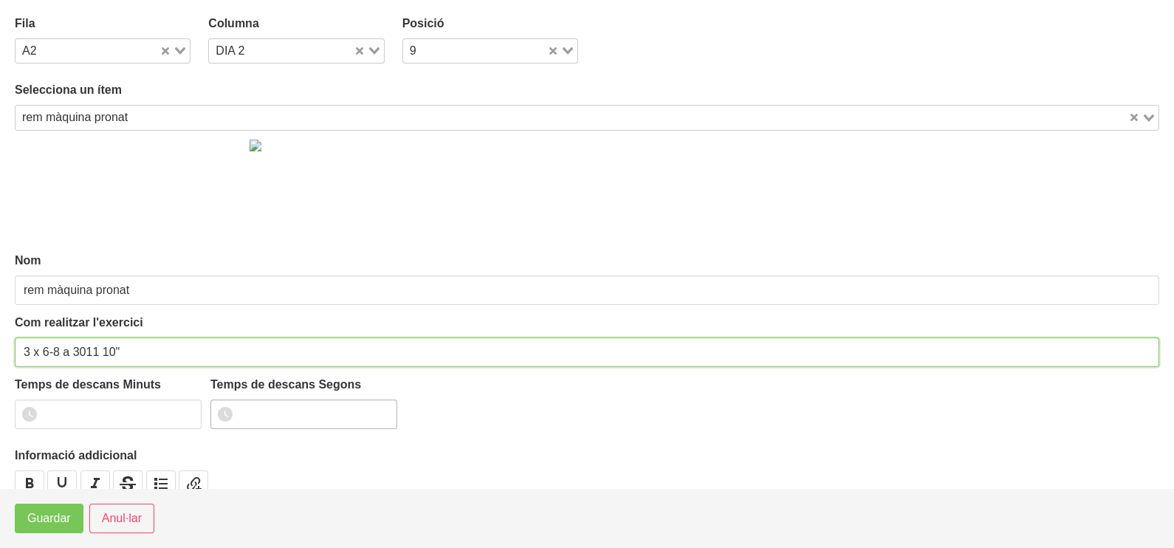
type input "3 x 6-8 a 3011 10""
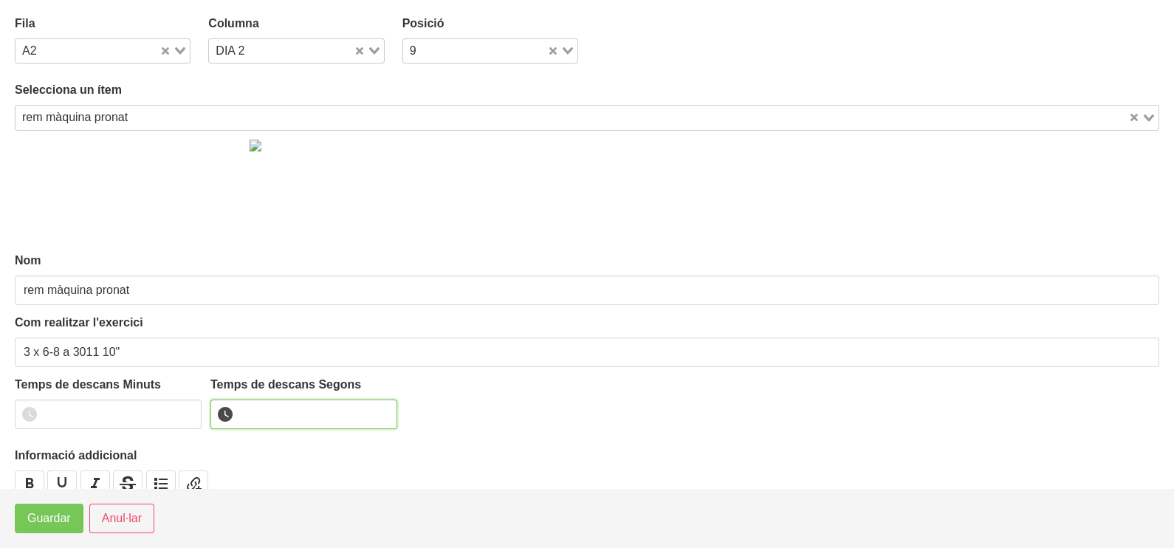
click at [244, 410] on input "number" at bounding box center [303, 414] width 187 height 30
type input "10"
click at [70, 511] on span "Guardar" at bounding box center [49, 518] width 44 height 18
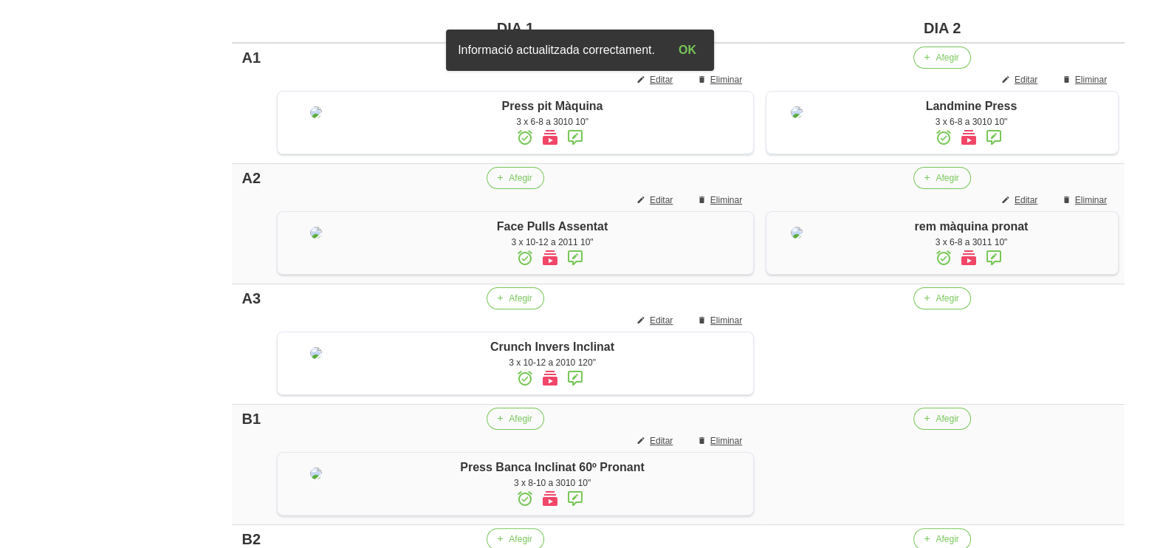
scroll to position [459, 0]
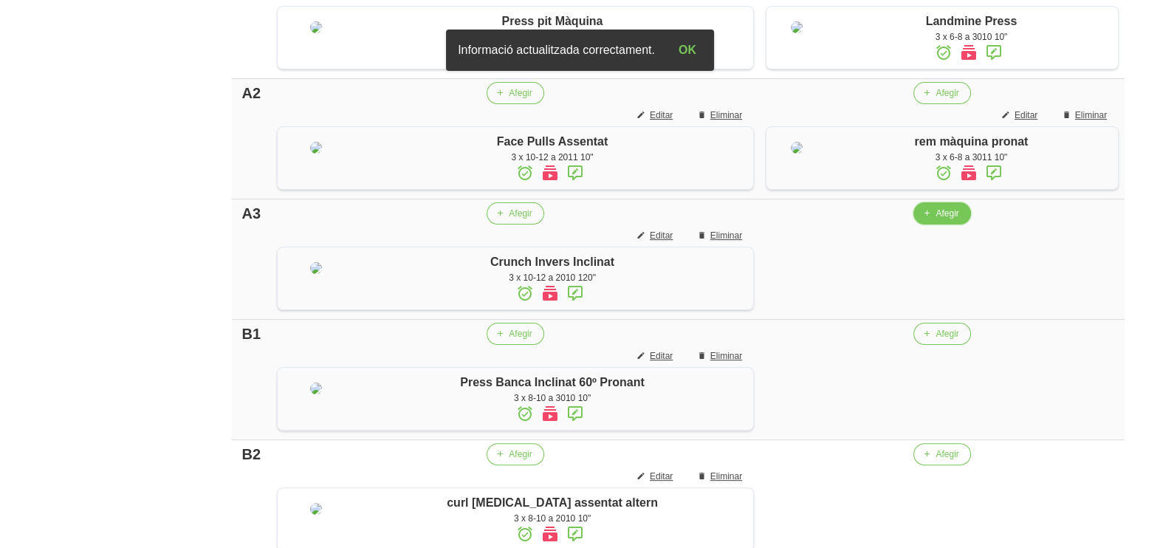
click at [935, 220] on span "Afegir" at bounding box center [946, 213] width 23 height 13
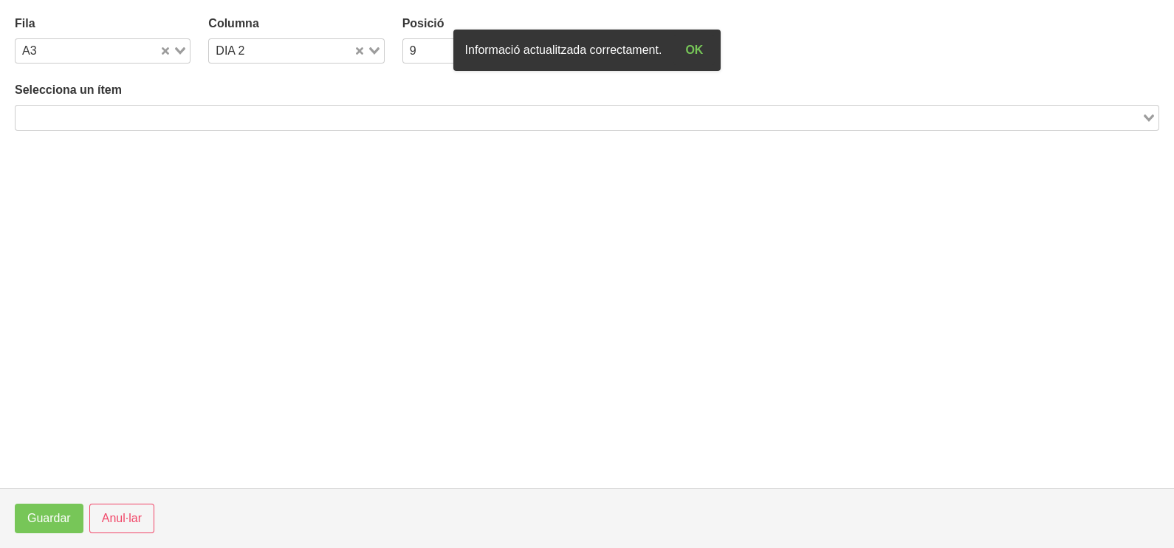
click at [308, 122] on input "Search for option" at bounding box center [578, 118] width 1123 height 18
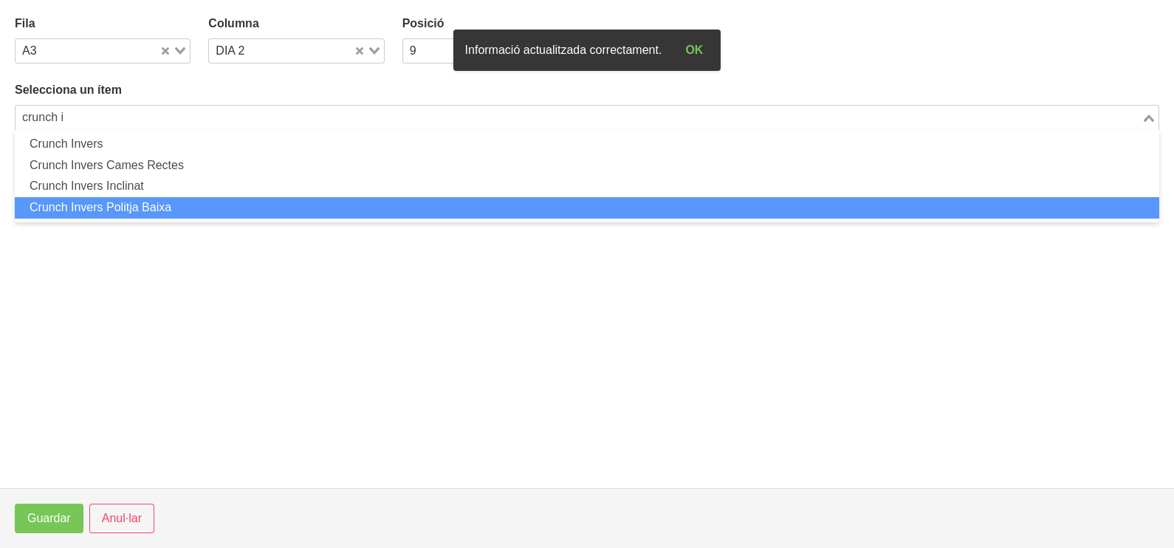
click at [207, 204] on li "Crunch Invers Politja Baixa" at bounding box center [587, 207] width 1144 height 21
type input "crunch i"
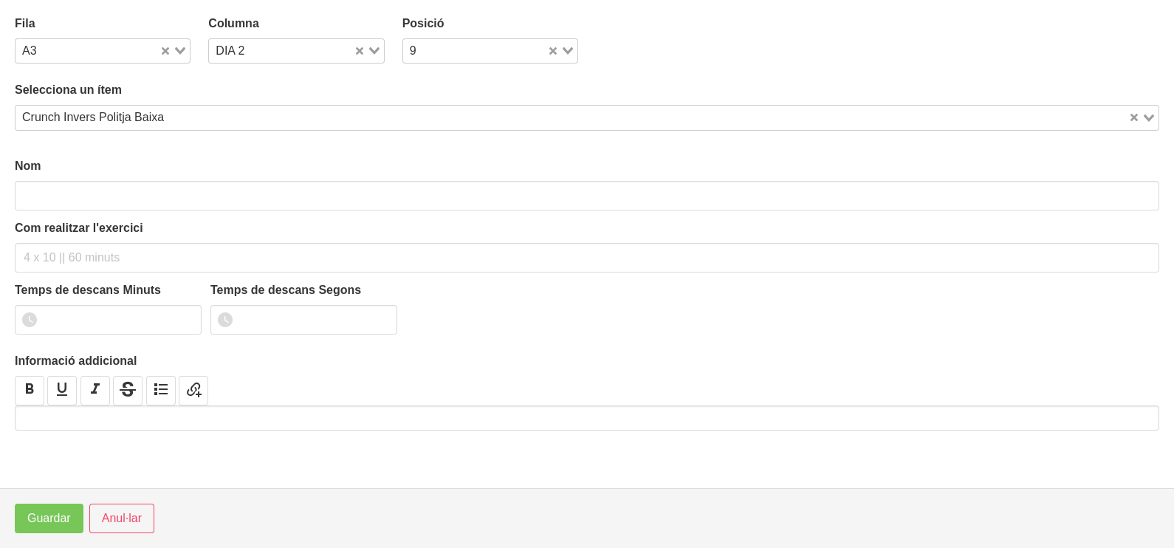
type input "Crunch Invers Politja Baixa"
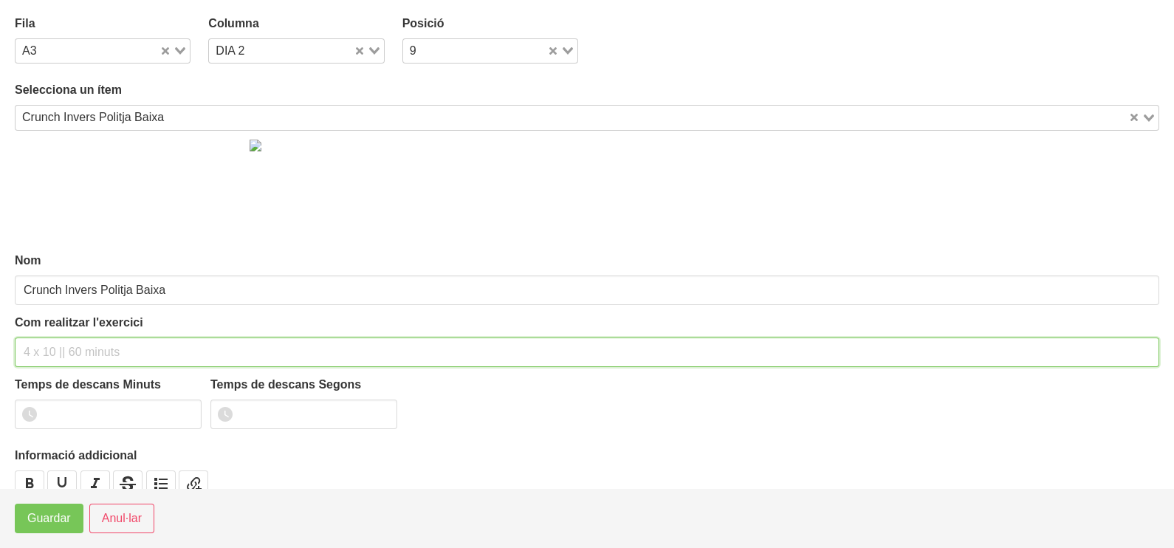
click at [71, 354] on input "text" at bounding box center [587, 352] width 1144 height 30
type input "3 x 10-12 a 2011 120""
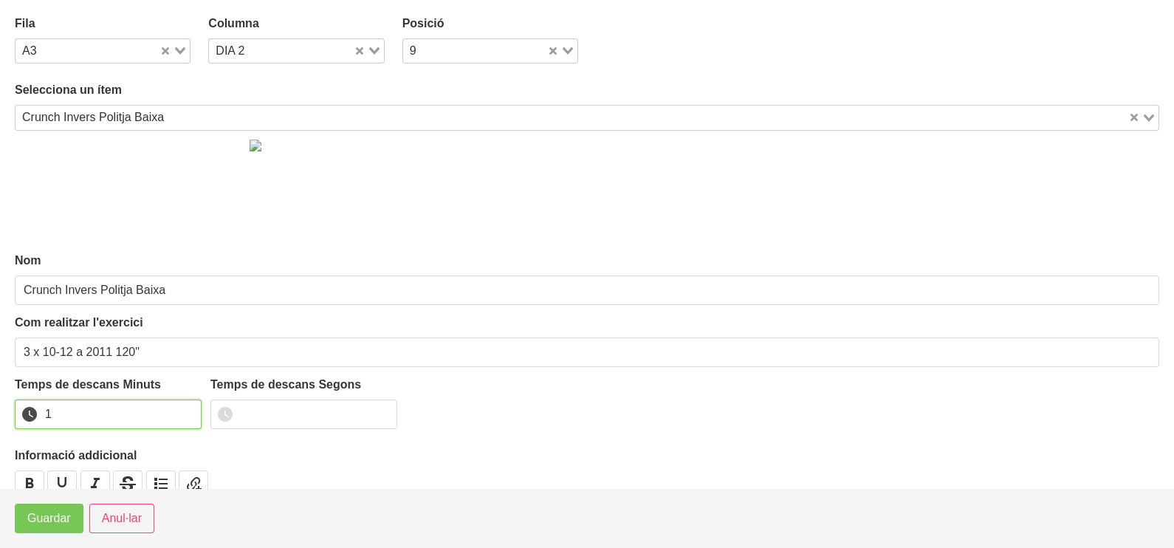
click at [186, 408] on input "1" at bounding box center [108, 414] width 187 height 30
drag, startPoint x: 186, startPoint y: 408, endPoint x: 78, endPoint y: 473, distance: 125.8
type input "2"
click at [185, 409] on input "2" at bounding box center [108, 414] width 187 height 30
click at [52, 518] on span "Guardar" at bounding box center [49, 518] width 44 height 18
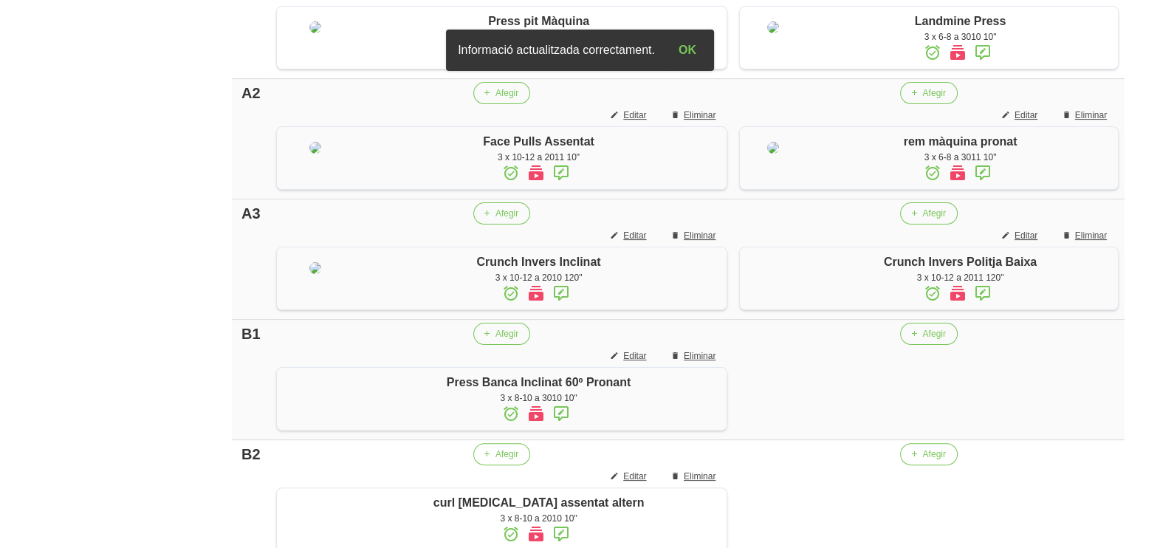
scroll to position [551, 0]
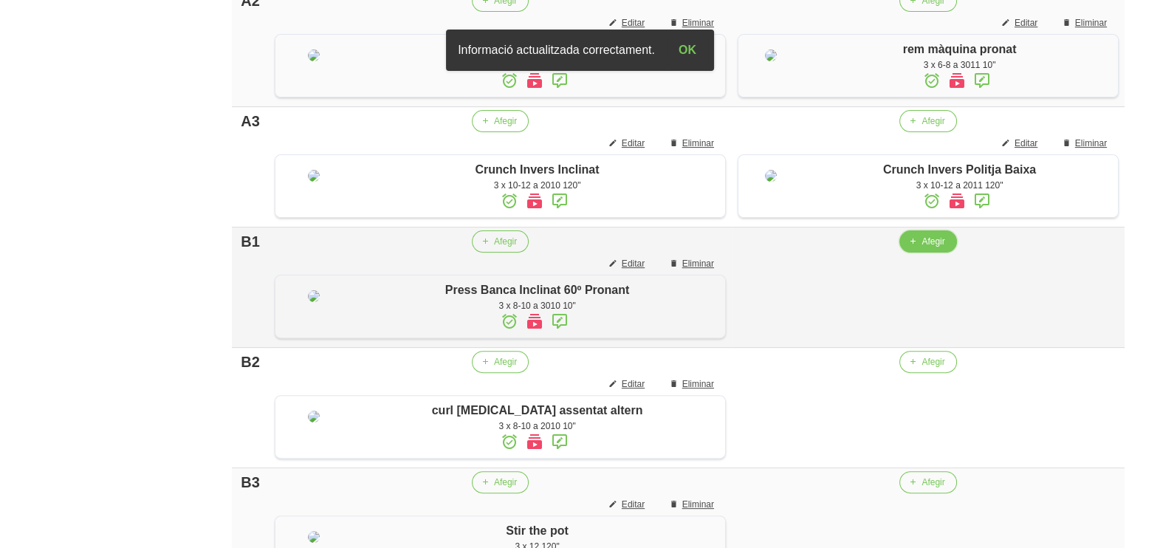
click at [921, 248] on span "Afegir" at bounding box center [932, 241] width 23 height 13
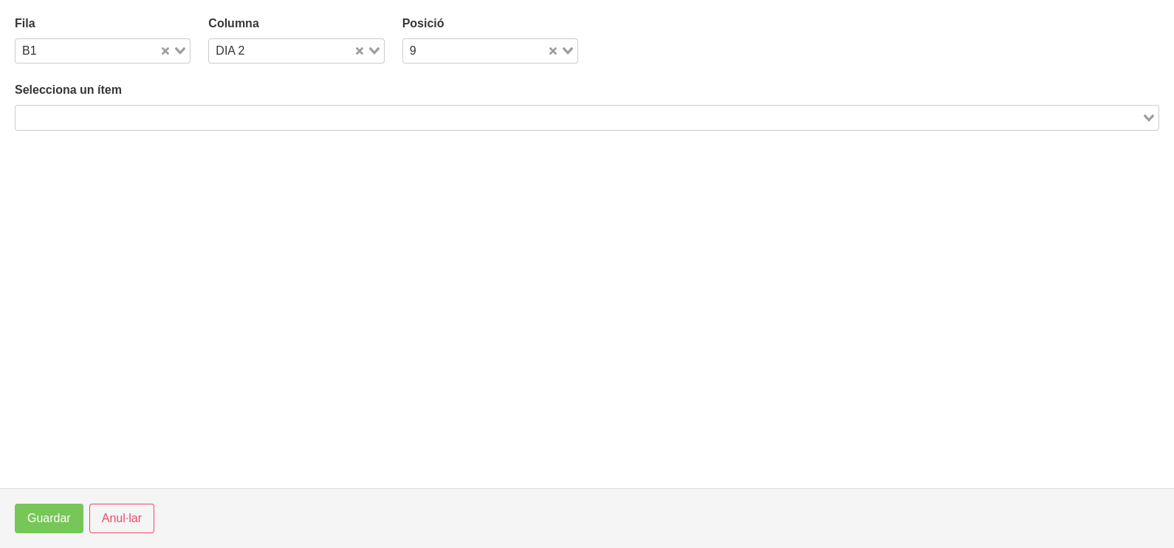
click at [136, 114] on input "Search for option" at bounding box center [578, 118] width 1123 height 18
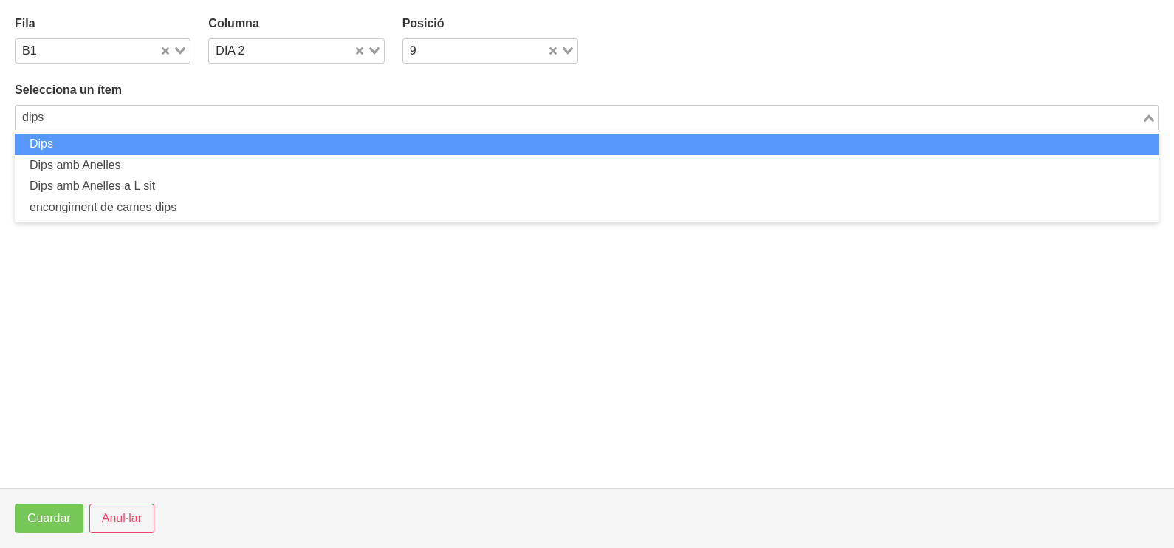
click at [185, 148] on li "Dips" at bounding box center [587, 144] width 1144 height 21
type input "dips"
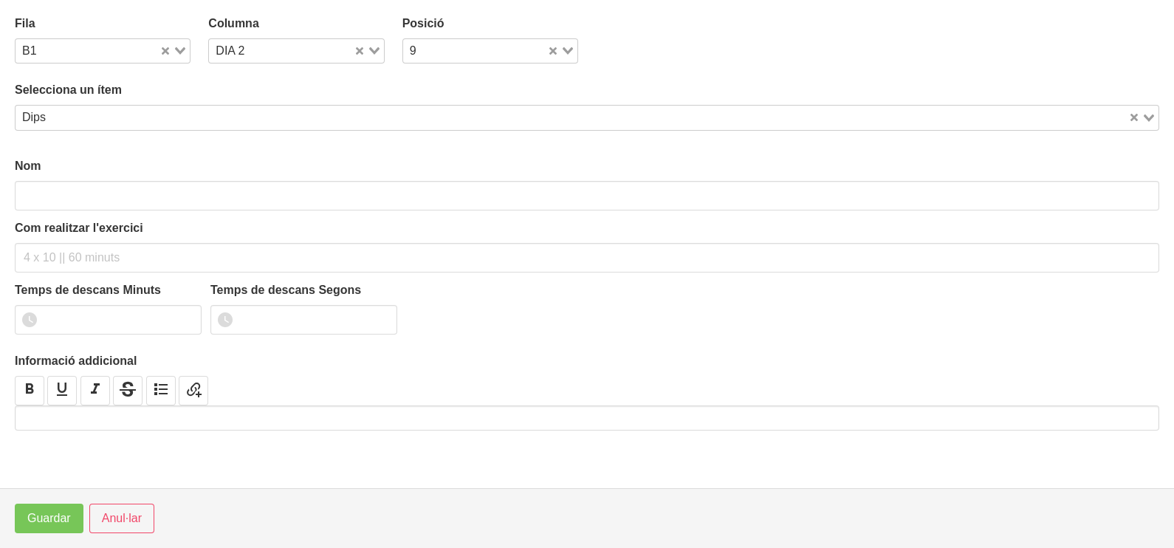
type input "Dips"
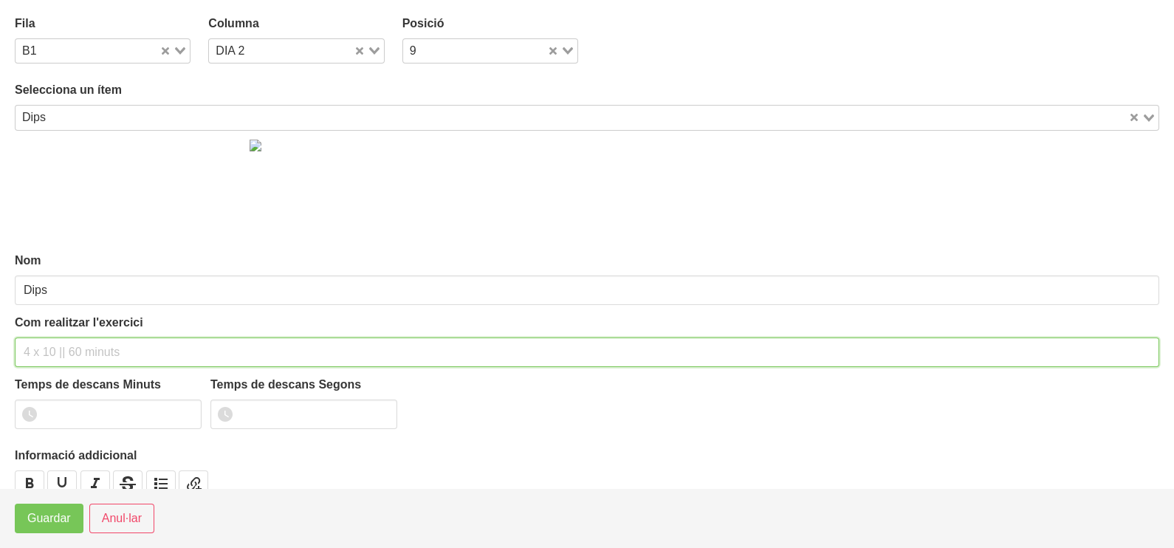
drag, startPoint x: 55, startPoint y: 350, endPoint x: 81, endPoint y: 251, distance: 102.2
click at [56, 347] on input "text" at bounding box center [587, 352] width 1144 height 30
type input "3 x 6-8 a 3010 10""
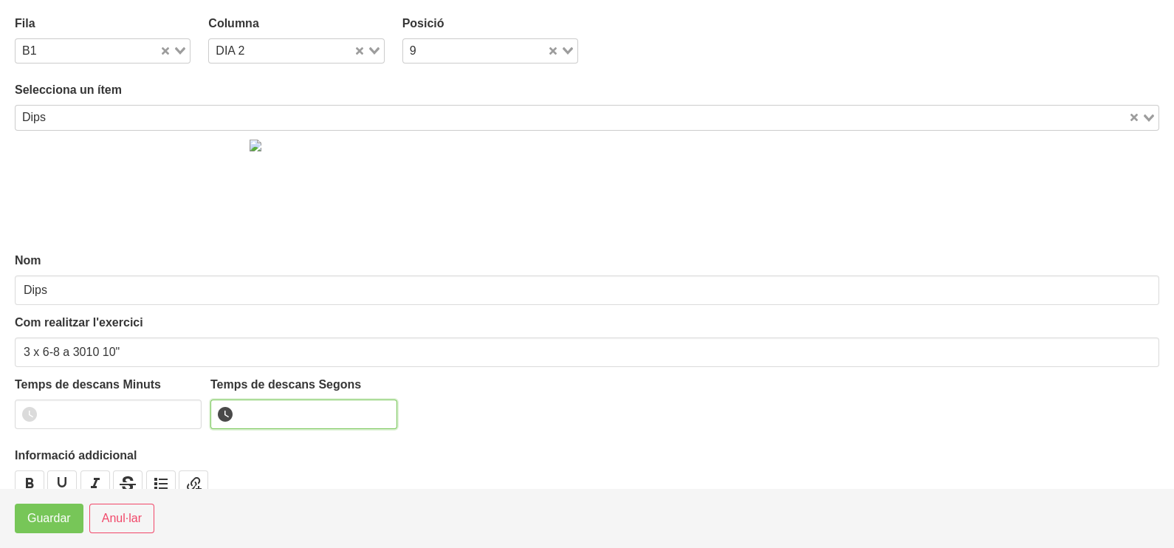
drag, startPoint x: 309, startPoint y: 402, endPoint x: 314, endPoint y: 379, distance: 23.6
click at [307, 403] on input "number" at bounding box center [303, 414] width 187 height 30
type input "10"
click at [55, 514] on span "Guardar" at bounding box center [49, 518] width 44 height 18
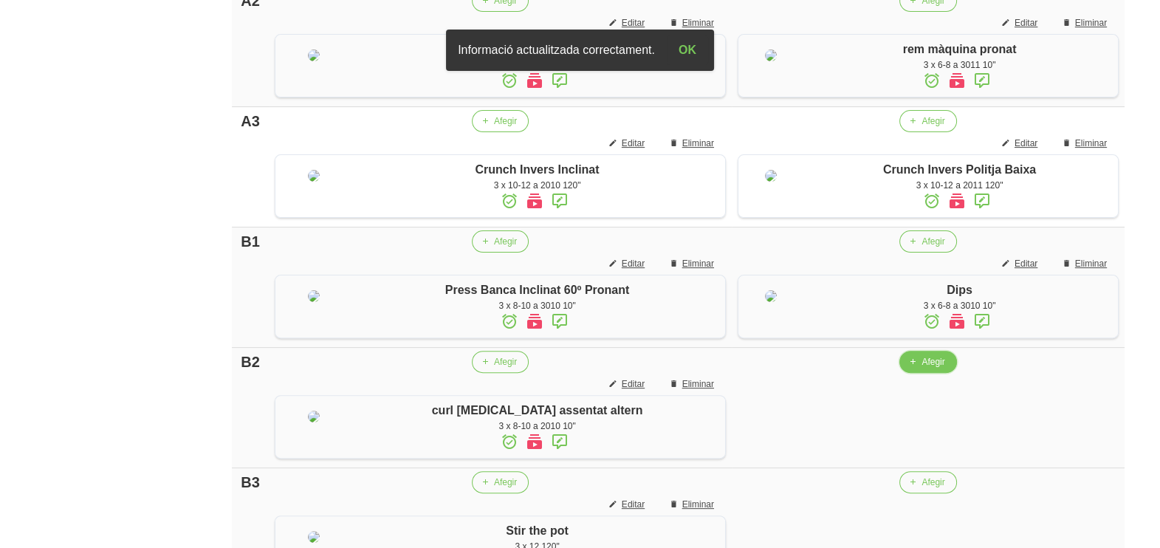
click at [923, 368] on span "Afegir" at bounding box center [932, 361] width 23 height 13
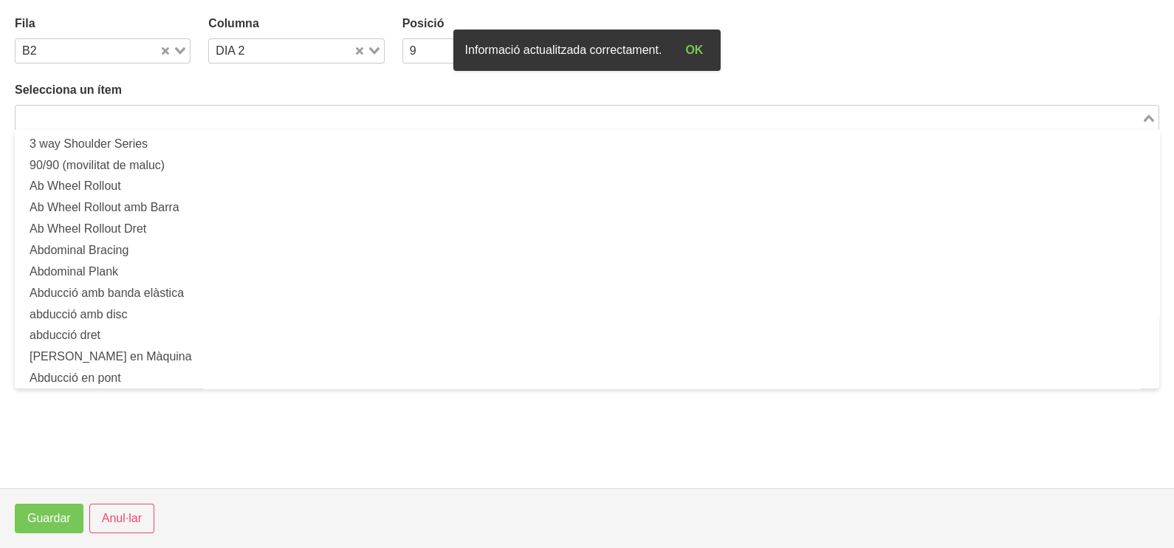
click at [139, 123] on input "Search for option" at bounding box center [578, 118] width 1123 height 18
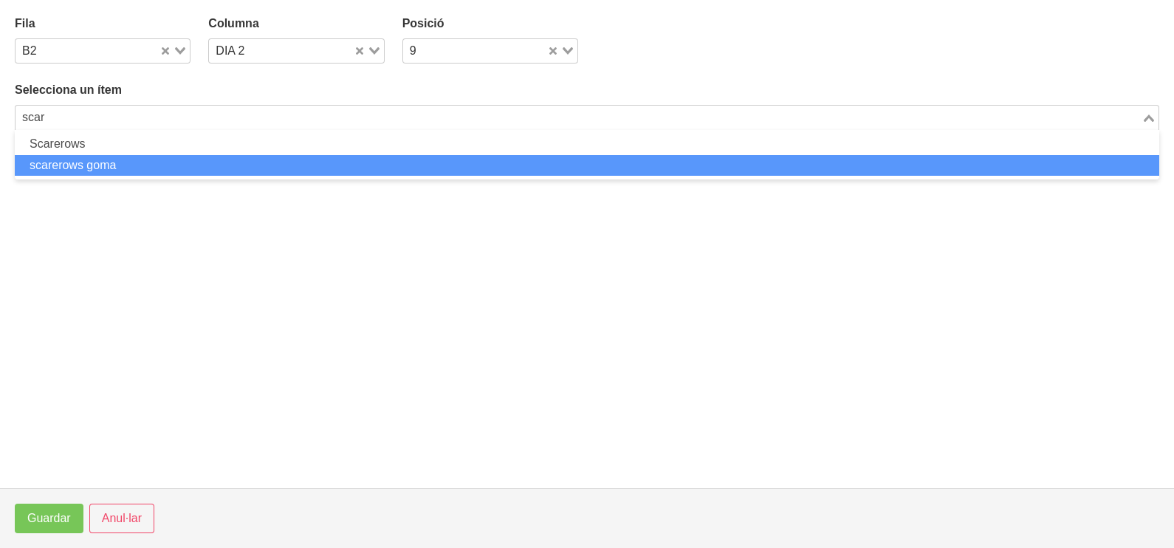
click at [147, 156] on li "scarerows goma" at bounding box center [587, 165] width 1144 height 21
type input "scar"
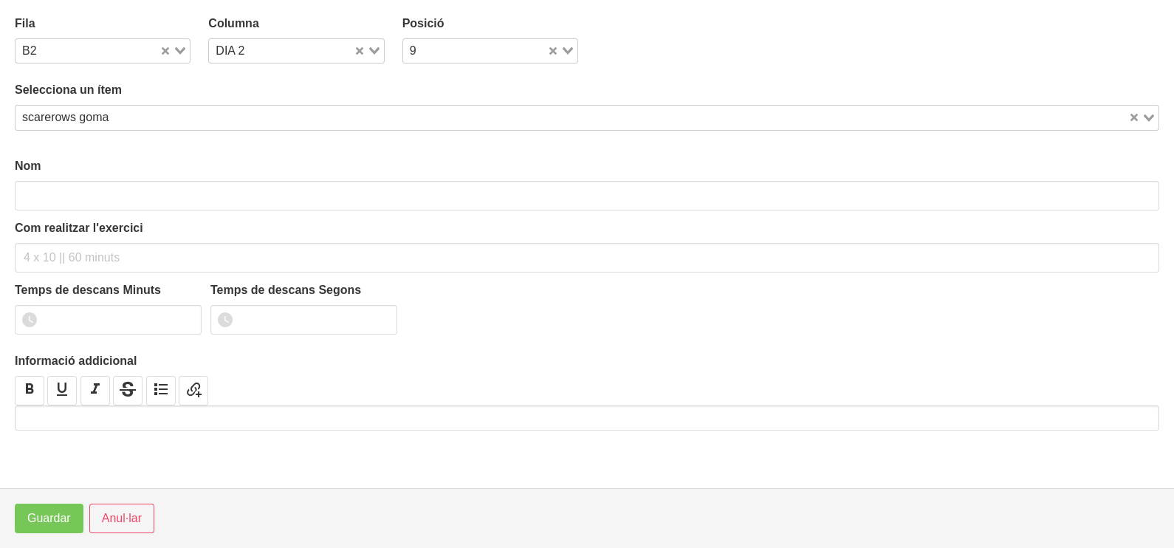
type input "scarerows goma"
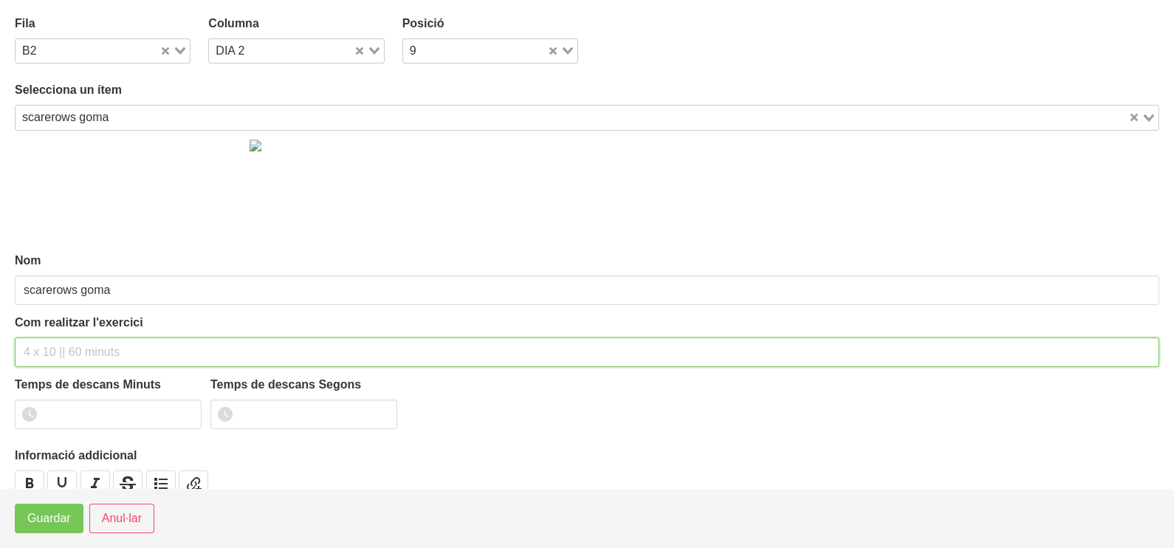
click at [59, 354] on input "text" at bounding box center [587, 352] width 1144 height 30
type input "3 x 10-12 a 2011 10""
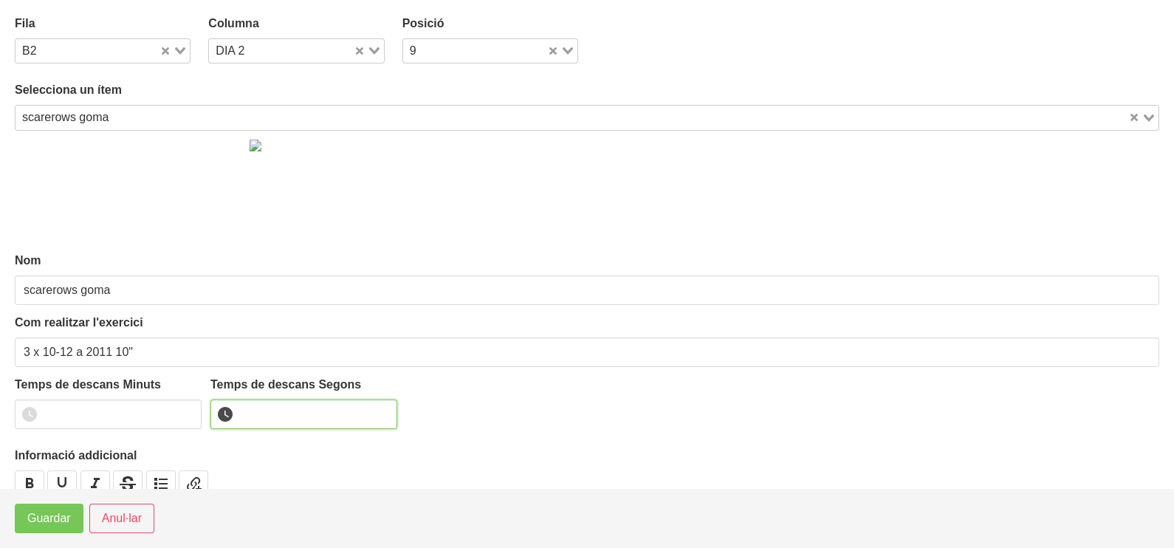
drag, startPoint x: 267, startPoint y: 414, endPoint x: 263, endPoint y: 404, distance: 10.6
click at [270, 414] on input "number" at bounding box center [303, 414] width 187 height 30
type input "10"
click at [69, 516] on span "Guardar" at bounding box center [49, 518] width 44 height 18
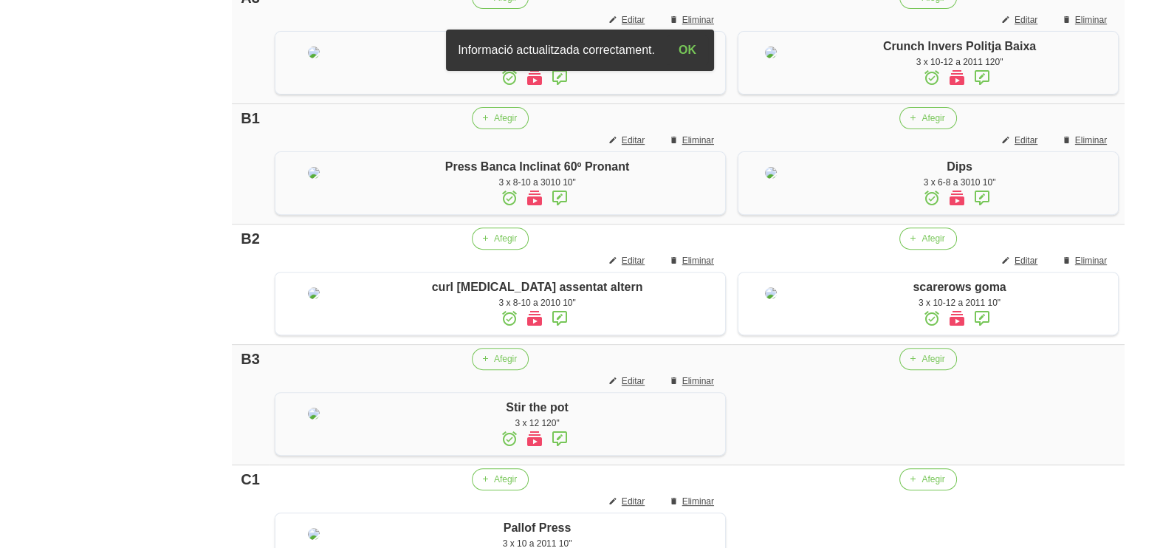
scroll to position [828, 0]
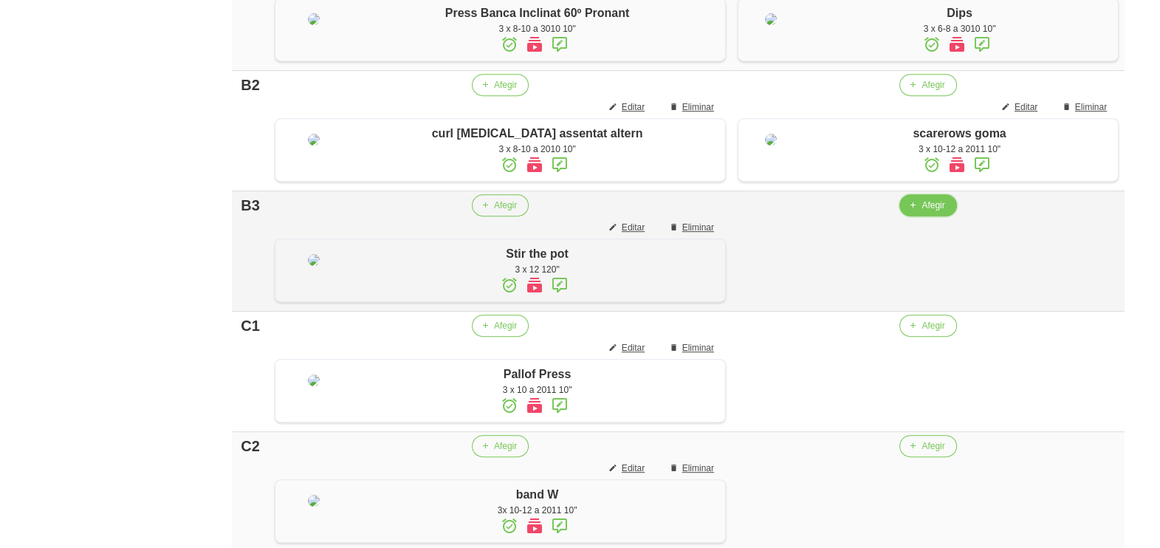
click at [906, 216] on button "Afegir" at bounding box center [927, 205] width 57 height 22
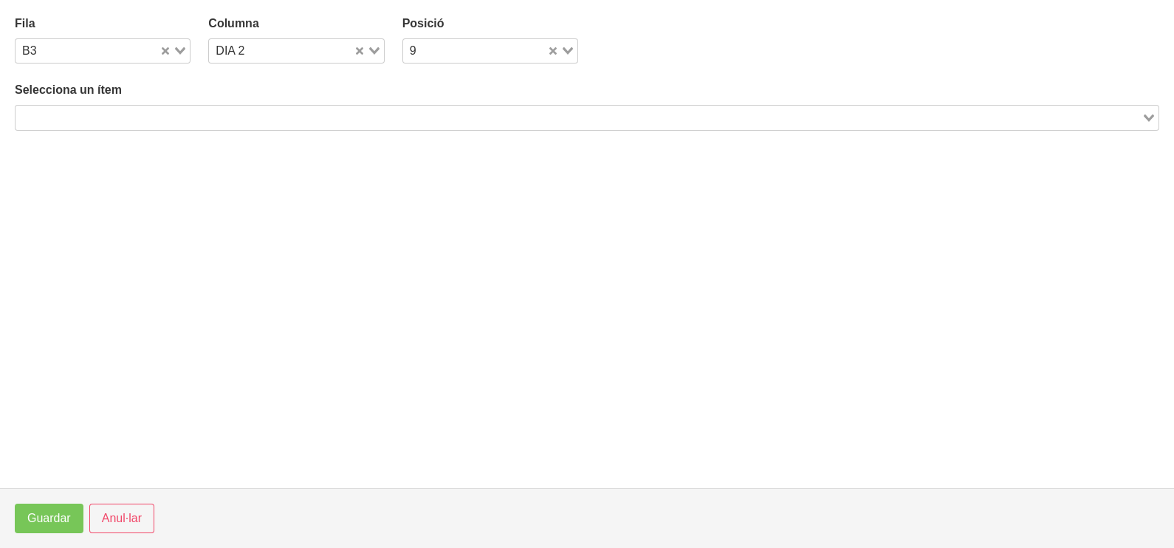
click at [161, 117] on input "Search for option" at bounding box center [578, 118] width 1123 height 18
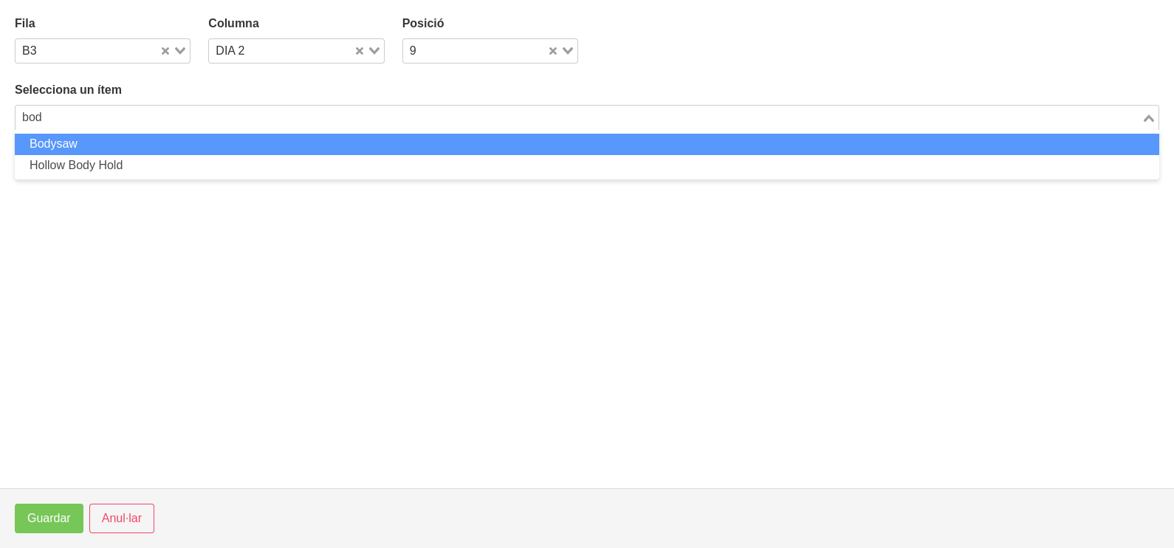
click at [219, 148] on li "Bodysaw" at bounding box center [587, 144] width 1144 height 21
type input "bod"
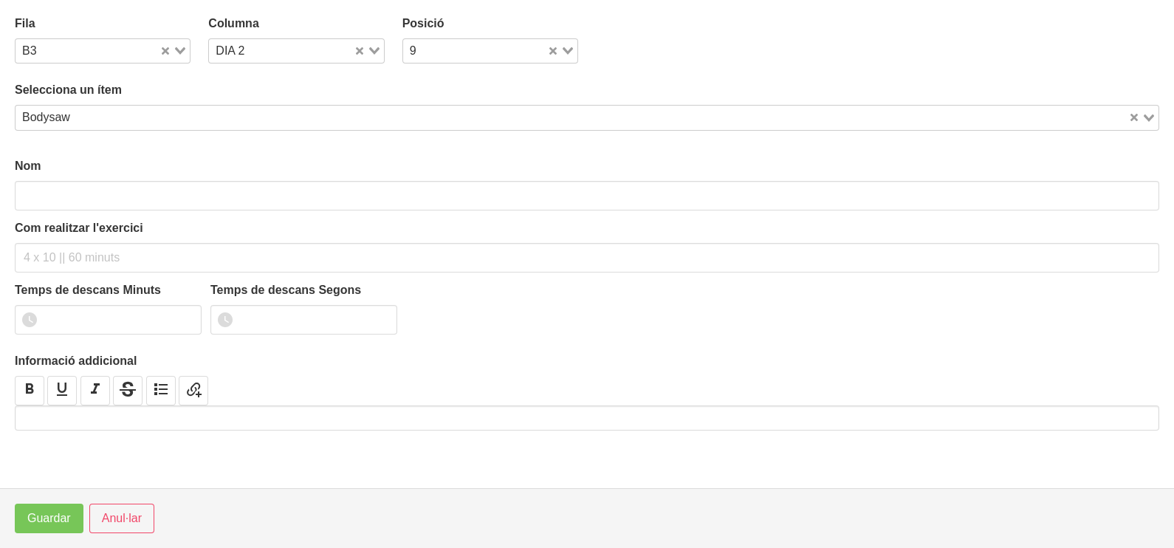
type input "Bodysaw"
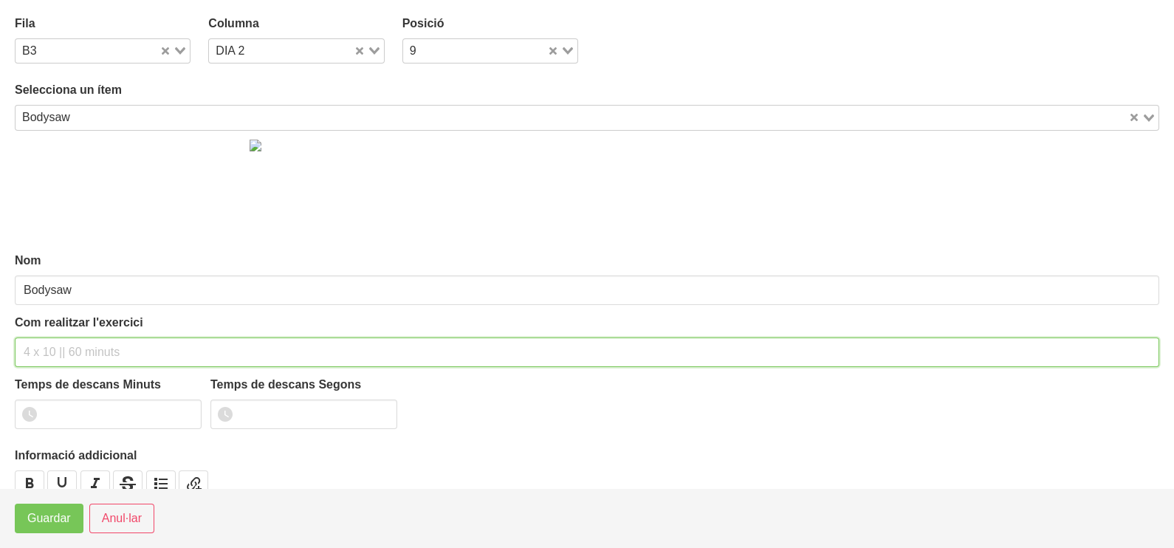
click at [61, 351] on input "text" at bounding box center [587, 352] width 1144 height 30
type input "3 x 10-12 a 2010 120""
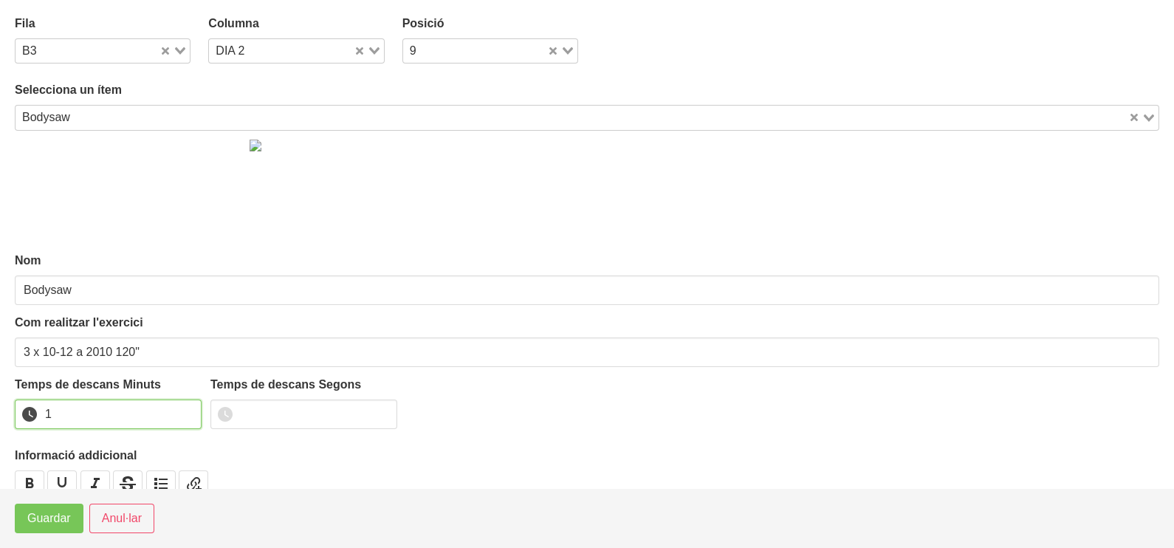
click at [187, 409] on input "1" at bounding box center [108, 414] width 187 height 30
drag, startPoint x: 187, startPoint y: 409, endPoint x: 109, endPoint y: 466, distance: 97.1
type input "2"
click at [186, 410] on input "2" at bounding box center [108, 414] width 187 height 30
click at [66, 522] on span "Guardar" at bounding box center [49, 518] width 44 height 18
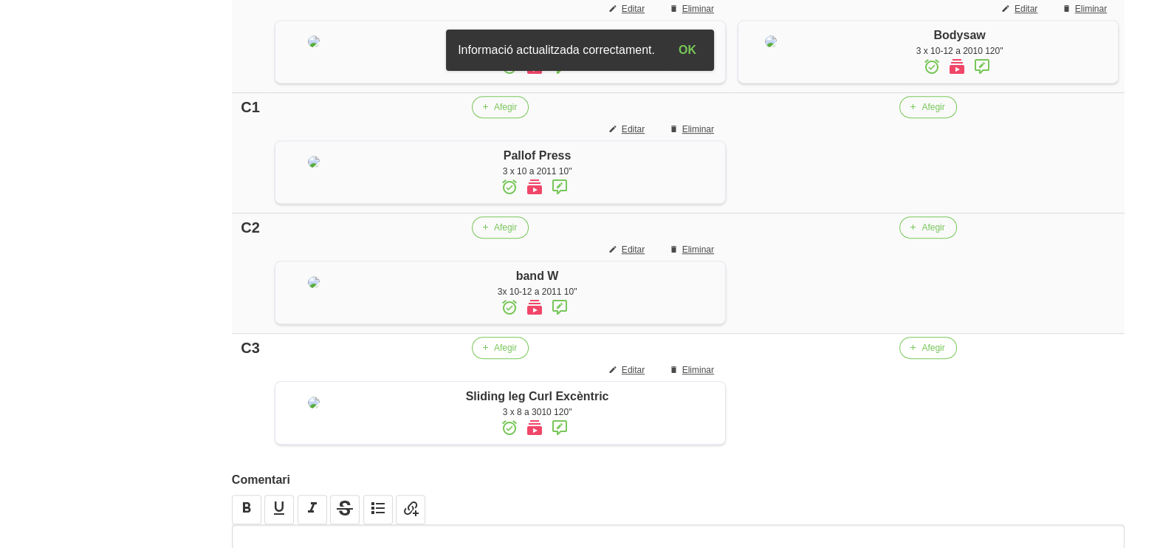
scroll to position [1105, 0]
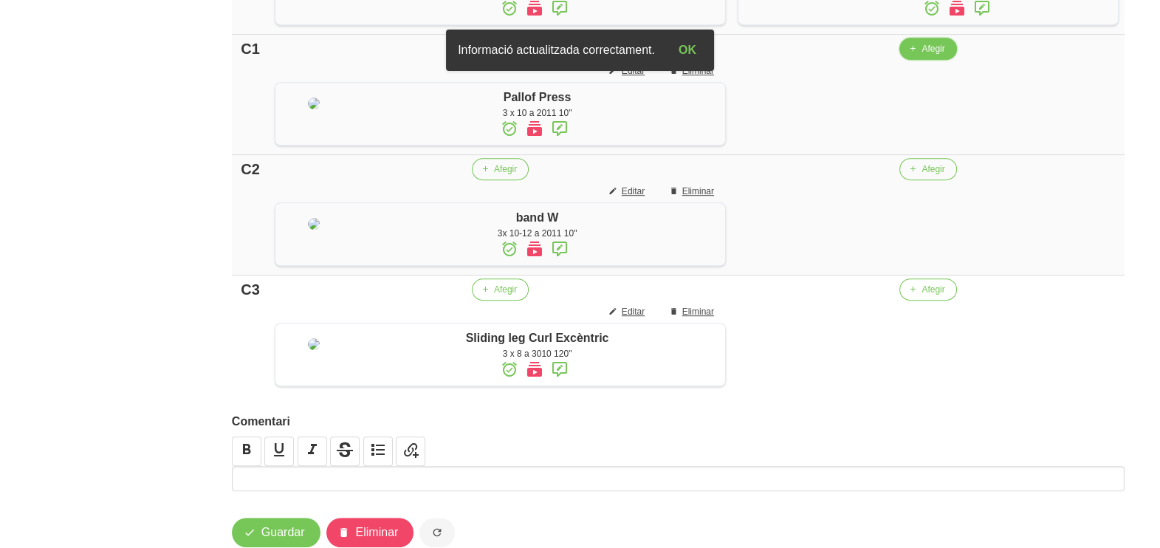
click at [921, 55] on span "Afegir" at bounding box center [932, 48] width 23 height 13
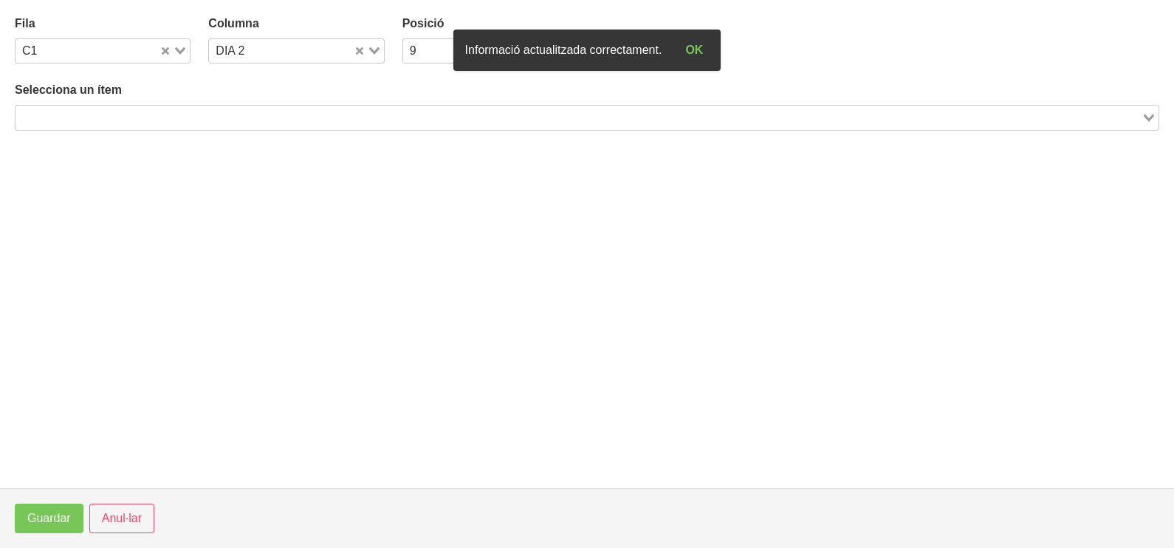
click at [181, 122] on input "Search for option" at bounding box center [578, 118] width 1123 height 18
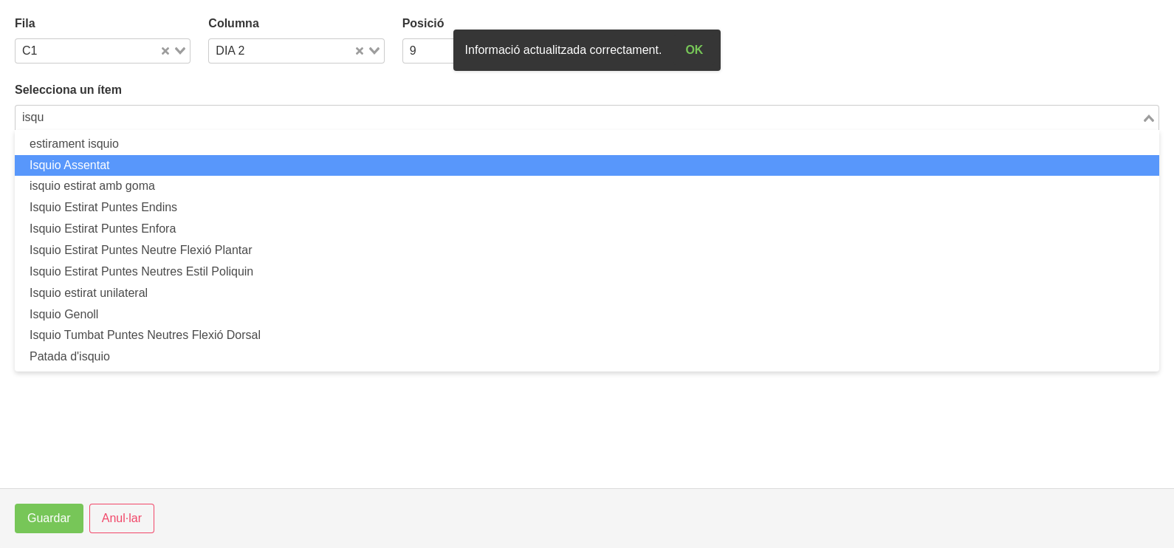
click at [170, 164] on li "Isquio Assentat" at bounding box center [587, 165] width 1144 height 21
type input "isqu"
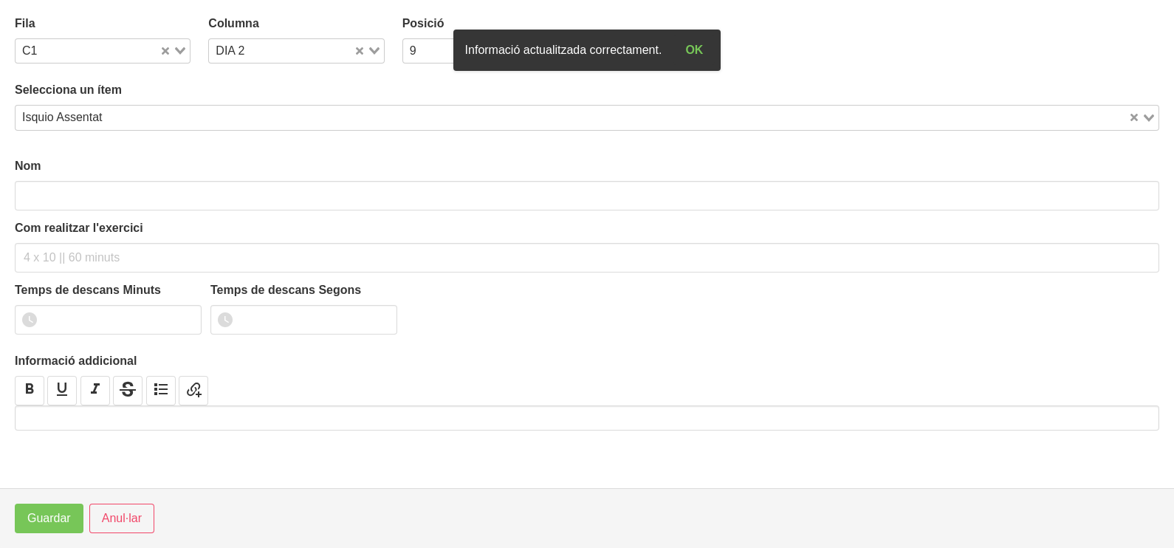
type input "Isquio Assentat"
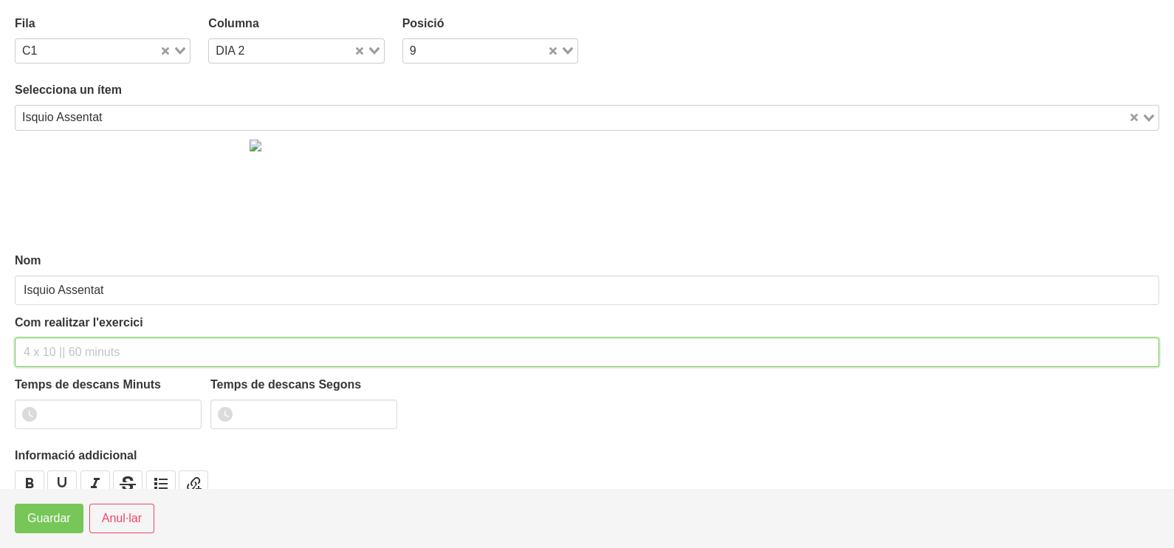
click at [52, 351] on input "text" at bounding box center [587, 352] width 1144 height 30
type input "3 x 6-8 a 3010 10""
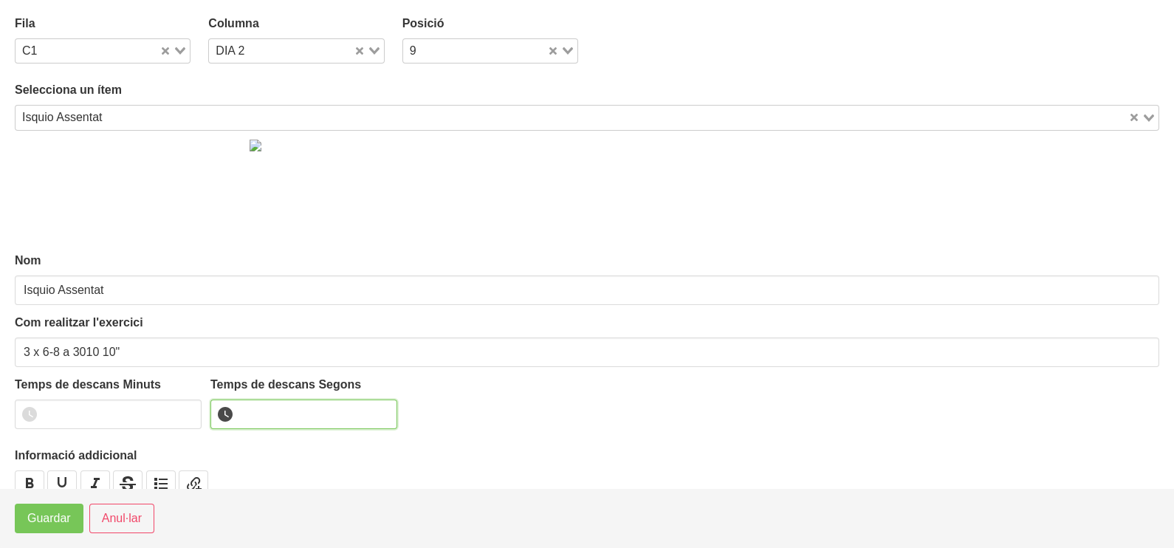
drag, startPoint x: 278, startPoint y: 412, endPoint x: 287, endPoint y: 404, distance: 11.5
click at [281, 412] on input "number" at bounding box center [303, 414] width 187 height 30
type input "10"
click at [56, 513] on span "Guardar" at bounding box center [49, 518] width 44 height 18
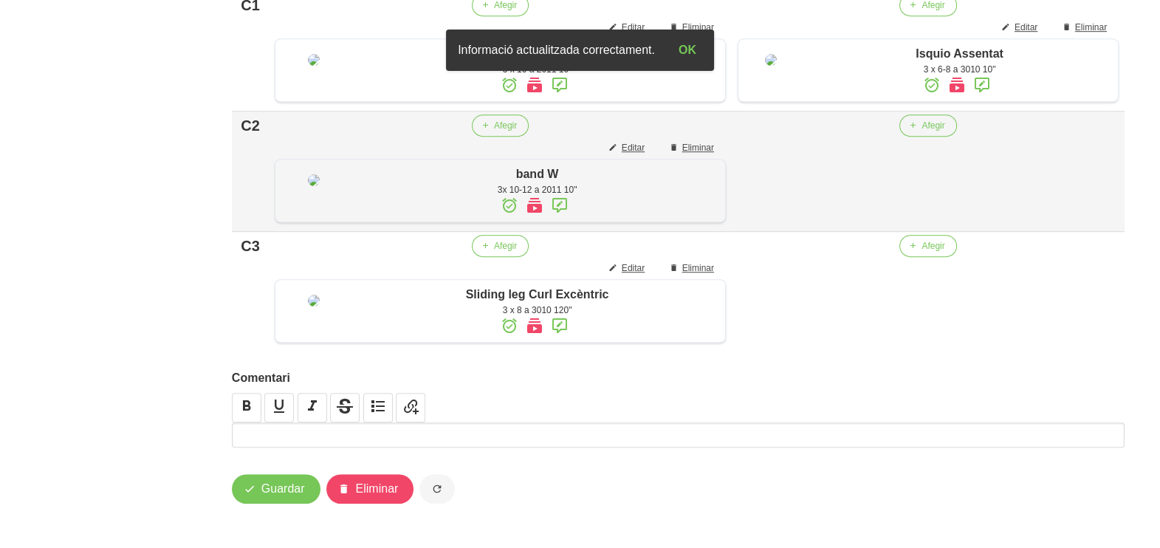
scroll to position [1197, 0]
click at [908, 132] on span "button" at bounding box center [912, 125] width 13 height 13
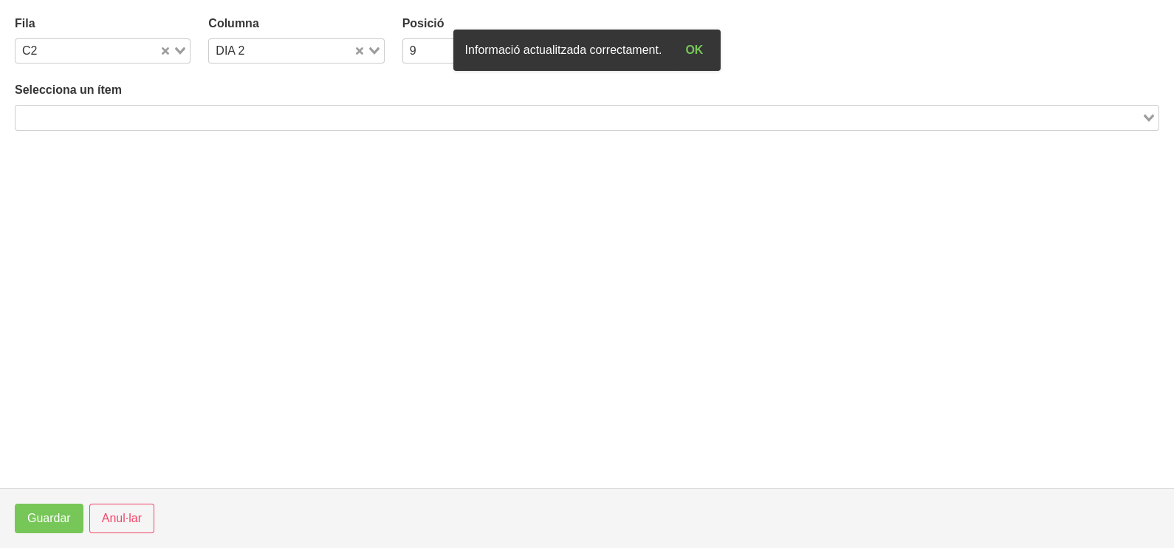
click at [186, 111] on input "Search for option" at bounding box center [578, 118] width 1123 height 18
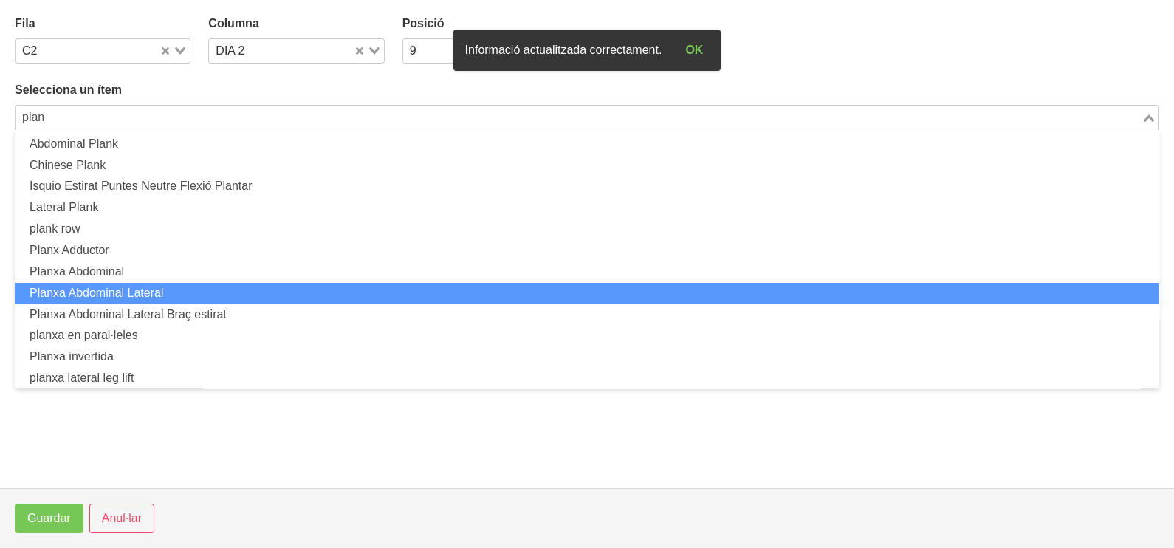
click at [216, 287] on li "Planxa Abdominal Lateral" at bounding box center [587, 293] width 1144 height 21
type input "plan"
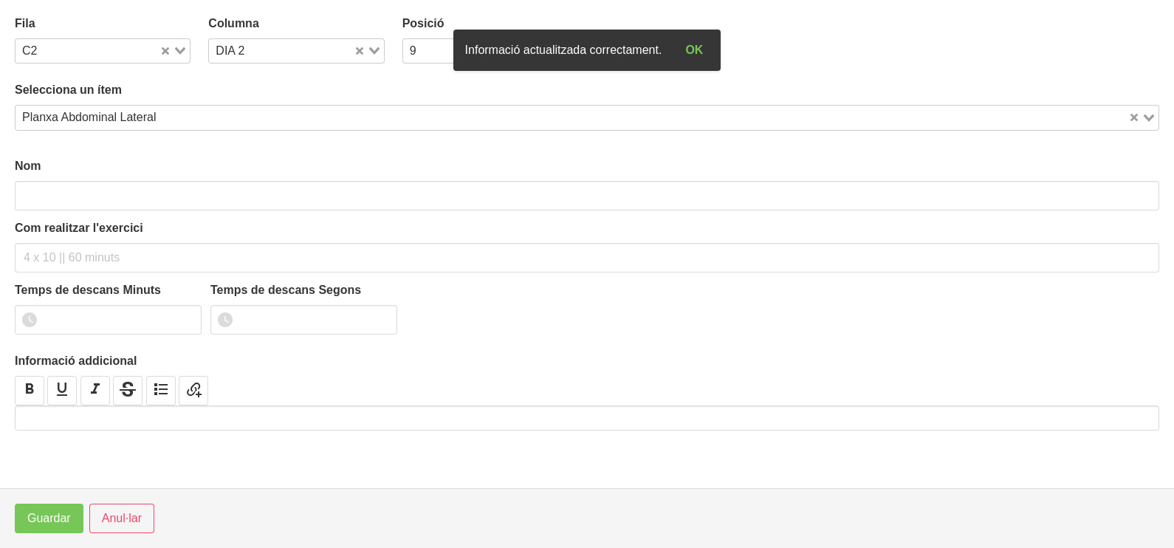
type input "Planxa Abdominal Lateral"
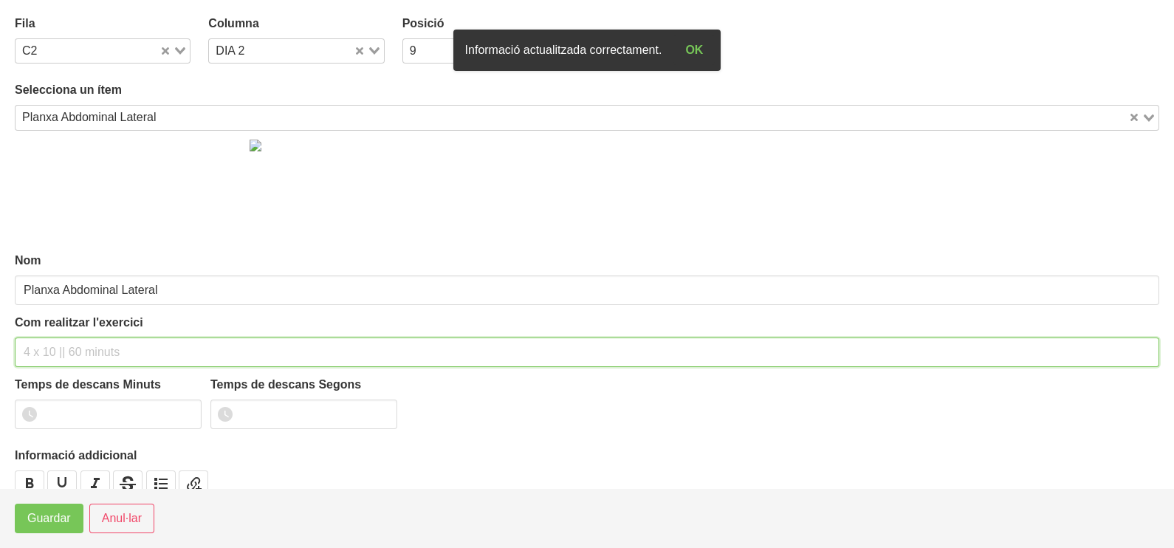
click at [44, 348] on input "text" at bounding box center [587, 352] width 1144 height 30
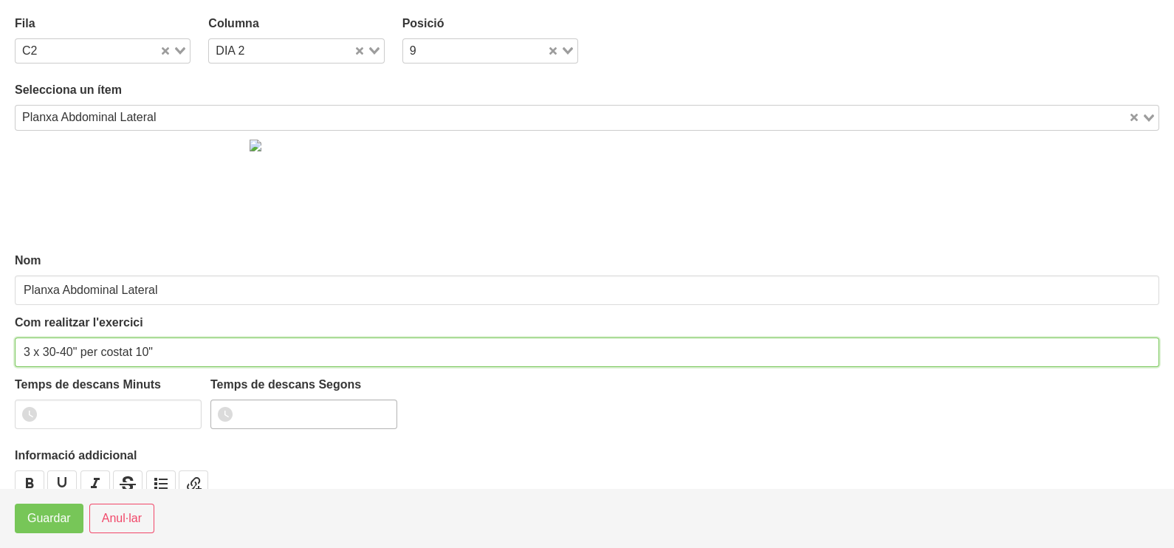
type input "3 x 30-40" per costat 10""
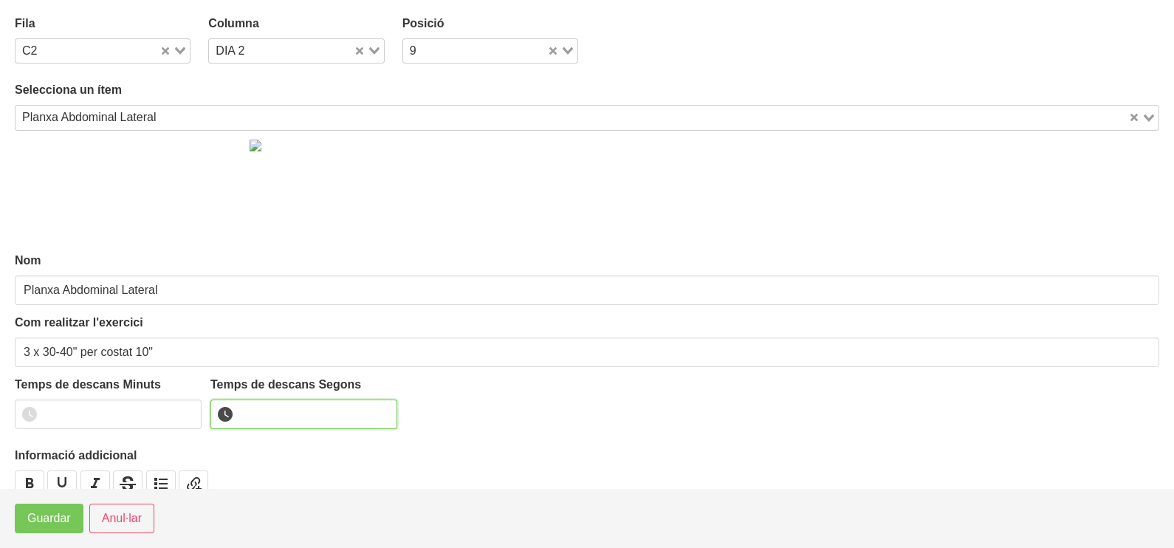
drag, startPoint x: 295, startPoint y: 410, endPoint x: 313, endPoint y: 408, distance: 17.9
click at [297, 412] on input "number" at bounding box center [303, 414] width 187 height 30
type input "10"
click at [59, 519] on span "Guardar" at bounding box center [49, 518] width 44 height 18
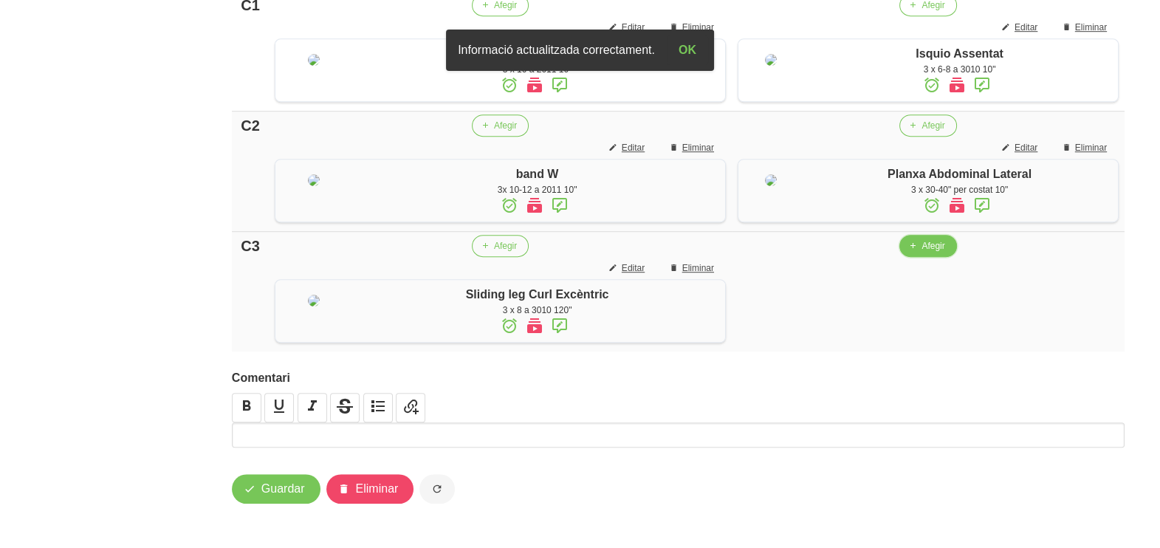
click at [921, 252] on span "Afegir" at bounding box center [932, 245] width 23 height 13
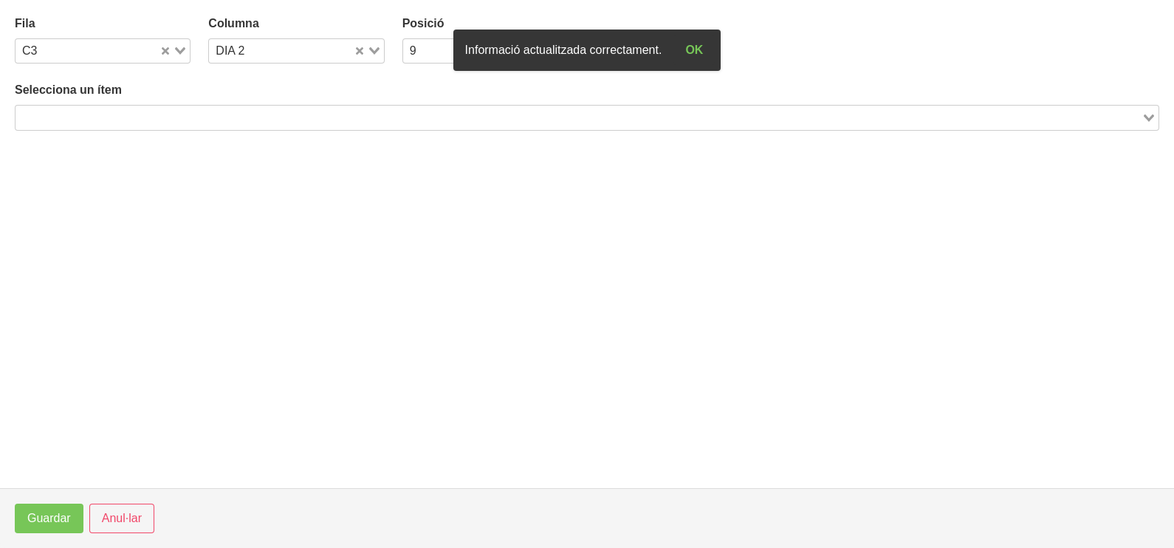
click at [233, 108] on div "Search for option" at bounding box center [579, 116] width 1126 height 21
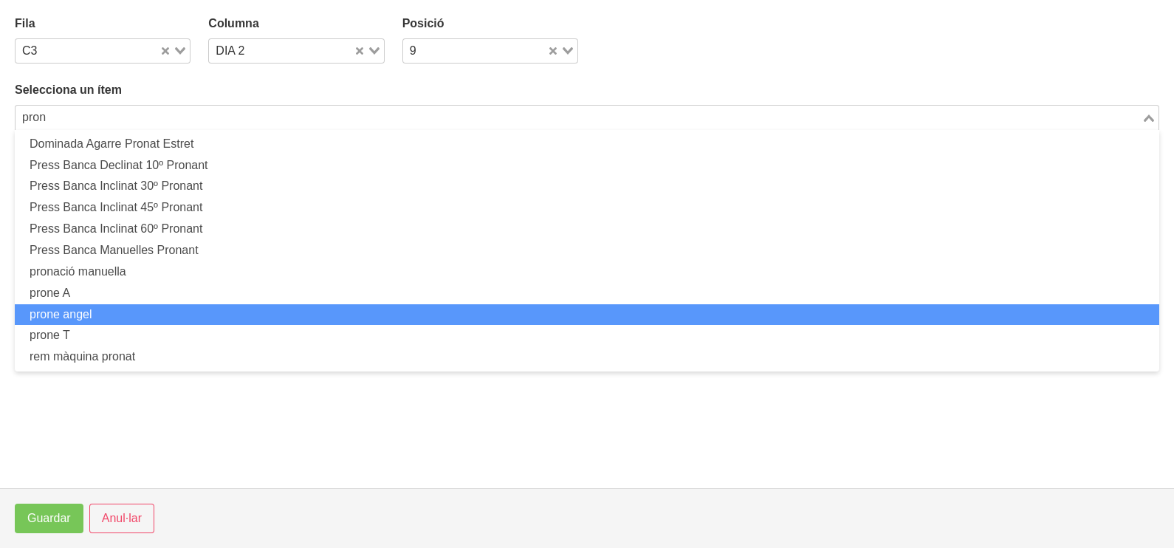
click at [170, 317] on li "prone angel" at bounding box center [587, 314] width 1144 height 21
type input "pron"
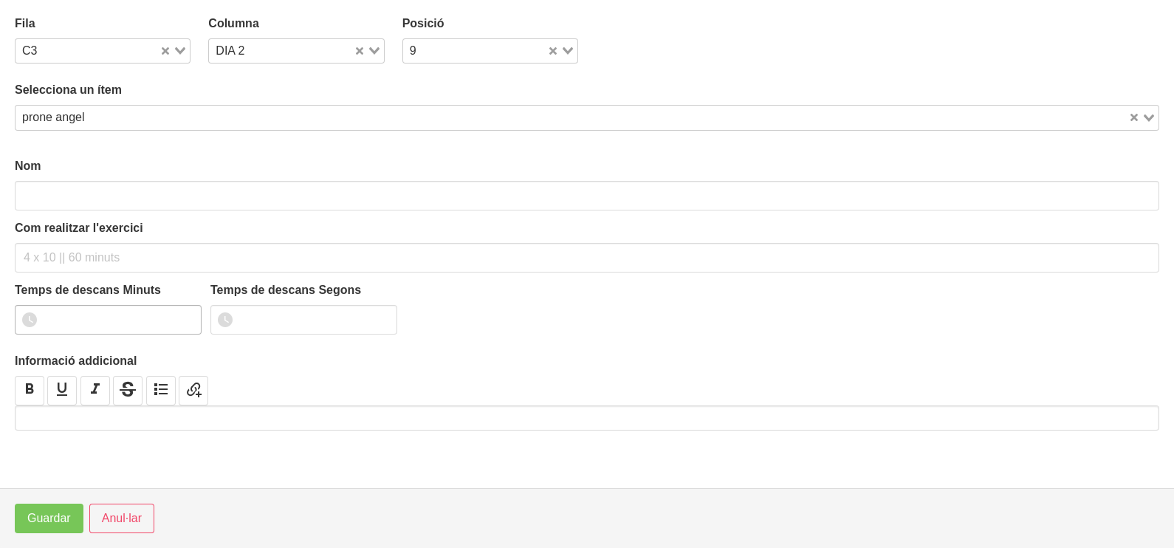
type input "prone angel"
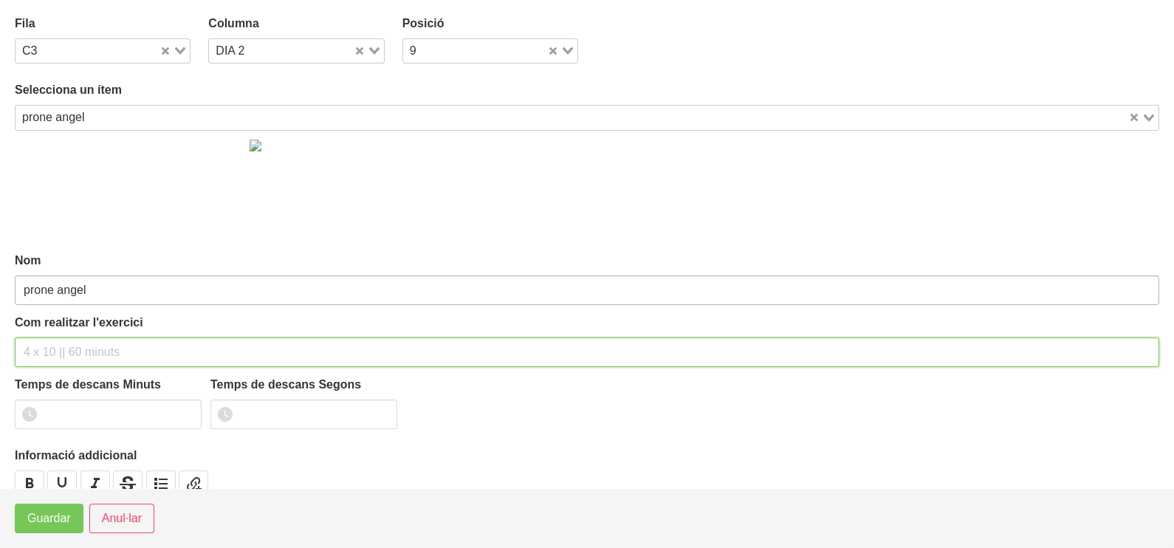
click at [59, 355] on input "text" at bounding box center [587, 352] width 1144 height 30
type input "3 x 8-10 a 2010 120""
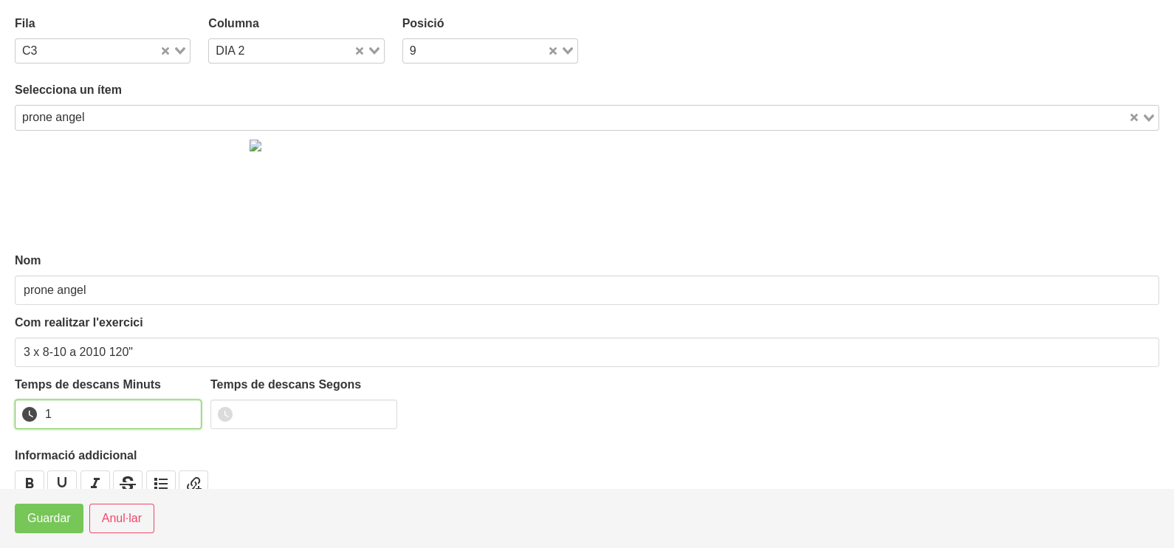
click at [187, 410] on input "1" at bounding box center [108, 414] width 187 height 30
type input "2"
click at [187, 410] on input "2" at bounding box center [108, 414] width 187 height 30
click at [102, 517] on span "Anul·lar" at bounding box center [122, 518] width 40 height 18
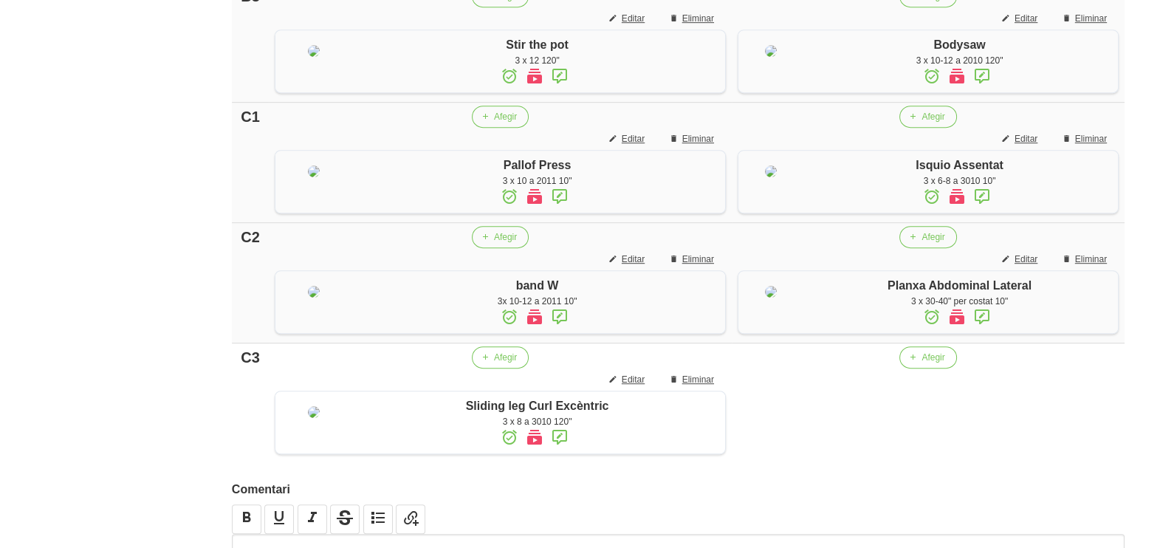
scroll to position [1290, 0]
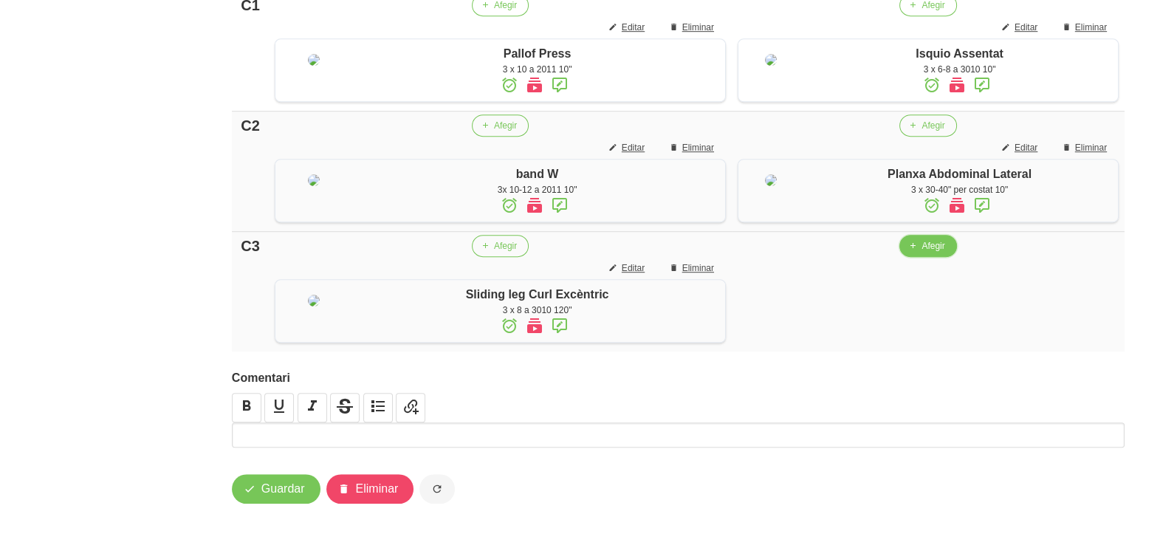
click at [912, 257] on button "Afegir" at bounding box center [927, 246] width 57 height 22
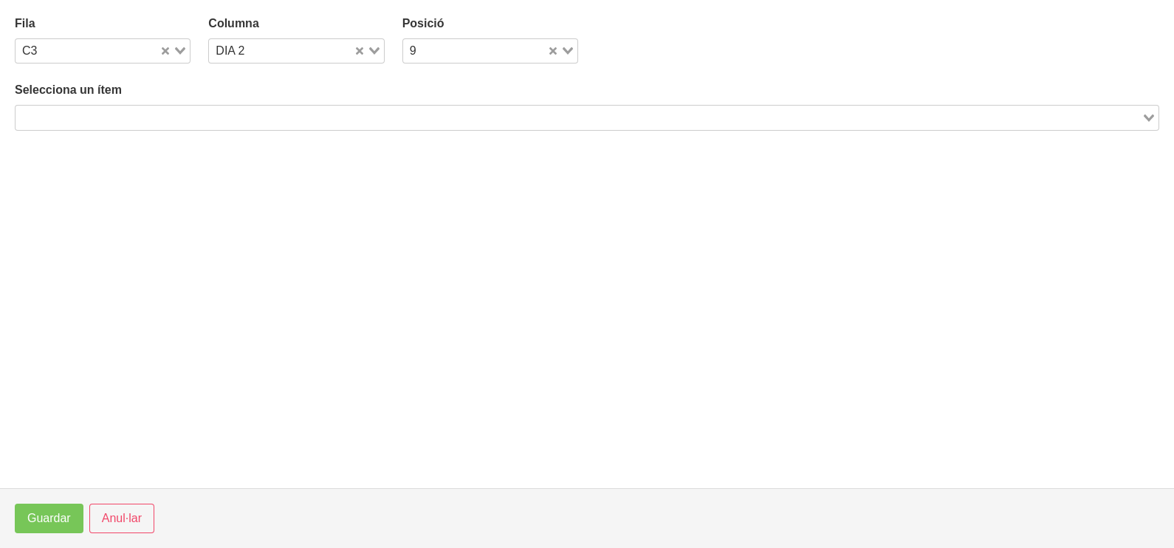
click at [231, 112] on input "Search for option" at bounding box center [578, 118] width 1123 height 18
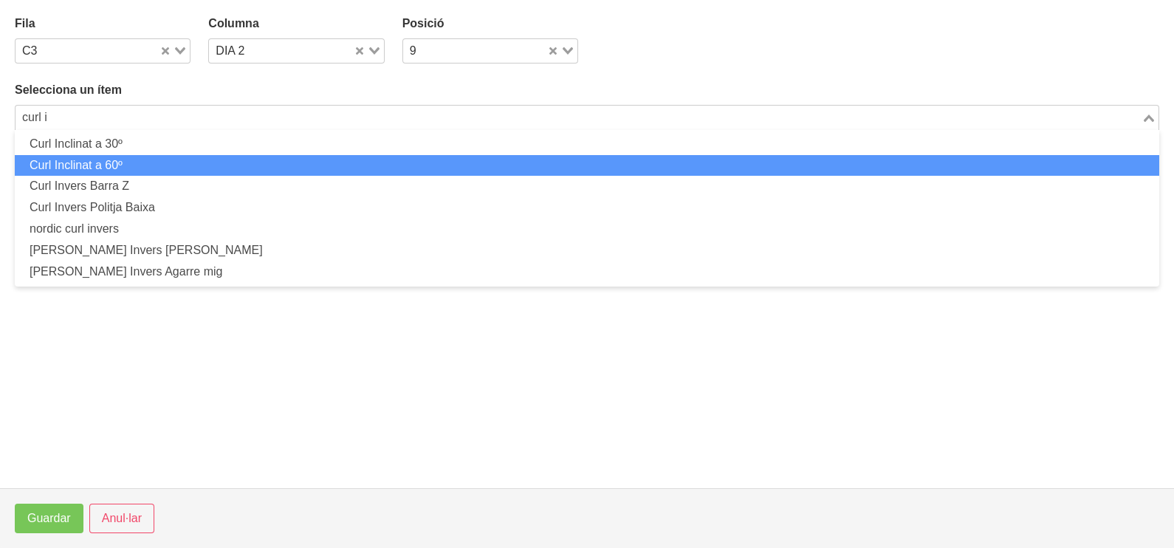
click at [170, 162] on li "Curl Inclinat a 60º" at bounding box center [587, 165] width 1144 height 21
type input "curl i"
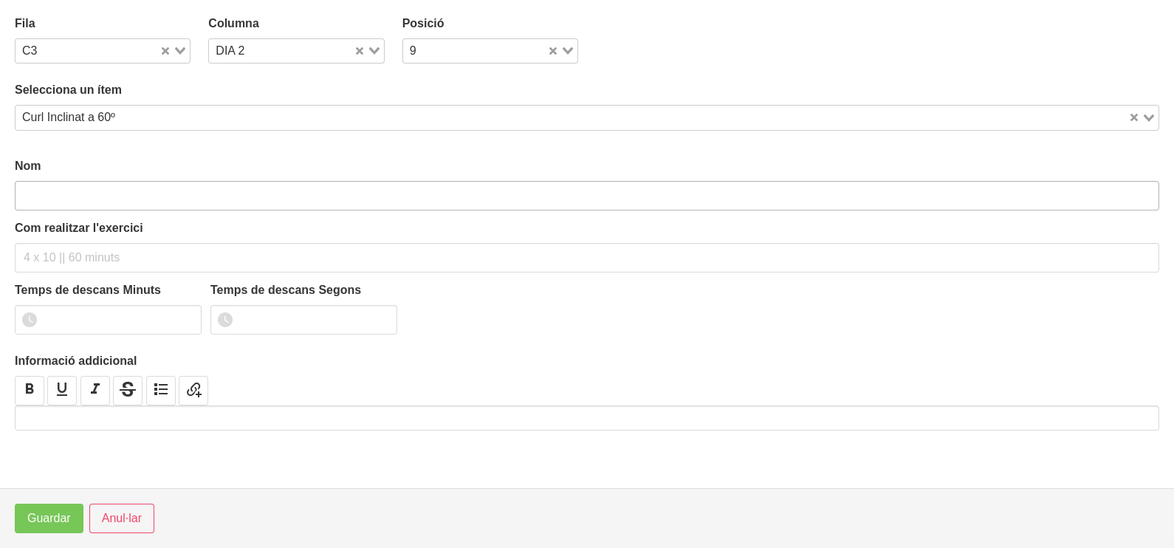
type input "Curl Inclinat a 60º"
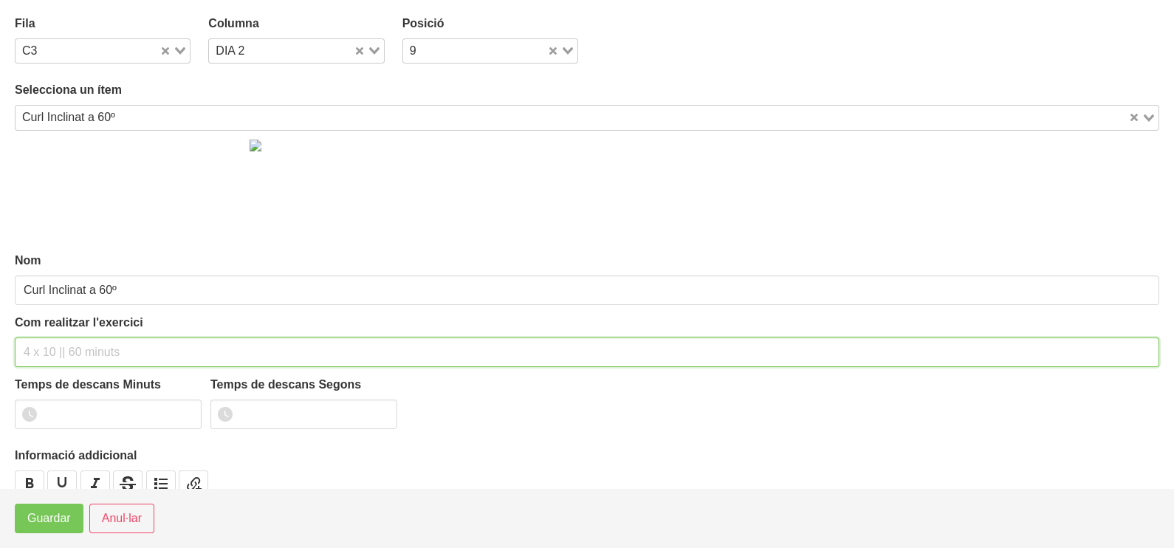
click at [66, 351] on input "text" at bounding box center [587, 352] width 1144 height 30
type input "3 x 8-10 a 2010 120""
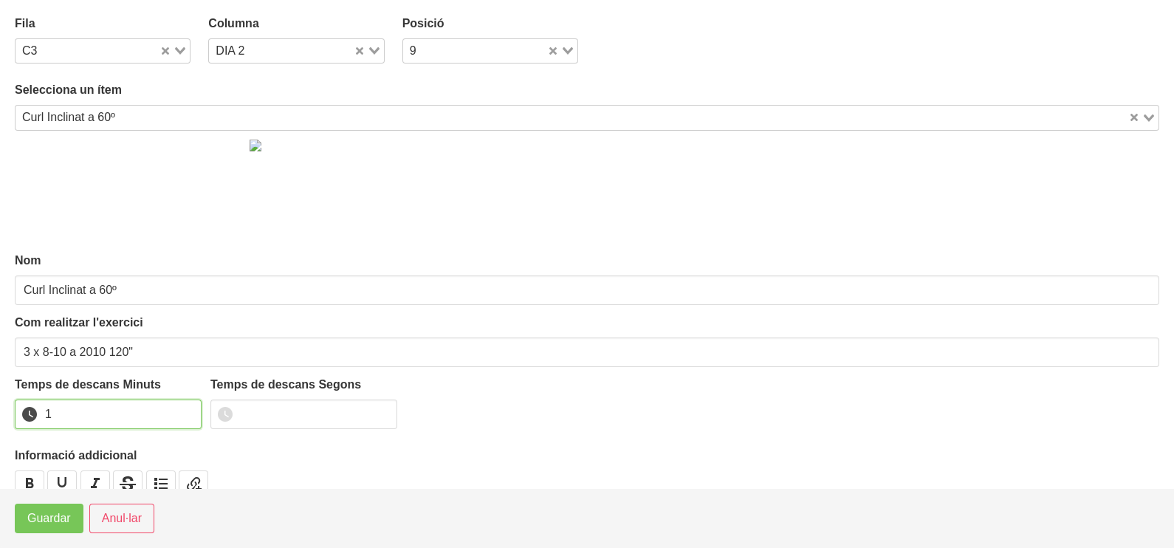
click at [188, 407] on input "1" at bounding box center [108, 414] width 187 height 30
drag, startPoint x: 188, startPoint y: 407, endPoint x: 162, endPoint y: 426, distance: 32.8
type input "2"
click at [183, 410] on input "2" at bounding box center [108, 414] width 187 height 30
click at [48, 520] on span "Guardar" at bounding box center [49, 518] width 44 height 18
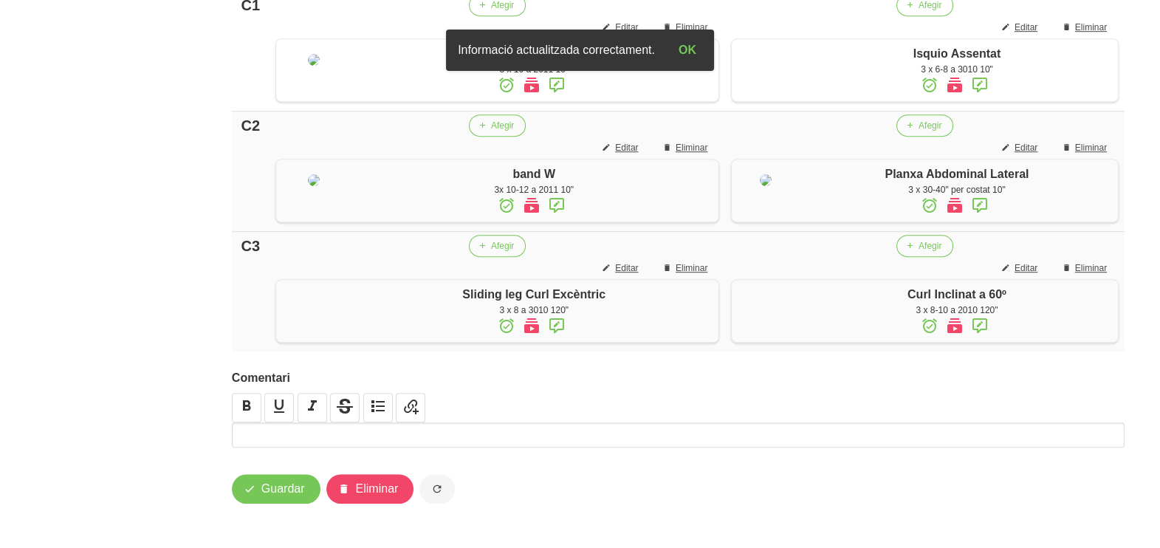
scroll to position [1392, 0]
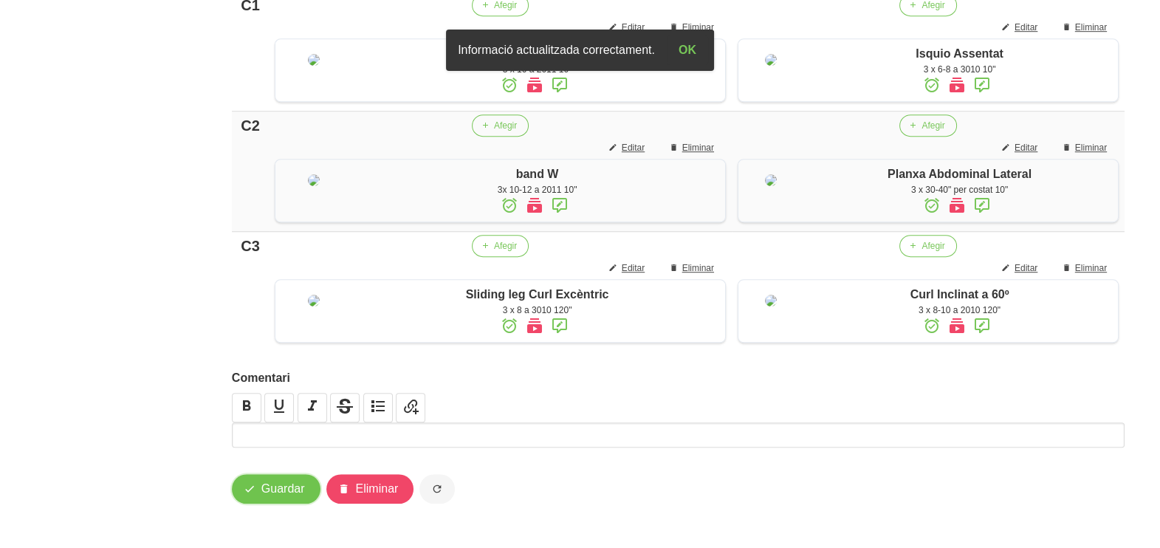
click at [290, 486] on span "Guardar" at bounding box center [283, 489] width 44 height 18
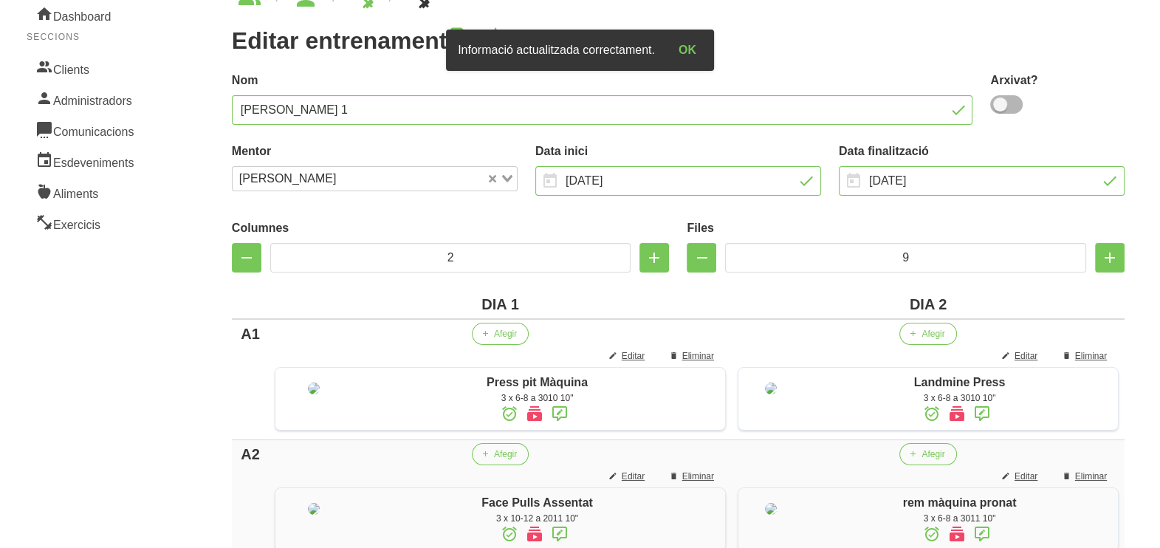
scroll to position [0, 0]
